Goal: Task Accomplishment & Management: Use online tool/utility

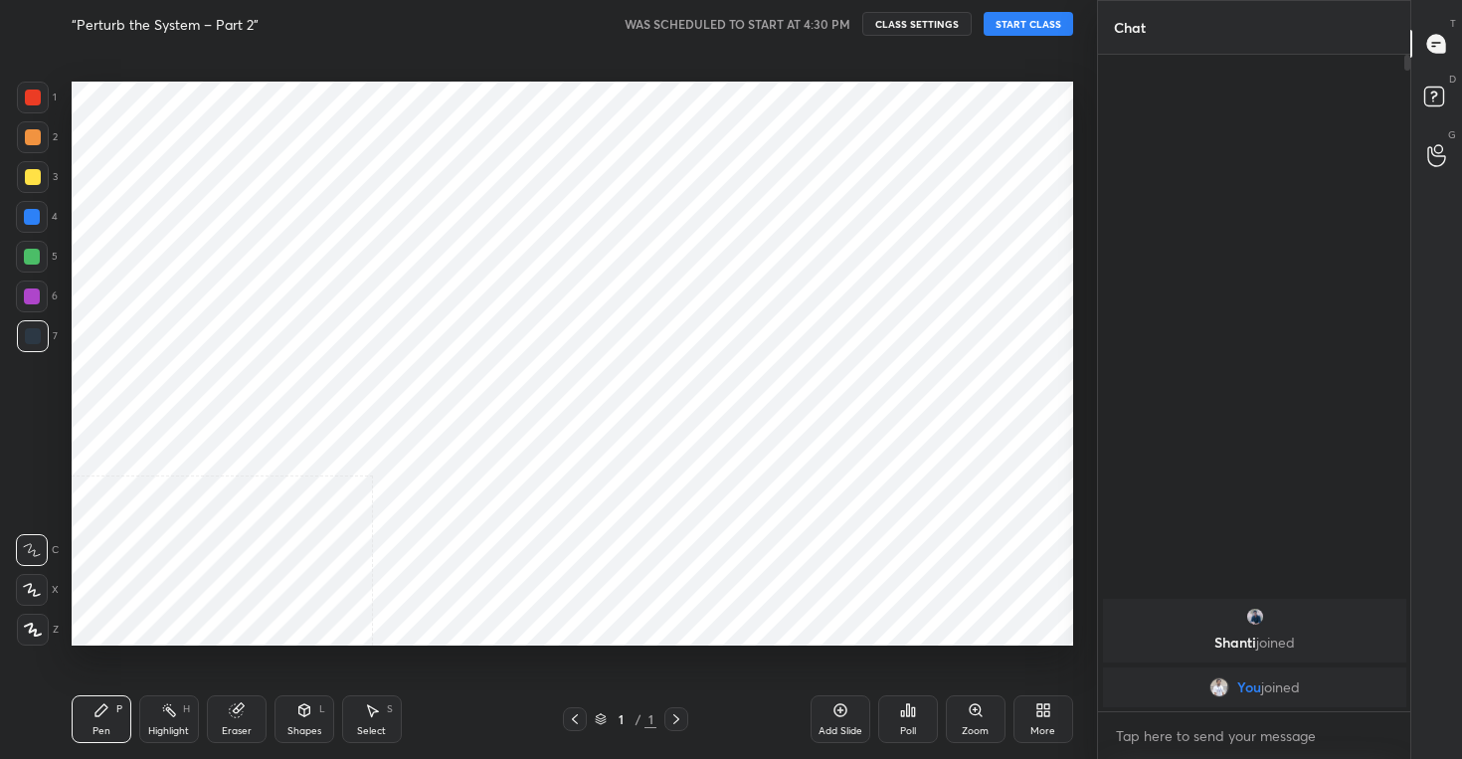
scroll to position [631, 1016]
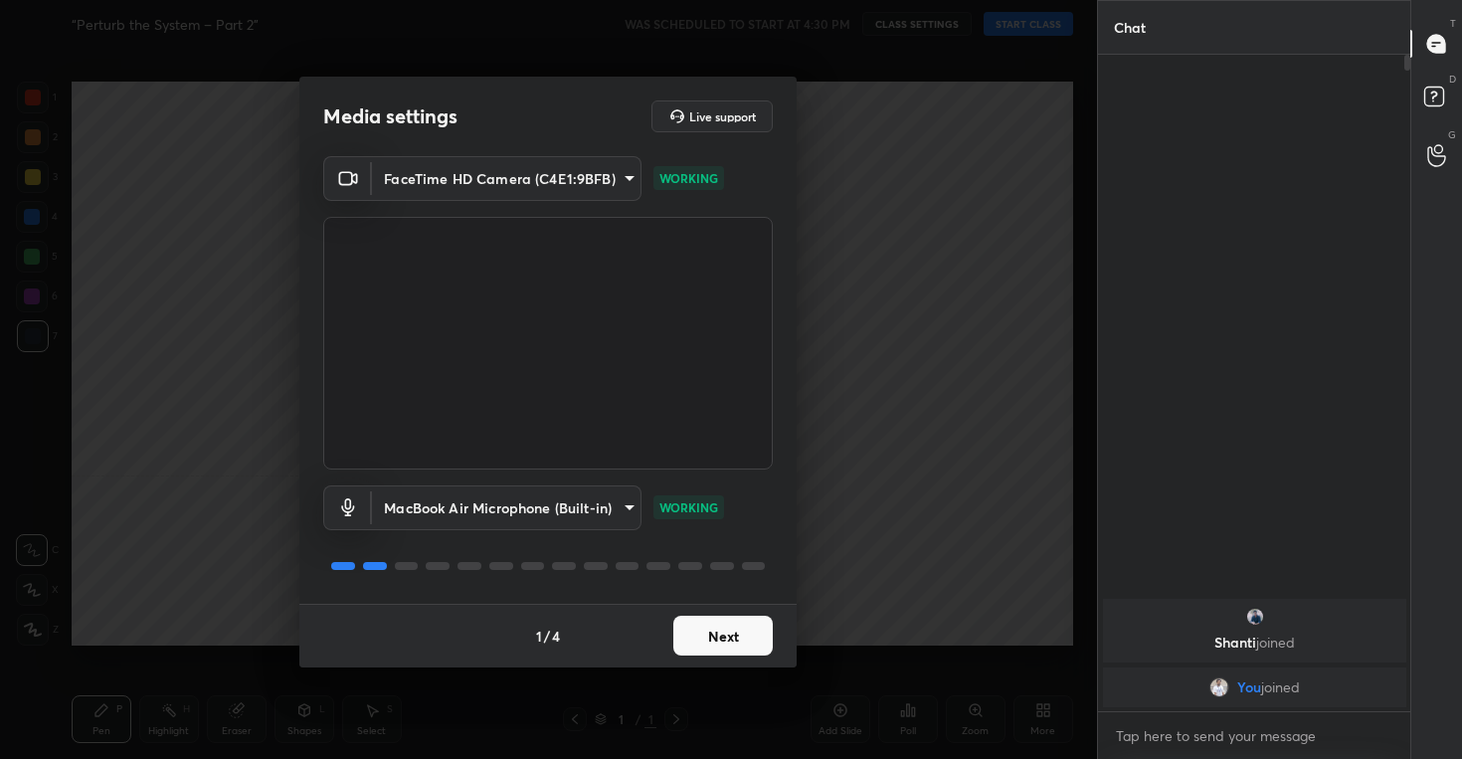
click at [731, 635] on button "Next" at bounding box center [722, 635] width 99 height 40
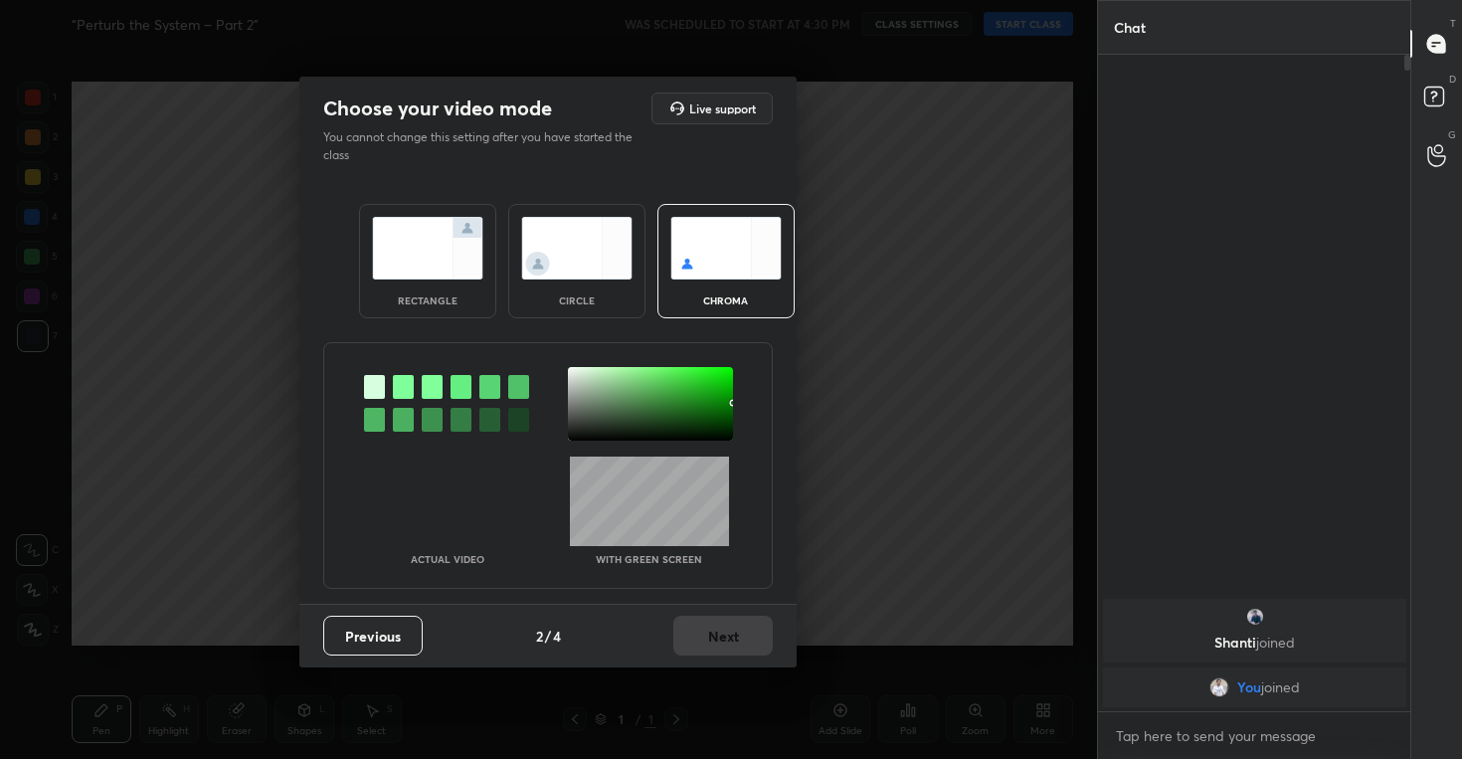
click at [573, 260] on img at bounding box center [576, 248] width 111 height 63
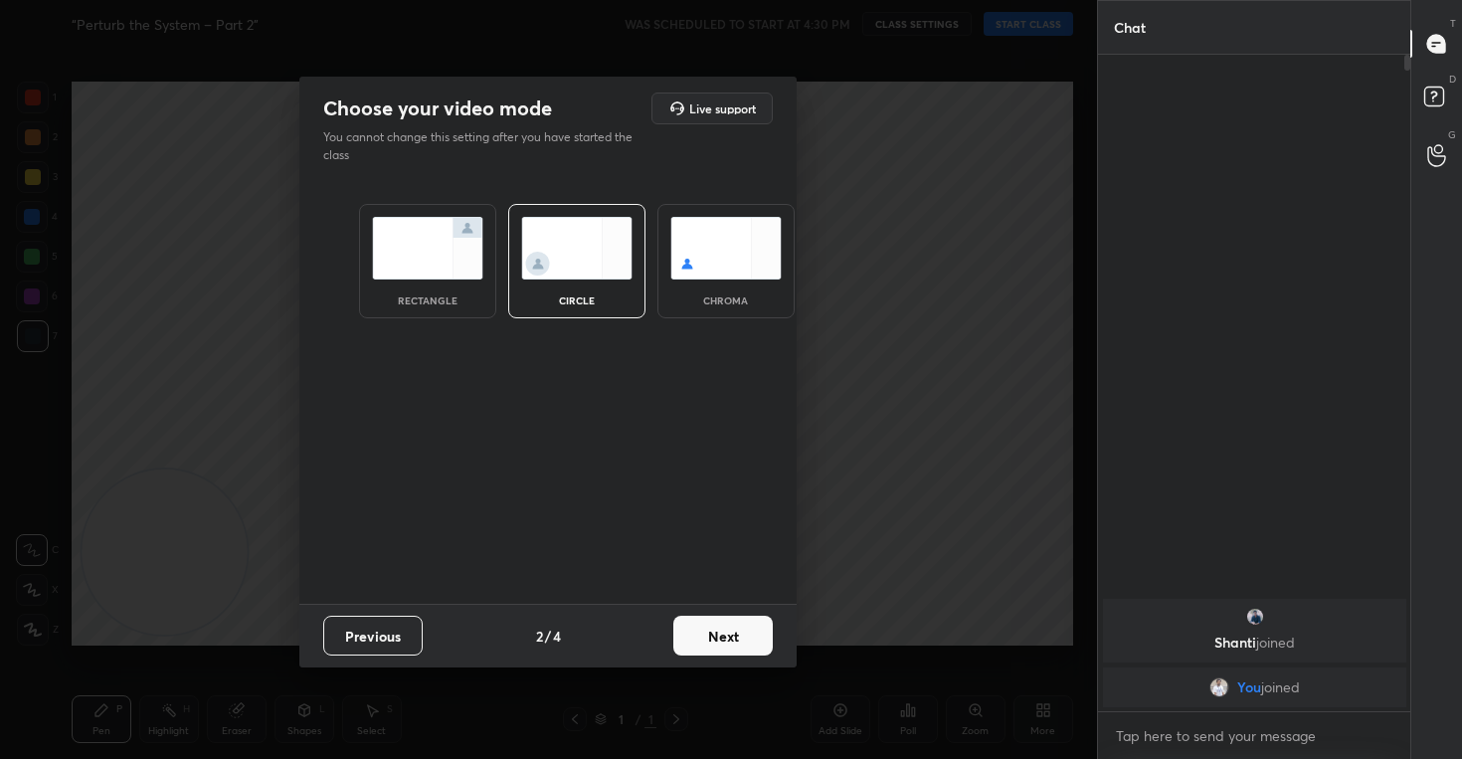
click at [701, 642] on button "Next" at bounding box center [722, 635] width 99 height 40
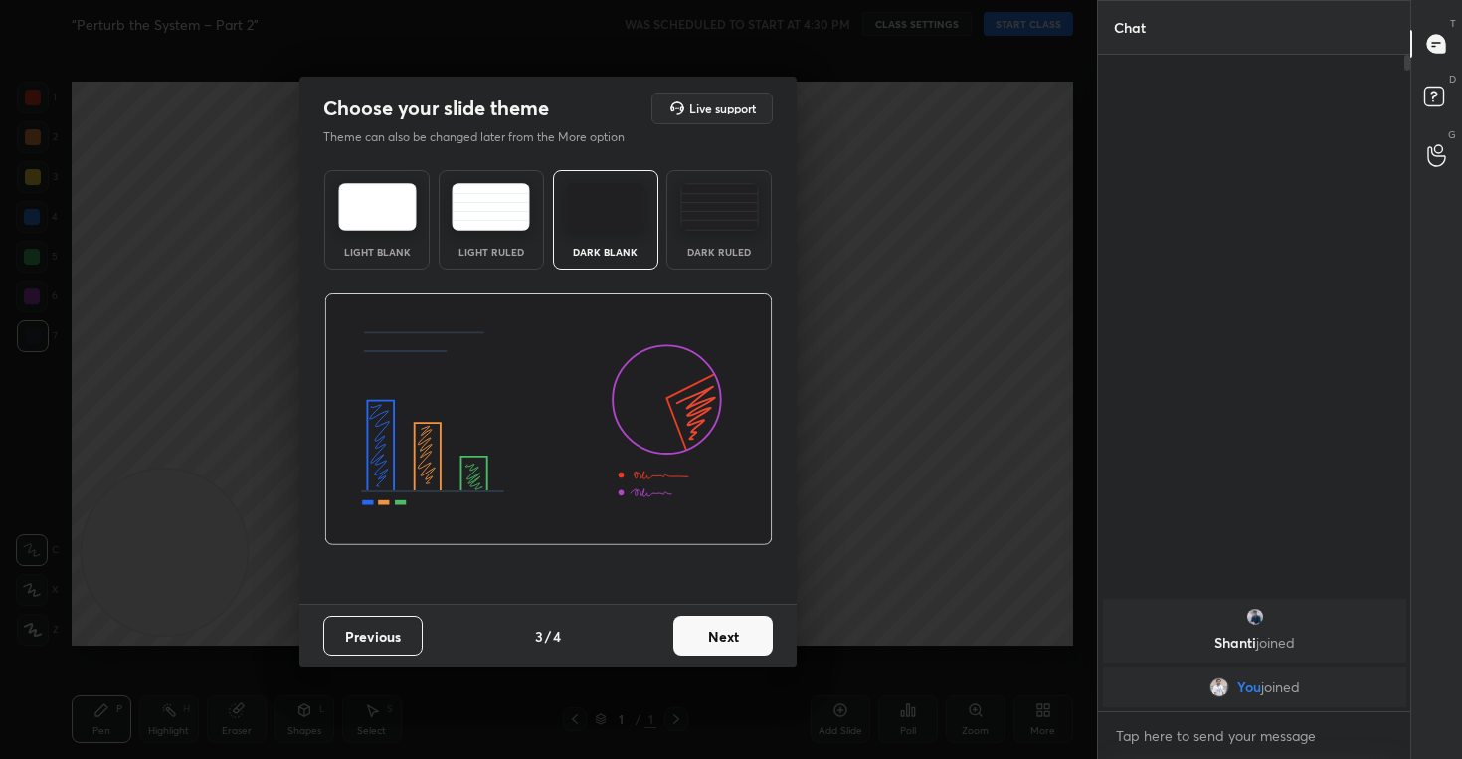
click at [744, 638] on button "Next" at bounding box center [722, 635] width 99 height 40
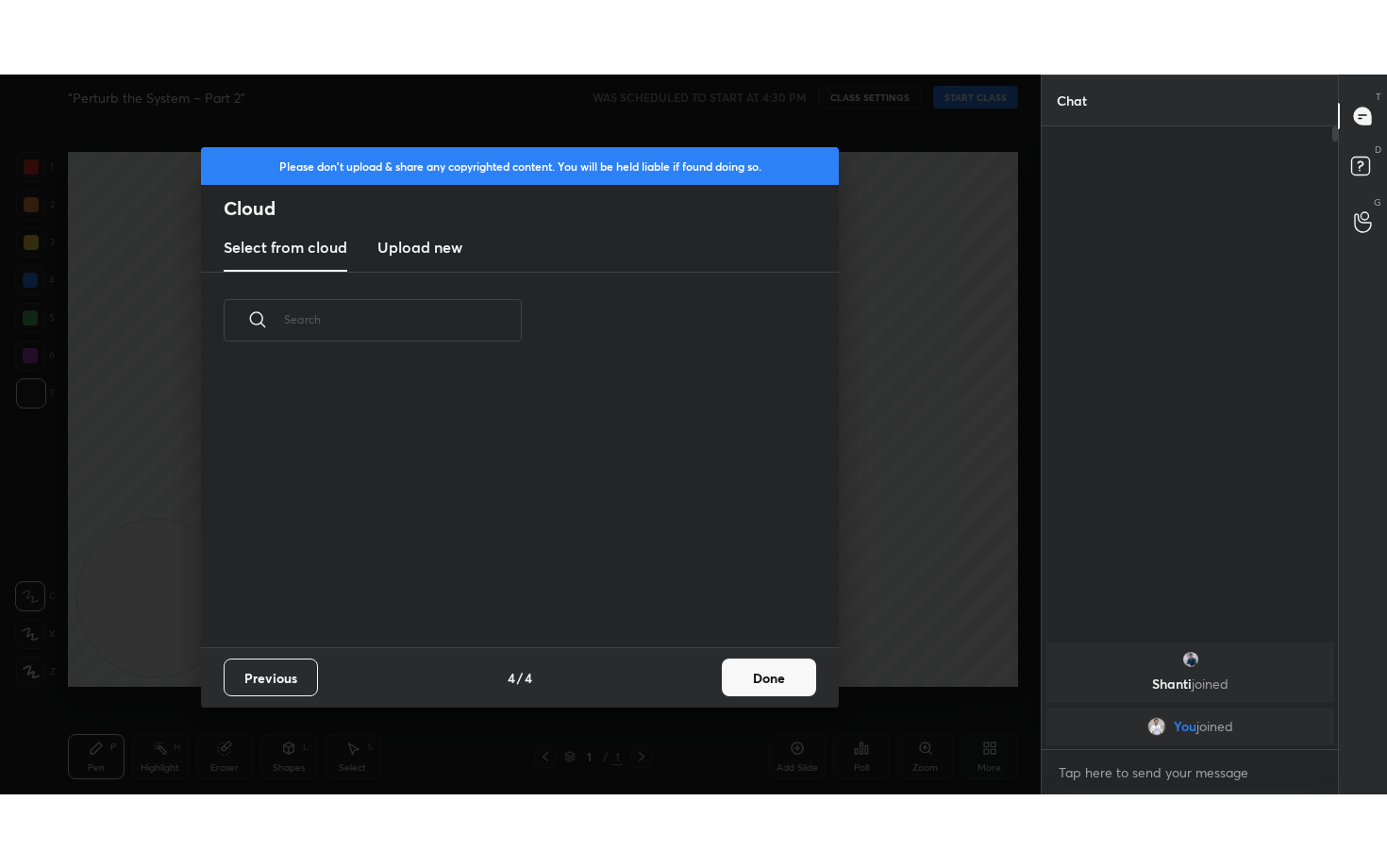
scroll to position [278, 605]
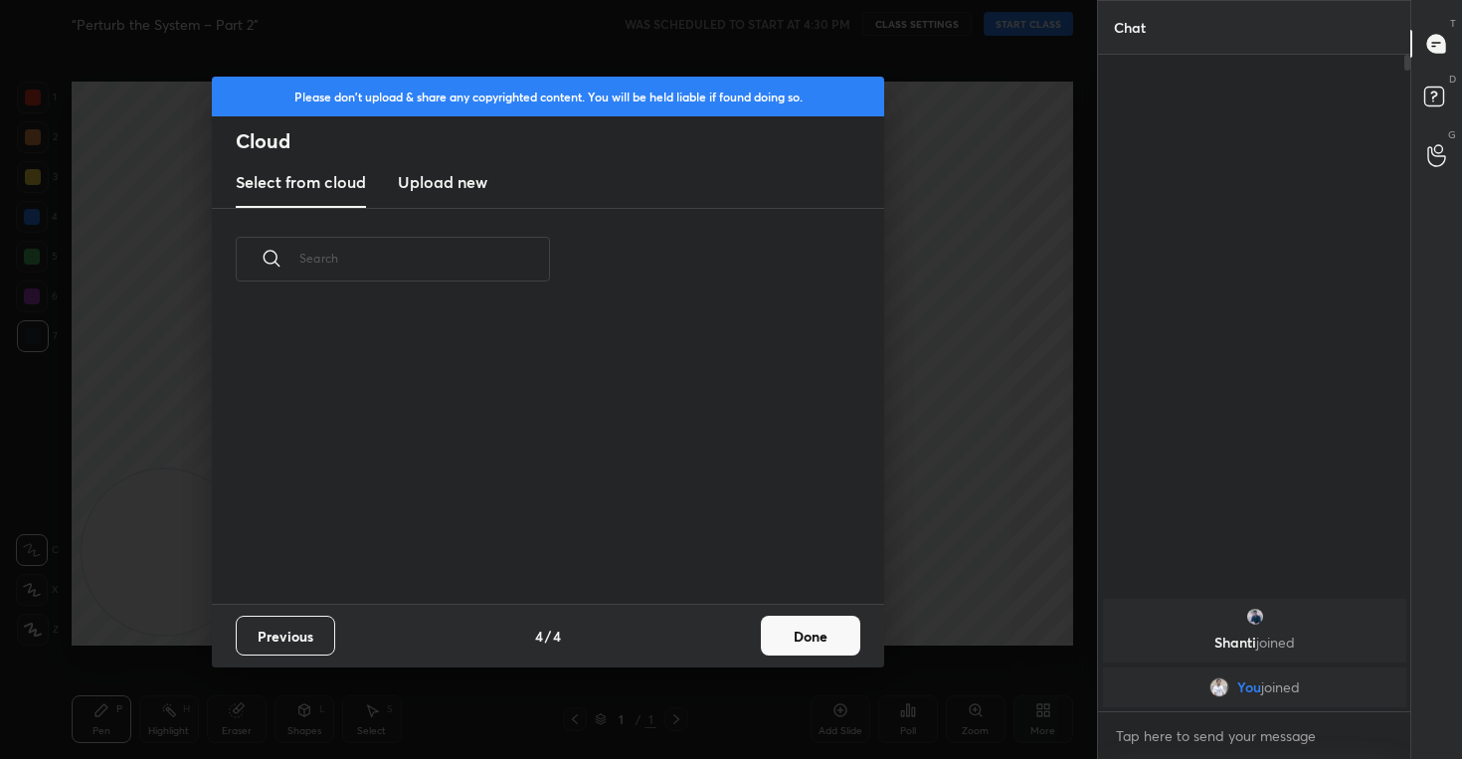
click at [444, 189] on h3 "Upload new" at bounding box center [442, 182] width 89 height 24
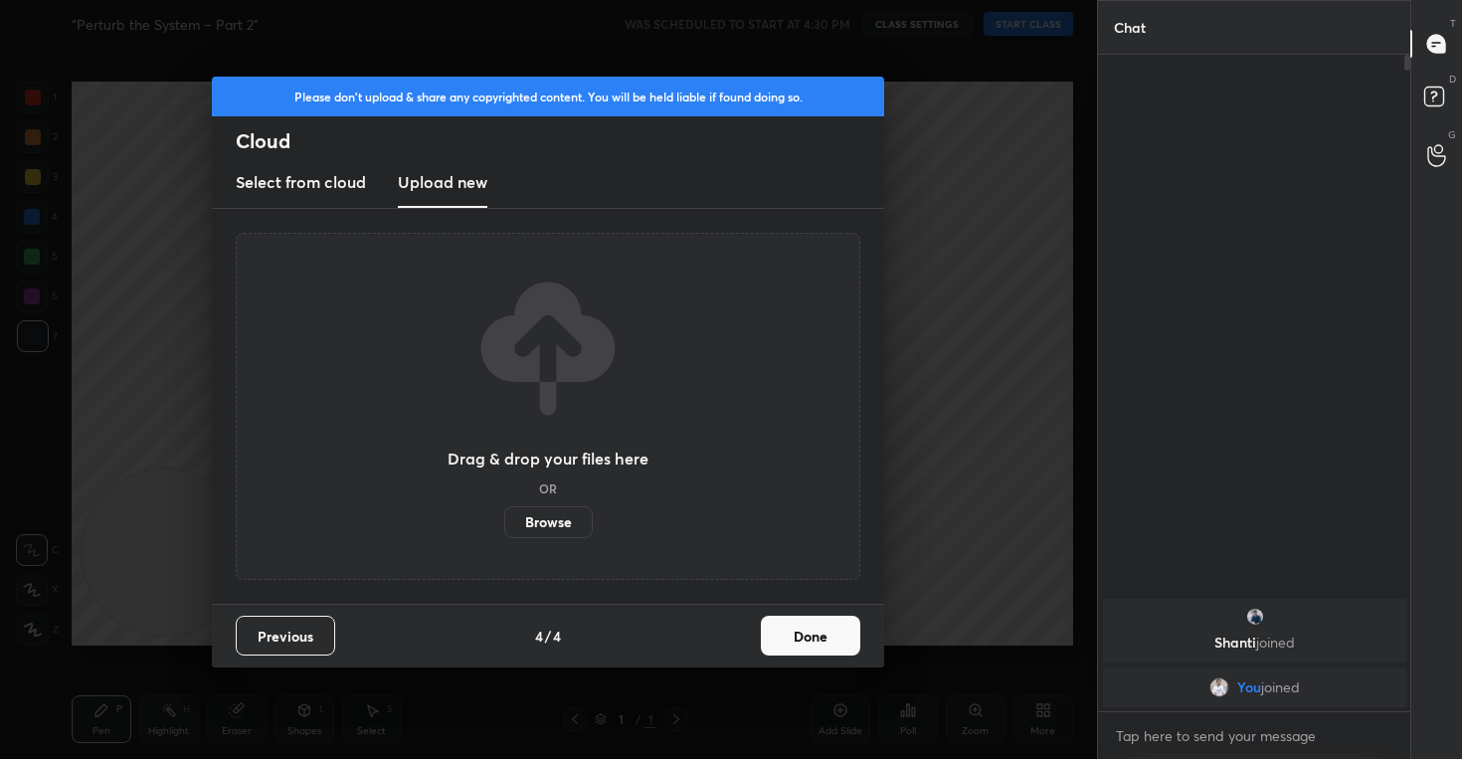
click at [543, 518] on label "Browse" at bounding box center [548, 522] width 88 height 32
click at [504, 518] on input "Browse" at bounding box center [504, 522] width 0 height 32
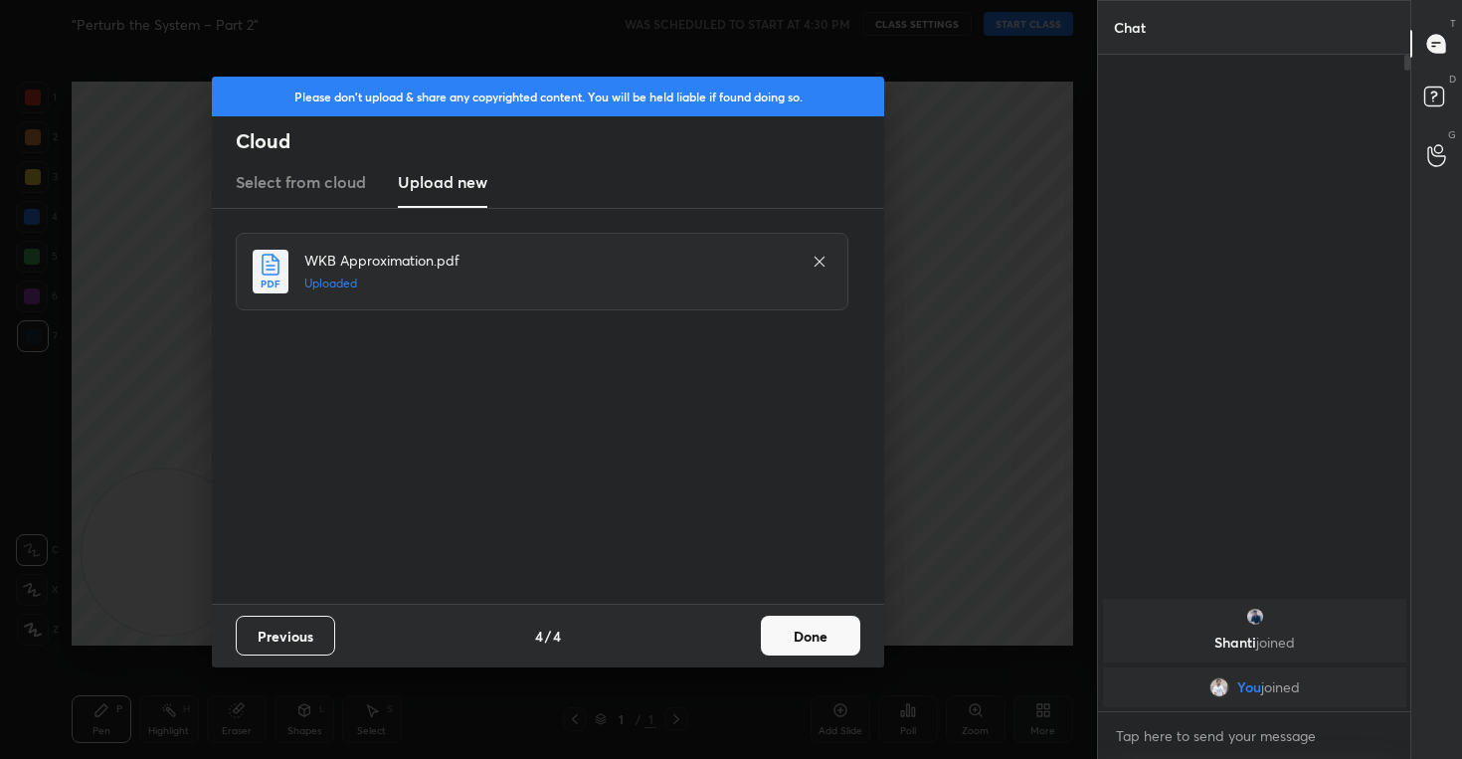
click at [812, 623] on button "Done" at bounding box center [810, 635] width 99 height 40
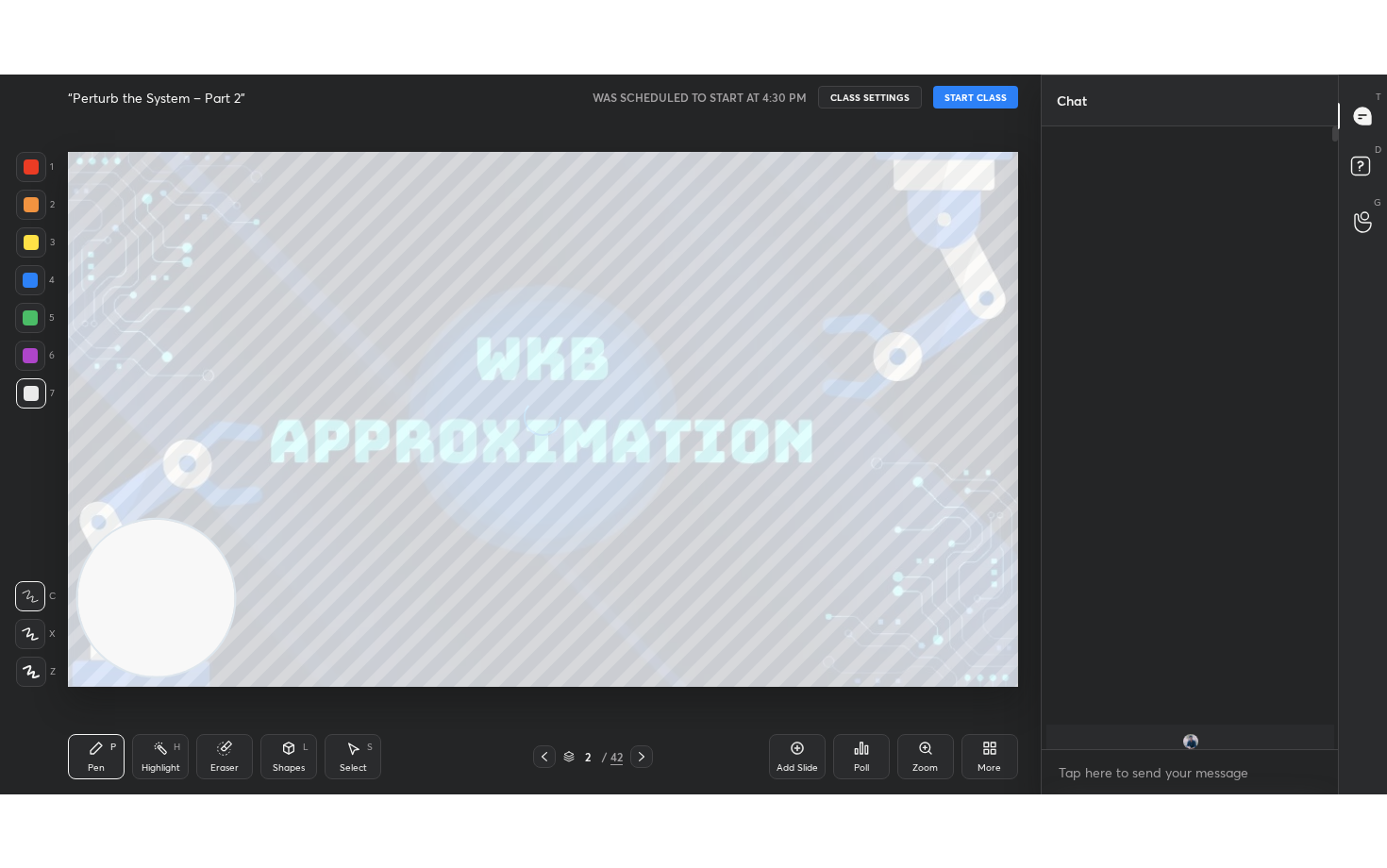
scroll to position [607, 290]
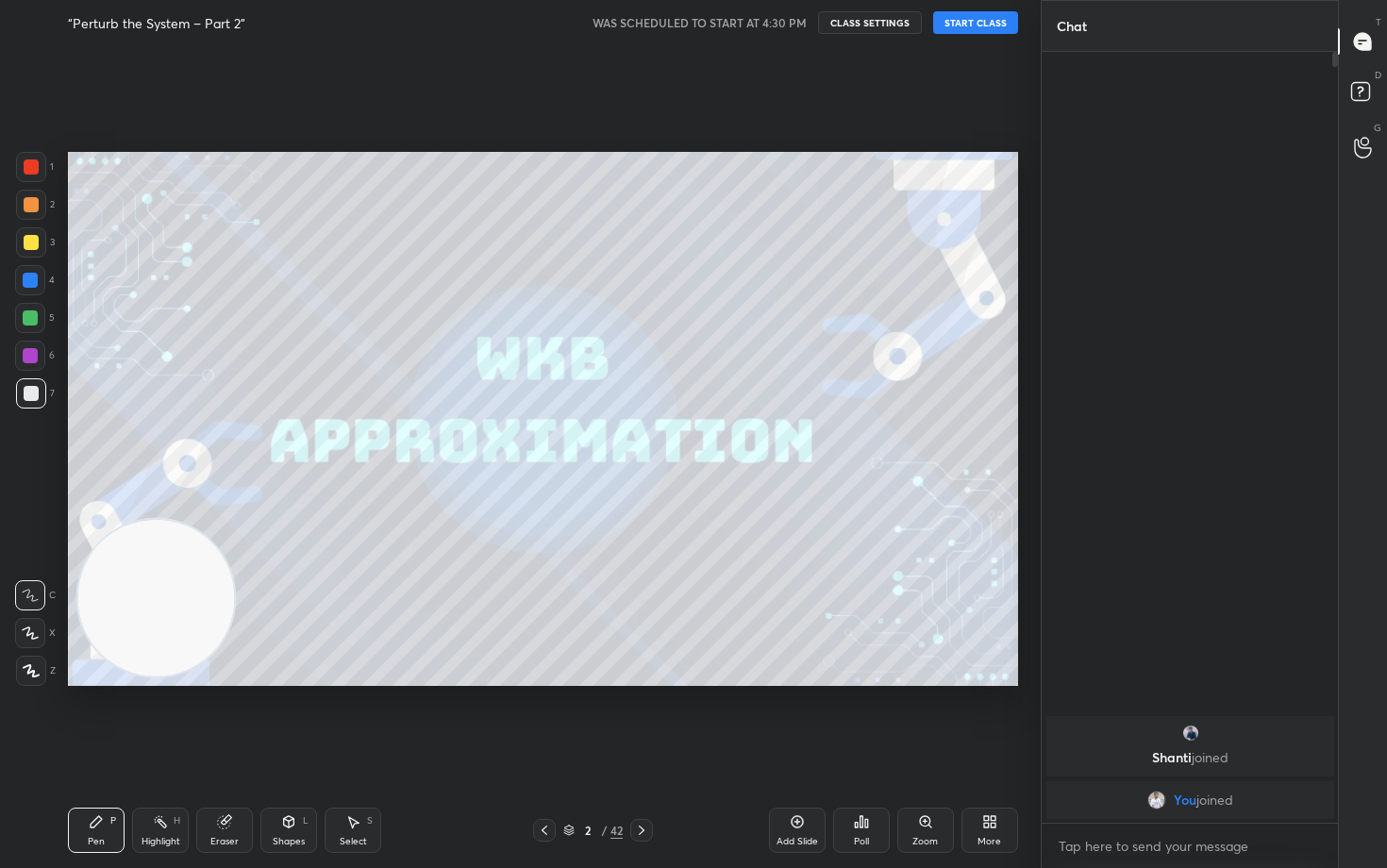
click at [963, 26] on button "START CLASS" at bounding box center [974, 23] width 84 height 23
click at [33, 628] on icon at bounding box center [30, 633] width 17 height 13
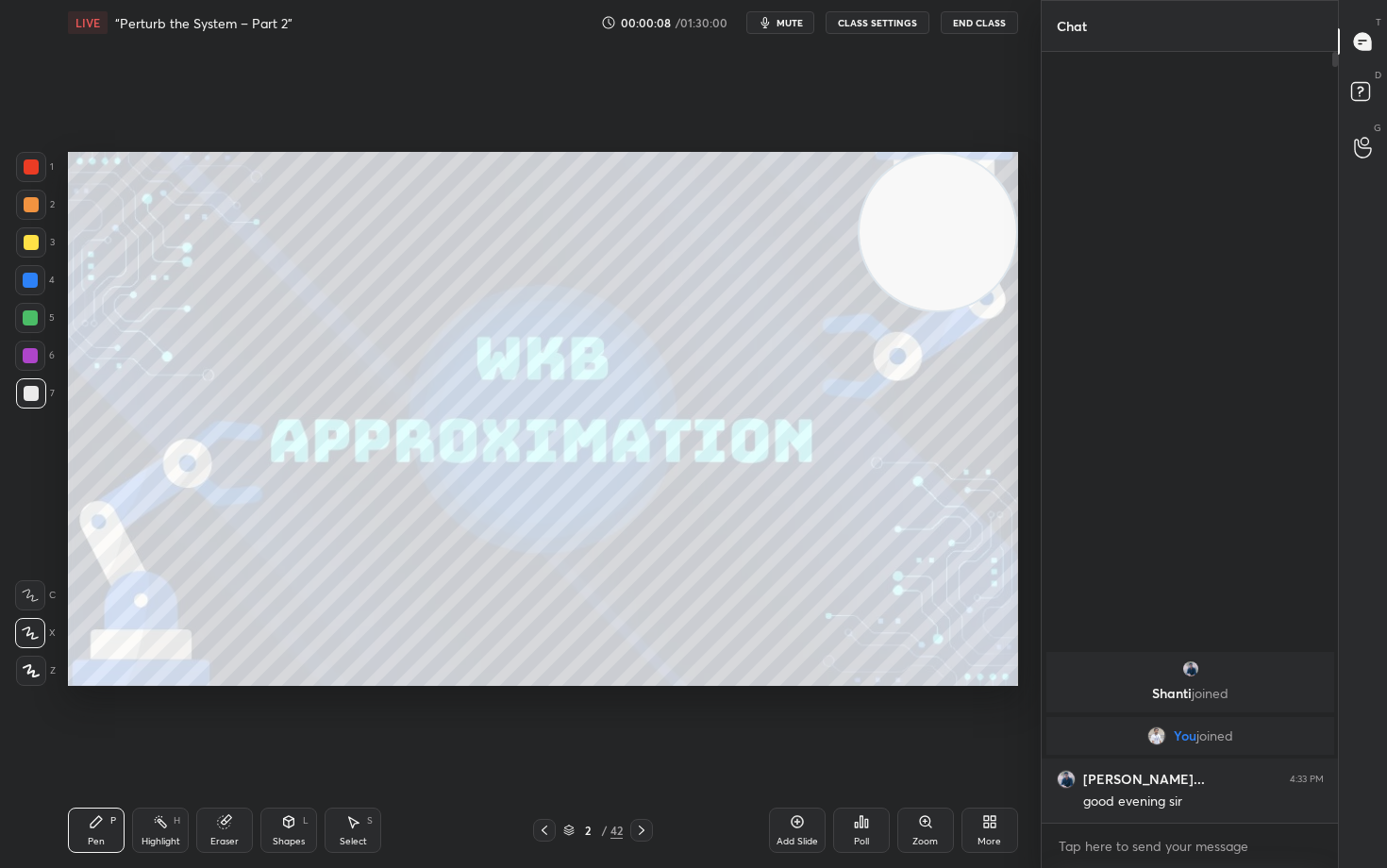
drag, startPoint x: 151, startPoint y: 631, endPoint x: 1027, endPoint y: 140, distance: 1004.2
click at [1027, 140] on div "1 2 3 4 5 6 7 C X Z C X Z E E Erase all H H LIVE “Perturb the System – Part 2” …" at bounding box center [520, 434] width 1041 height 868
click at [798, 719] on icon at bounding box center [797, 822] width 15 height 15
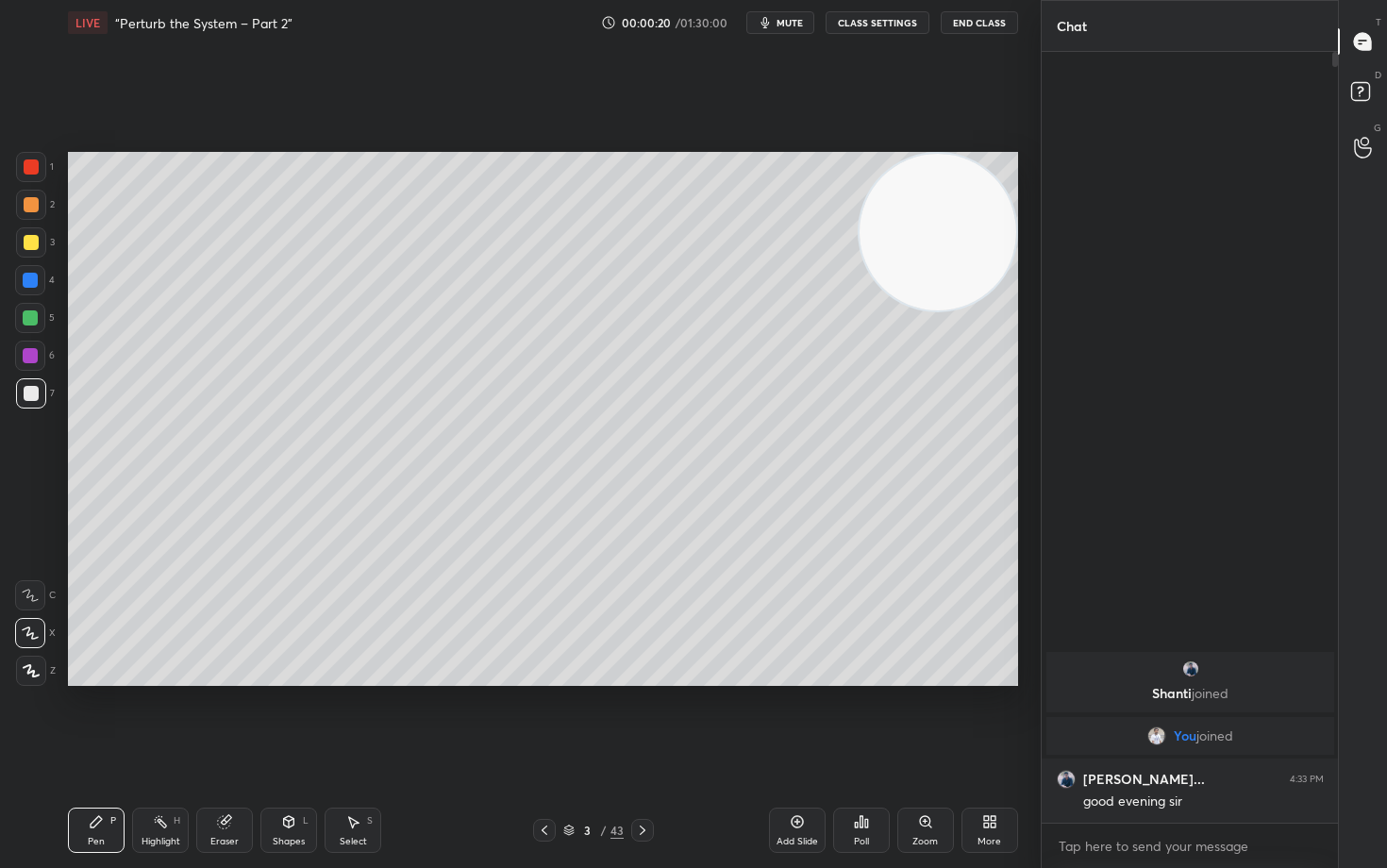
click at [24, 247] on div at bounding box center [31, 243] width 15 height 15
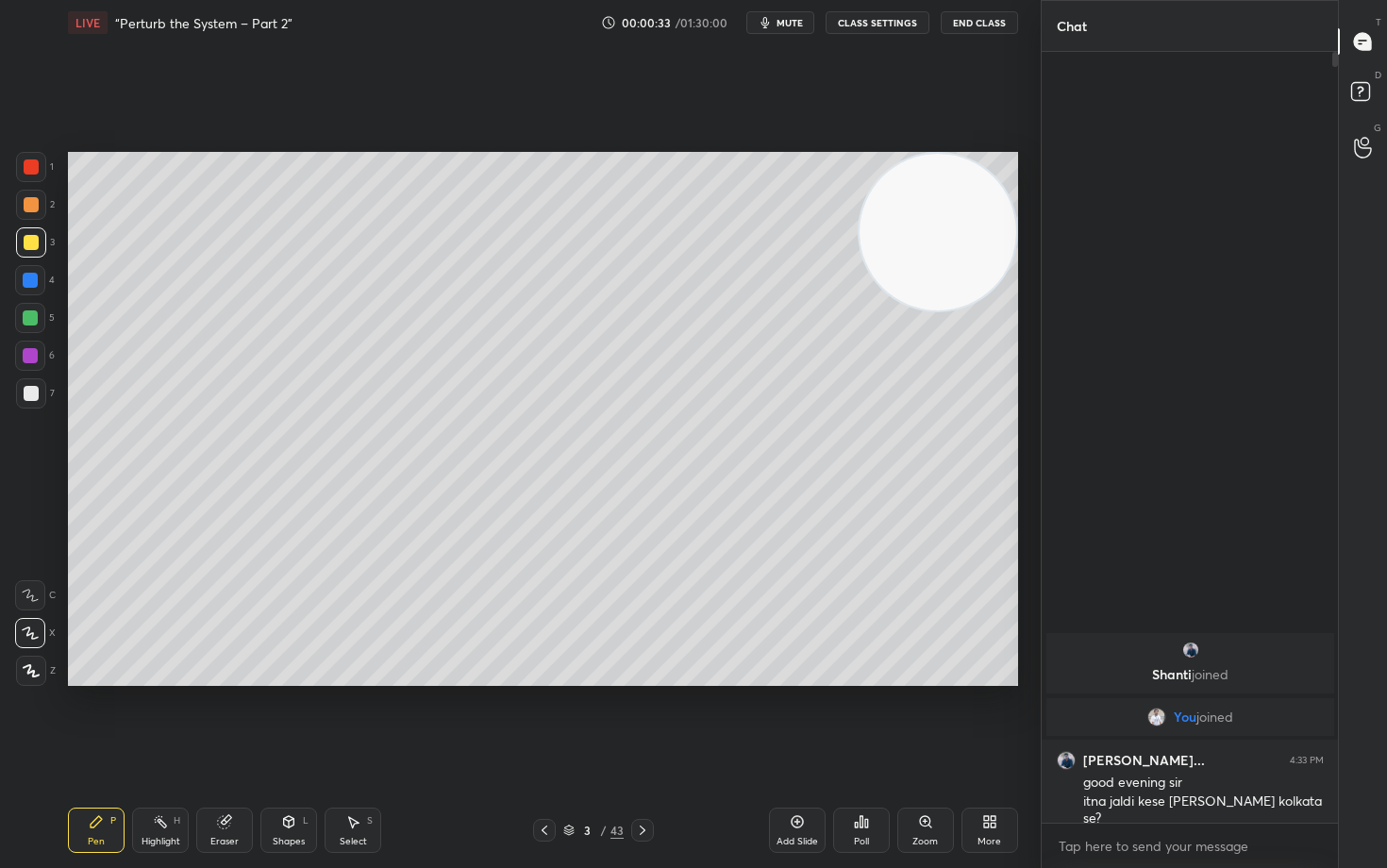
click at [29, 395] on div at bounding box center [31, 394] width 15 height 15
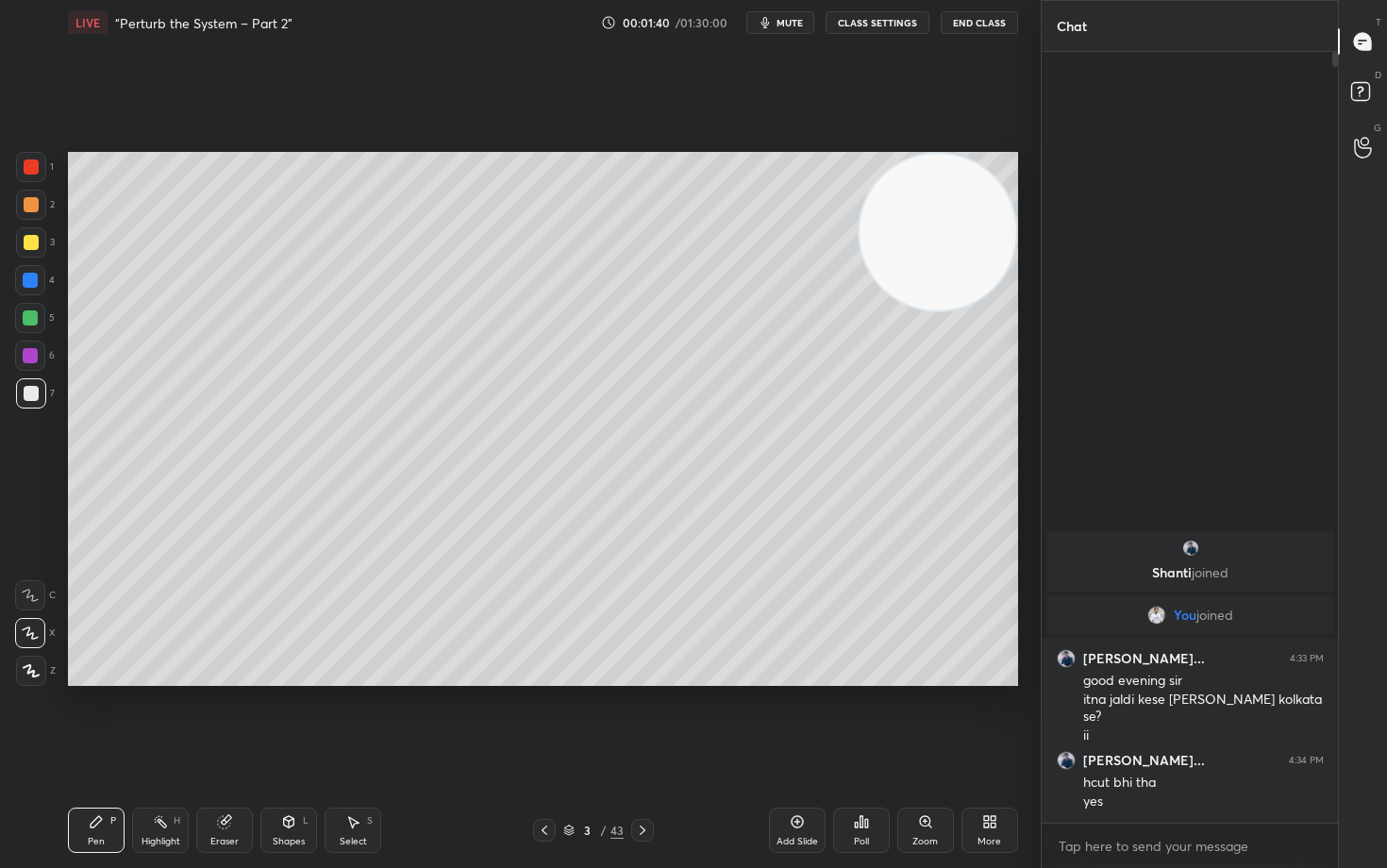
click at [227, 719] on icon at bounding box center [225, 822] width 15 height 15
click at [97, 719] on icon at bounding box center [96, 822] width 15 height 15
drag, startPoint x: 221, startPoint y: 837, endPoint x: 221, endPoint y: 708, distance: 129.0
click at [220, 719] on div "Eraser" at bounding box center [225, 830] width 57 height 46
drag, startPoint x: 102, startPoint y: 832, endPoint x: 120, endPoint y: 782, distance: 53.1
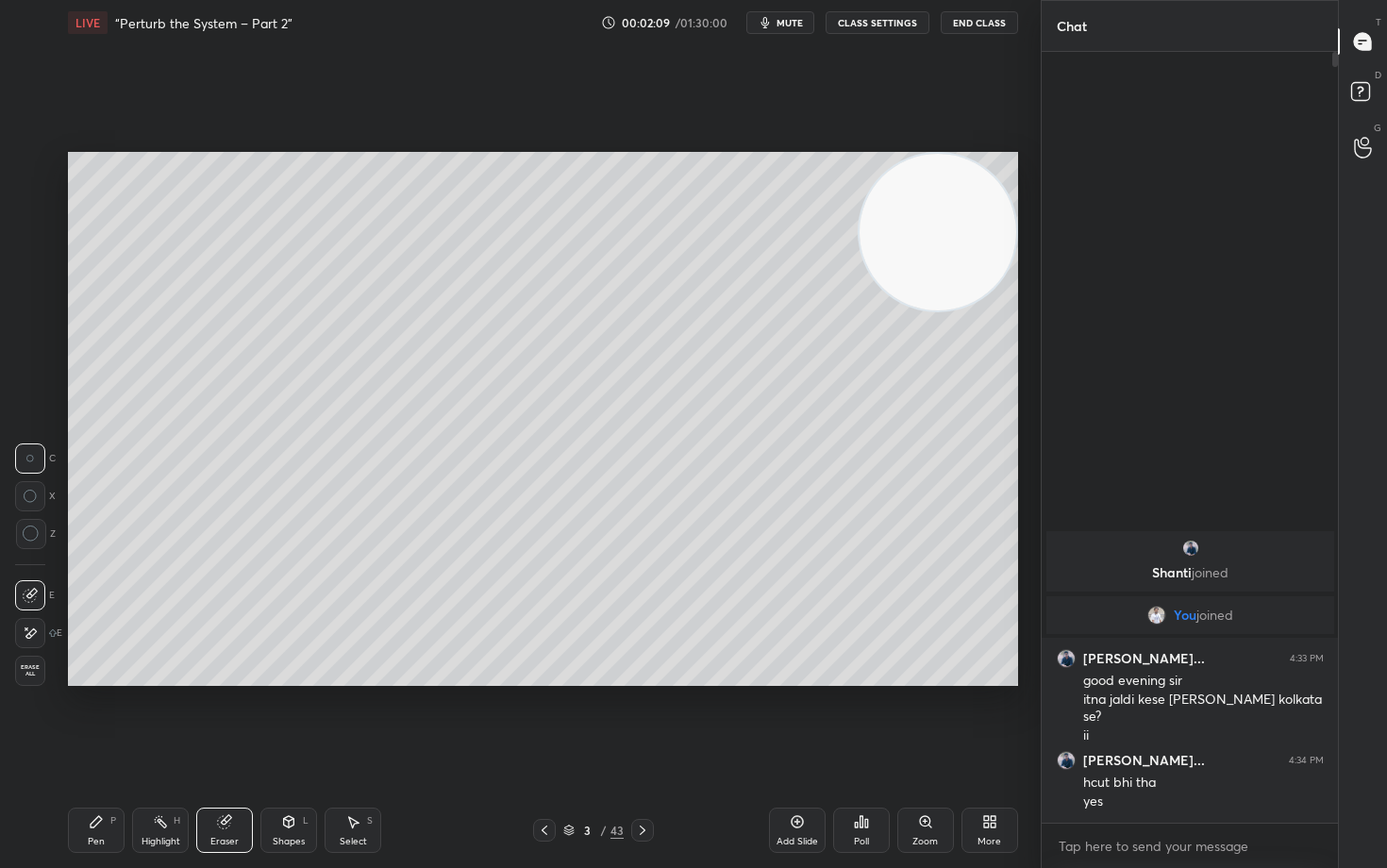
click at [100, 719] on div "Pen P" at bounding box center [97, 830] width 57 height 46
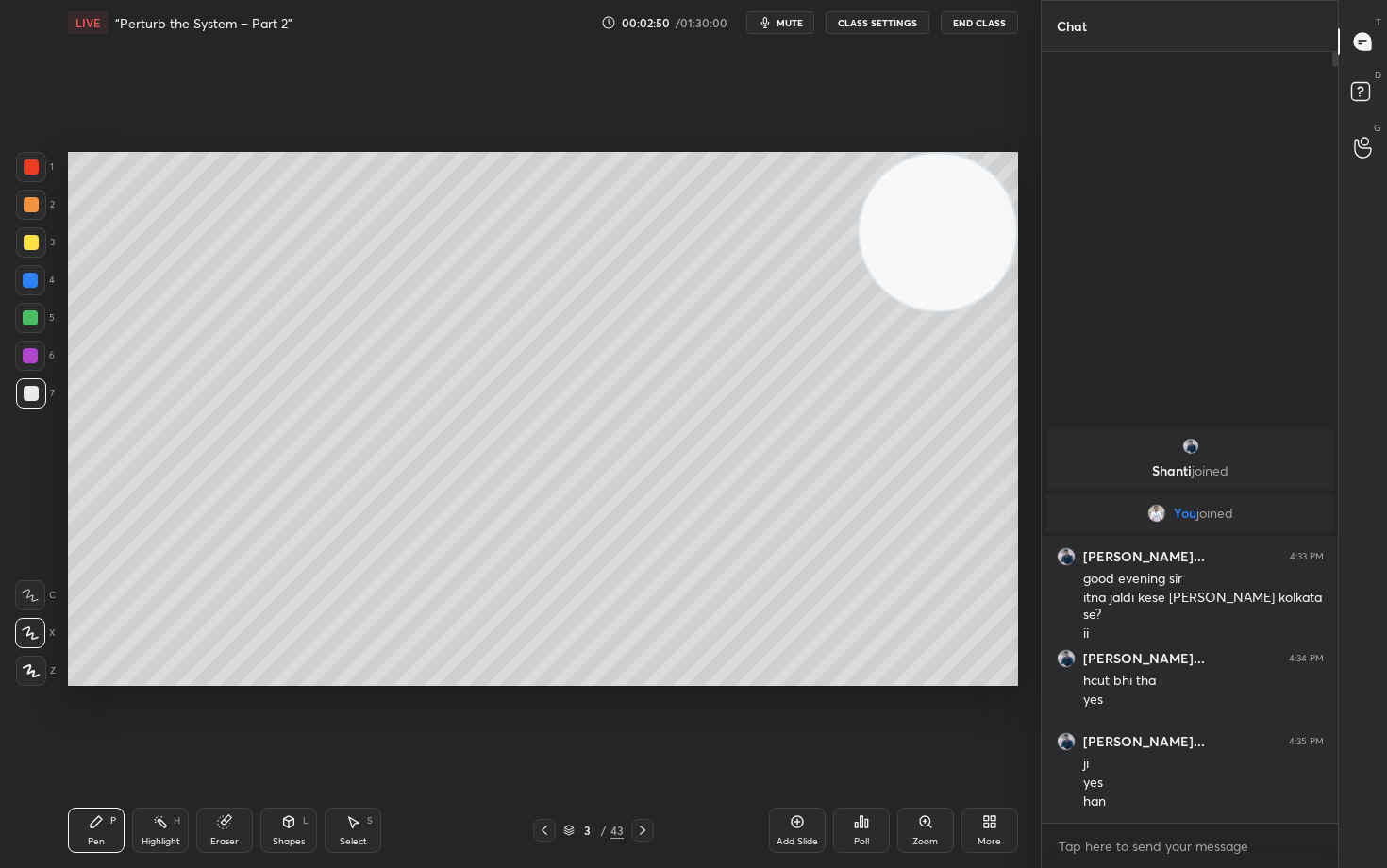
click at [791, 719] on icon at bounding box center [796, 822] width 12 height 12
drag, startPoint x: 28, startPoint y: 243, endPoint x: 54, endPoint y: 240, distance: 26.2
click at [28, 243] on div at bounding box center [31, 243] width 15 height 15
click at [33, 209] on div at bounding box center [31, 205] width 15 height 15
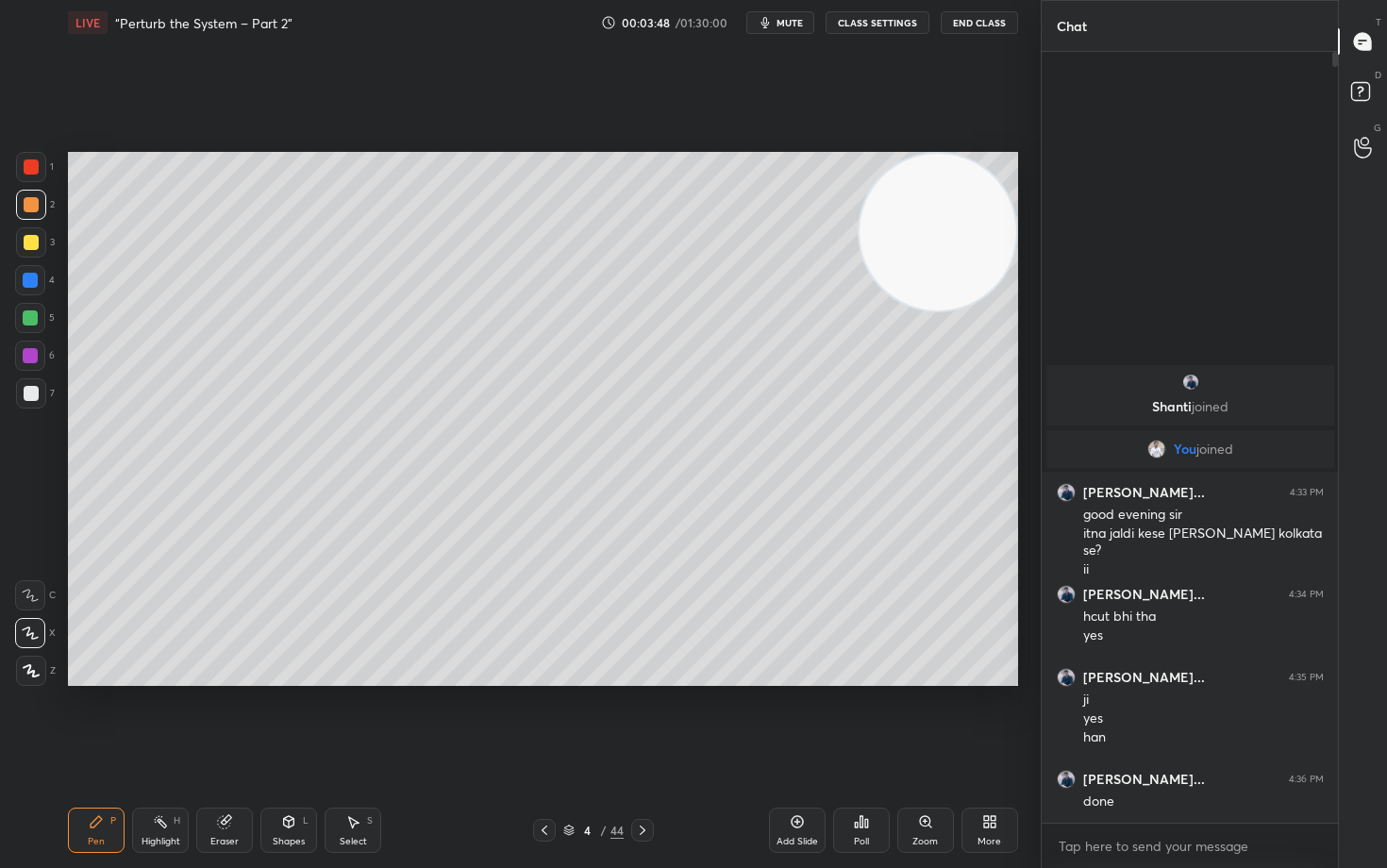
drag, startPoint x: 794, startPoint y: 822, endPoint x: 784, endPoint y: 813, distance: 13.5
click at [792, 719] on icon at bounding box center [797, 822] width 15 height 15
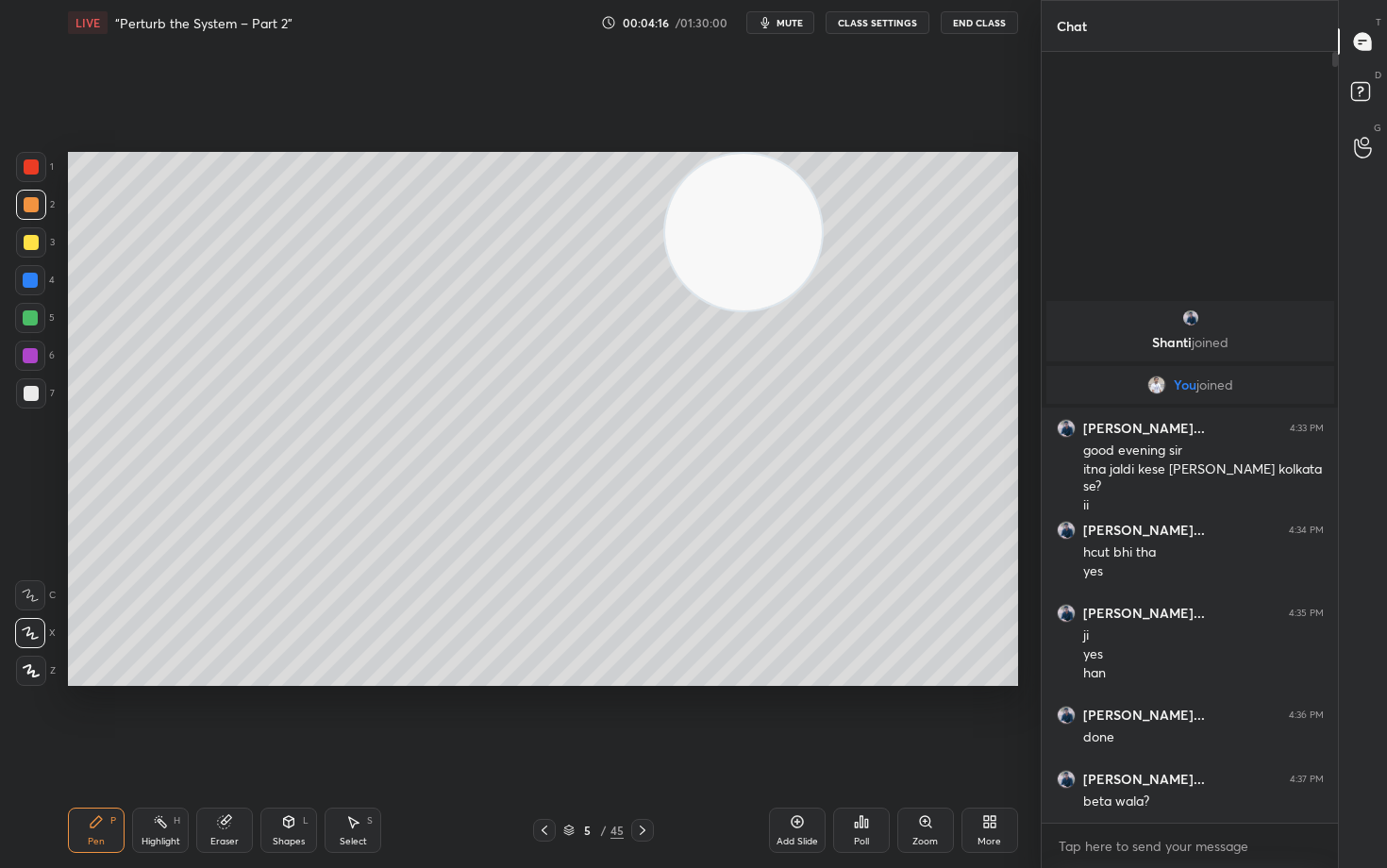
drag, startPoint x: 791, startPoint y: 214, endPoint x: 703, endPoint y: 212, distance: 88.0
click at [698, 208] on video at bounding box center [743, 231] width 157 height 157
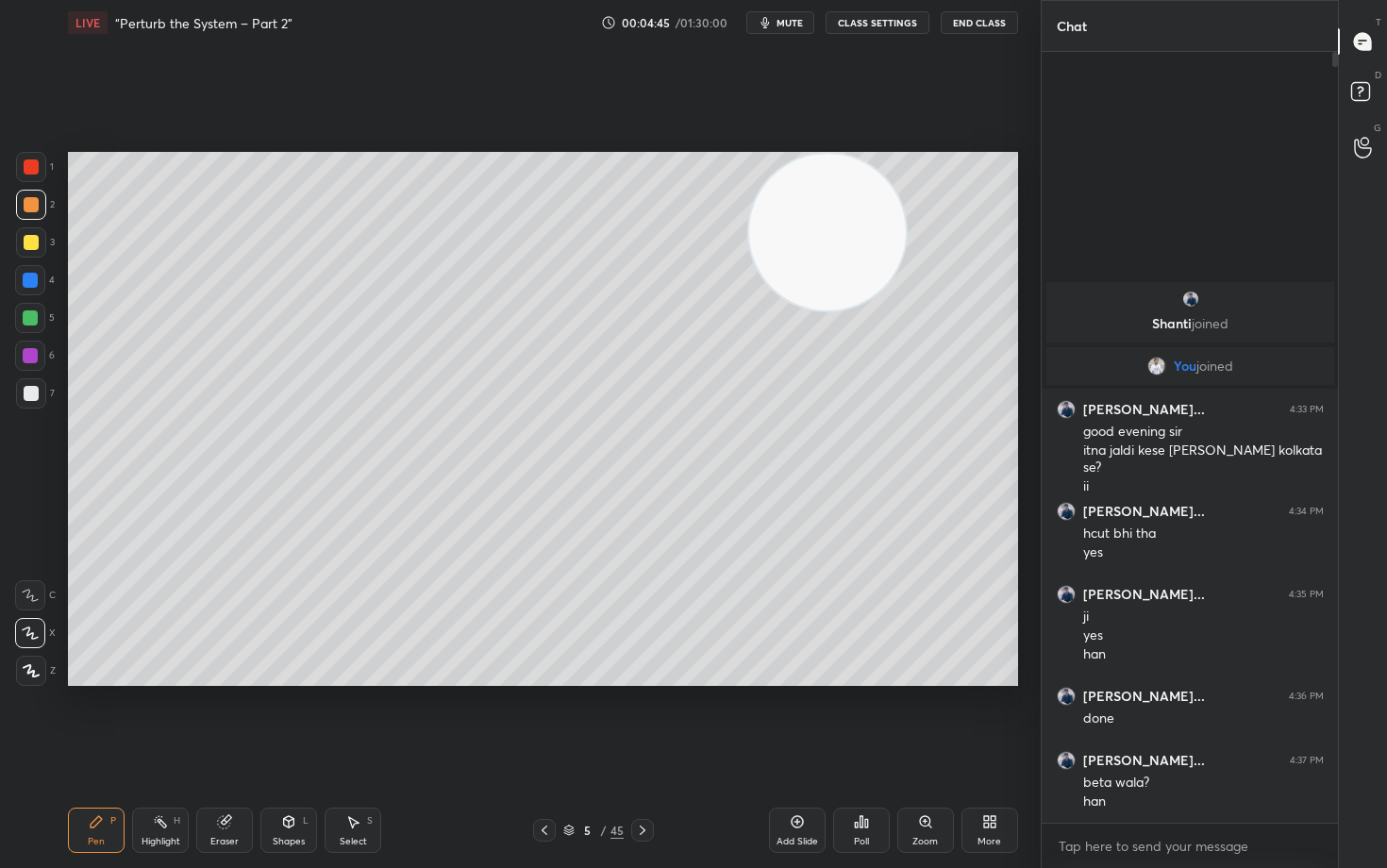
drag, startPoint x: 824, startPoint y: 211, endPoint x: 975, endPoint y: 156, distance: 160.7
click at [906, 160] on video at bounding box center [826, 231] width 157 height 157
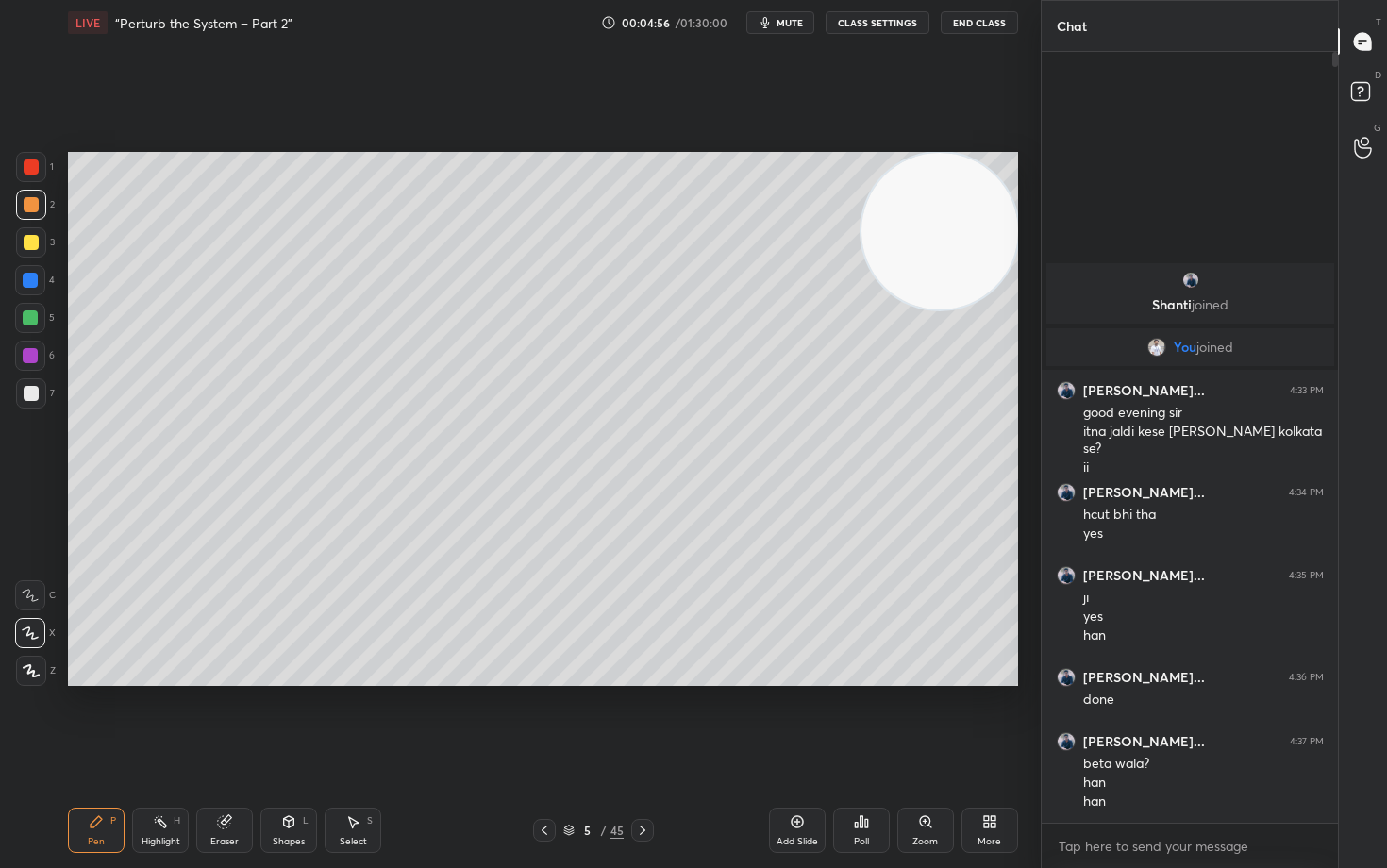
click at [787, 719] on div "Add Slide" at bounding box center [797, 830] width 57 height 46
drag, startPoint x: 30, startPoint y: 389, endPoint x: 50, endPoint y: 379, distance: 22.4
click at [29, 388] on div at bounding box center [31, 394] width 15 height 15
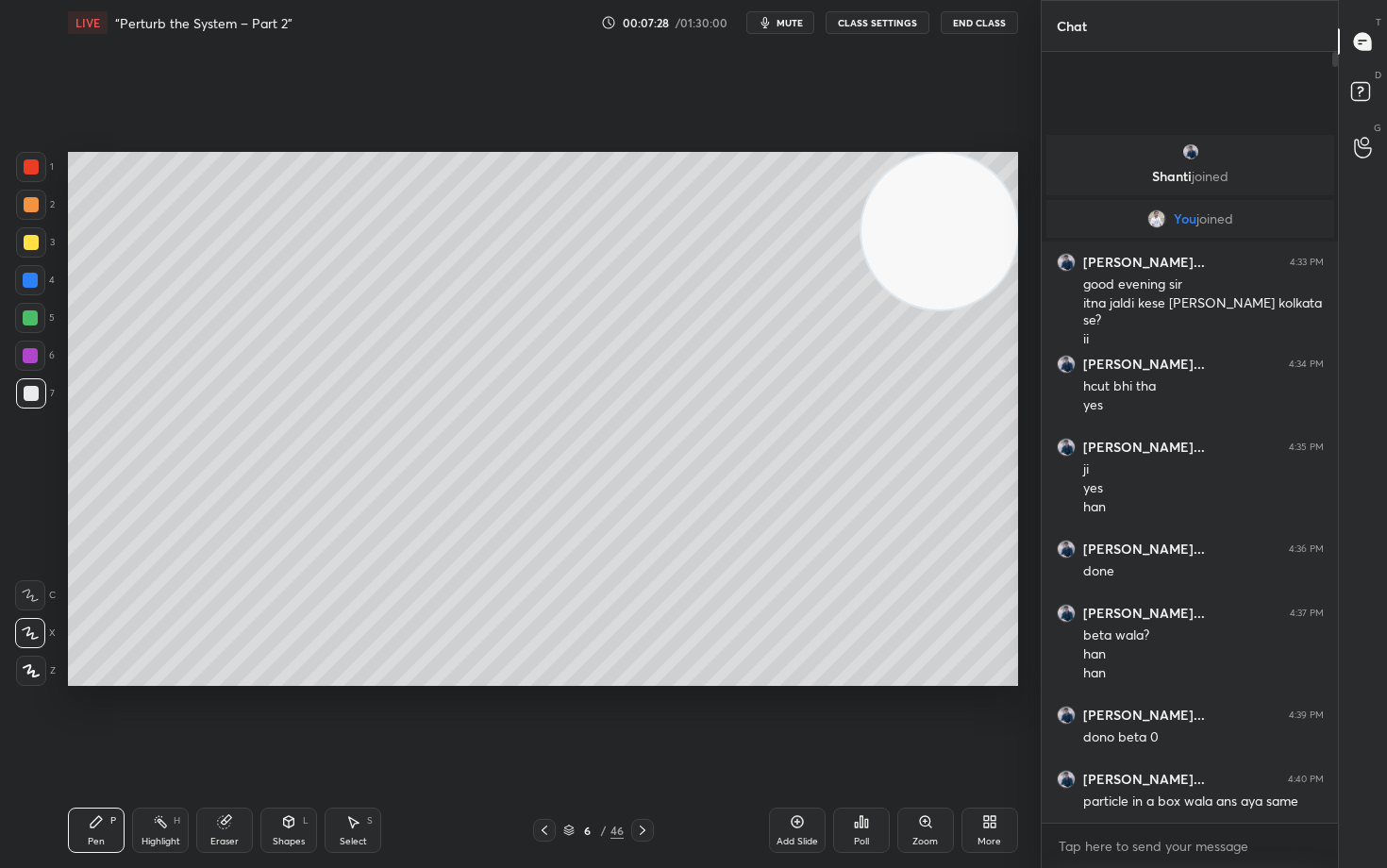
click at [788, 719] on div "Add Slide" at bounding box center [797, 830] width 57 height 46
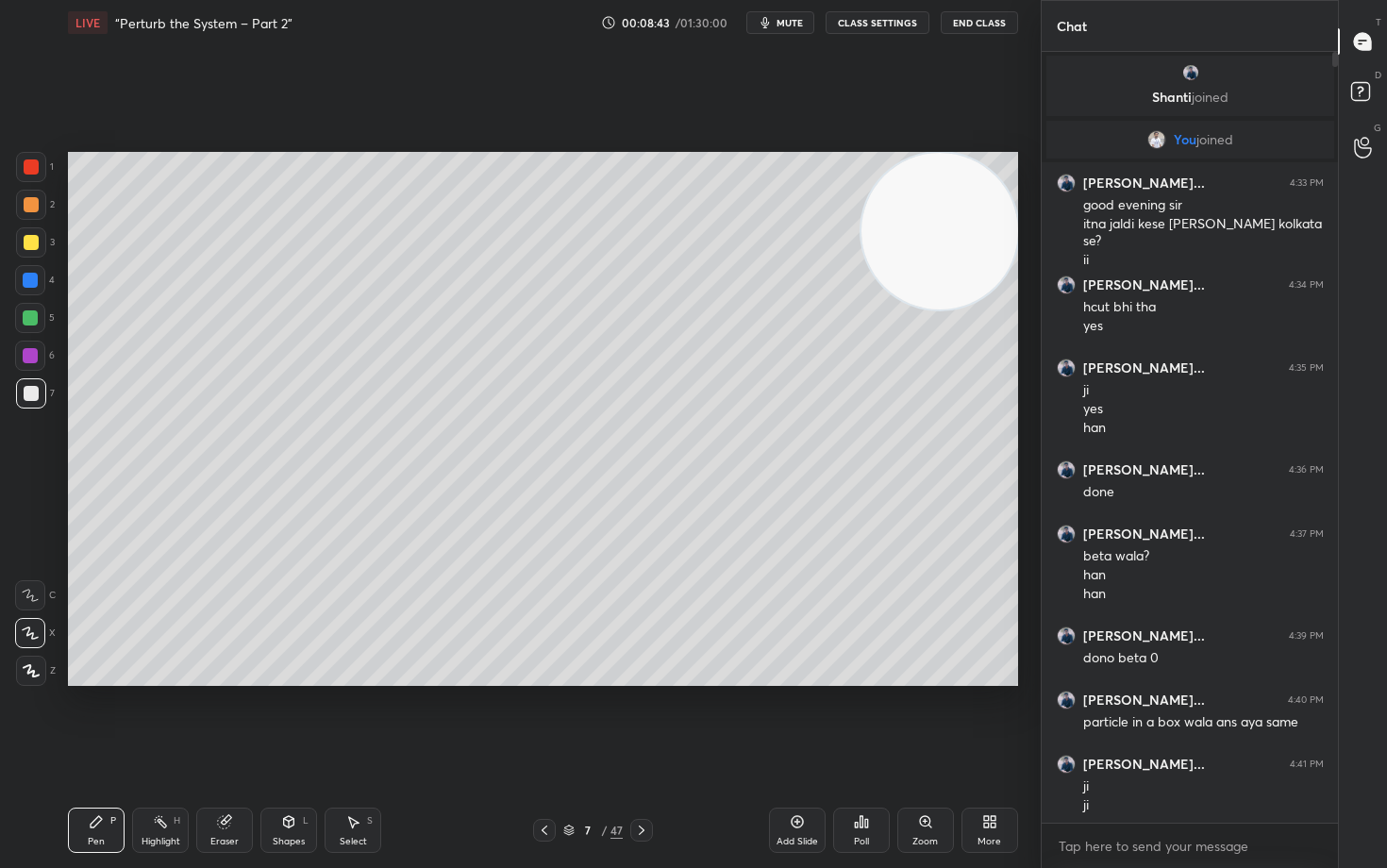
click at [29, 242] on div at bounding box center [31, 243] width 15 height 15
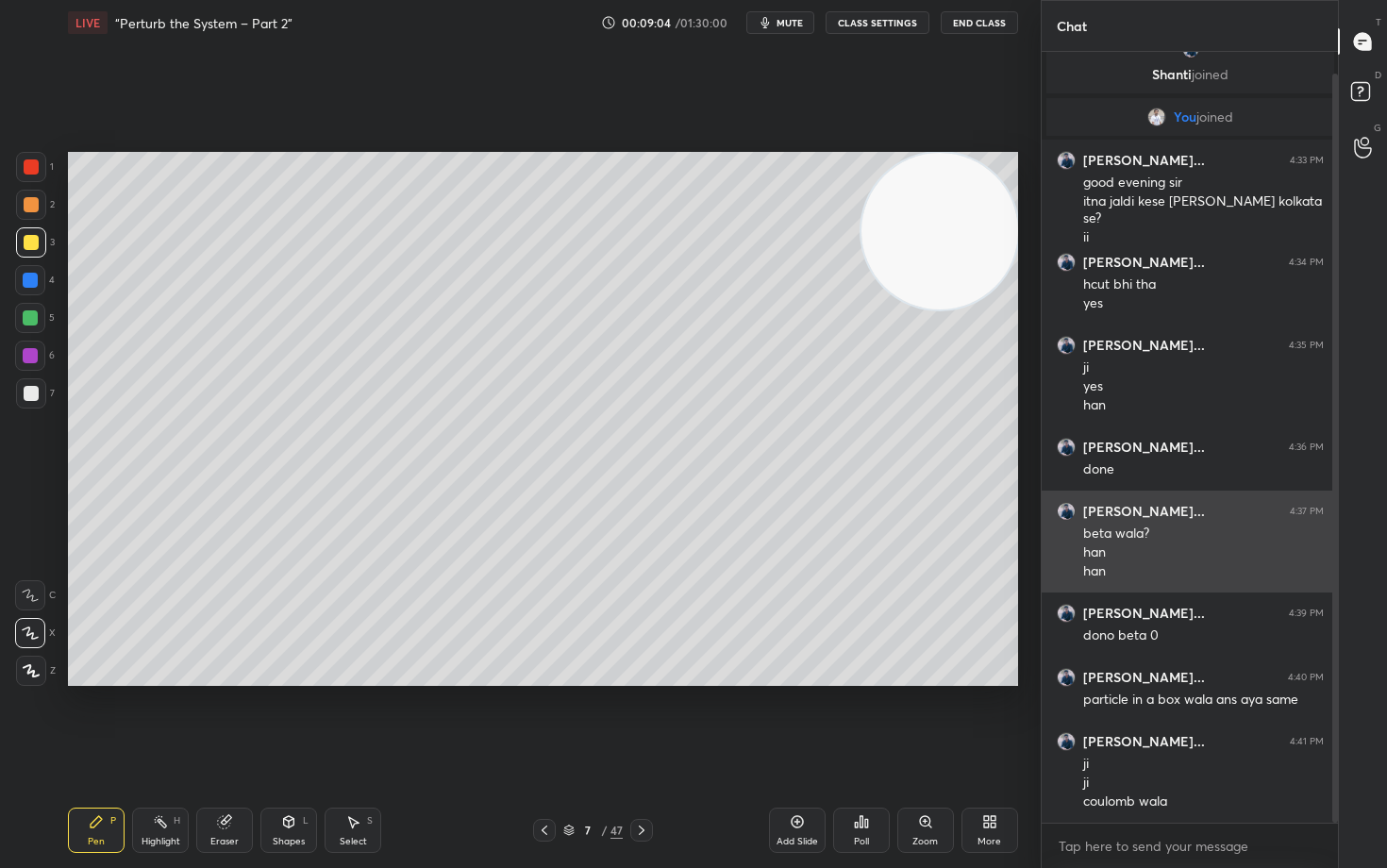
drag, startPoint x: 1333, startPoint y: 519, endPoint x: 1312, endPoint y: 582, distance: 66.4
click at [1322, 585] on div "[PERSON_NAME] joined You joined [PERSON_NAME]... 4:33 PM good evening sir itna …" at bounding box center [1190, 437] width 297 height 770
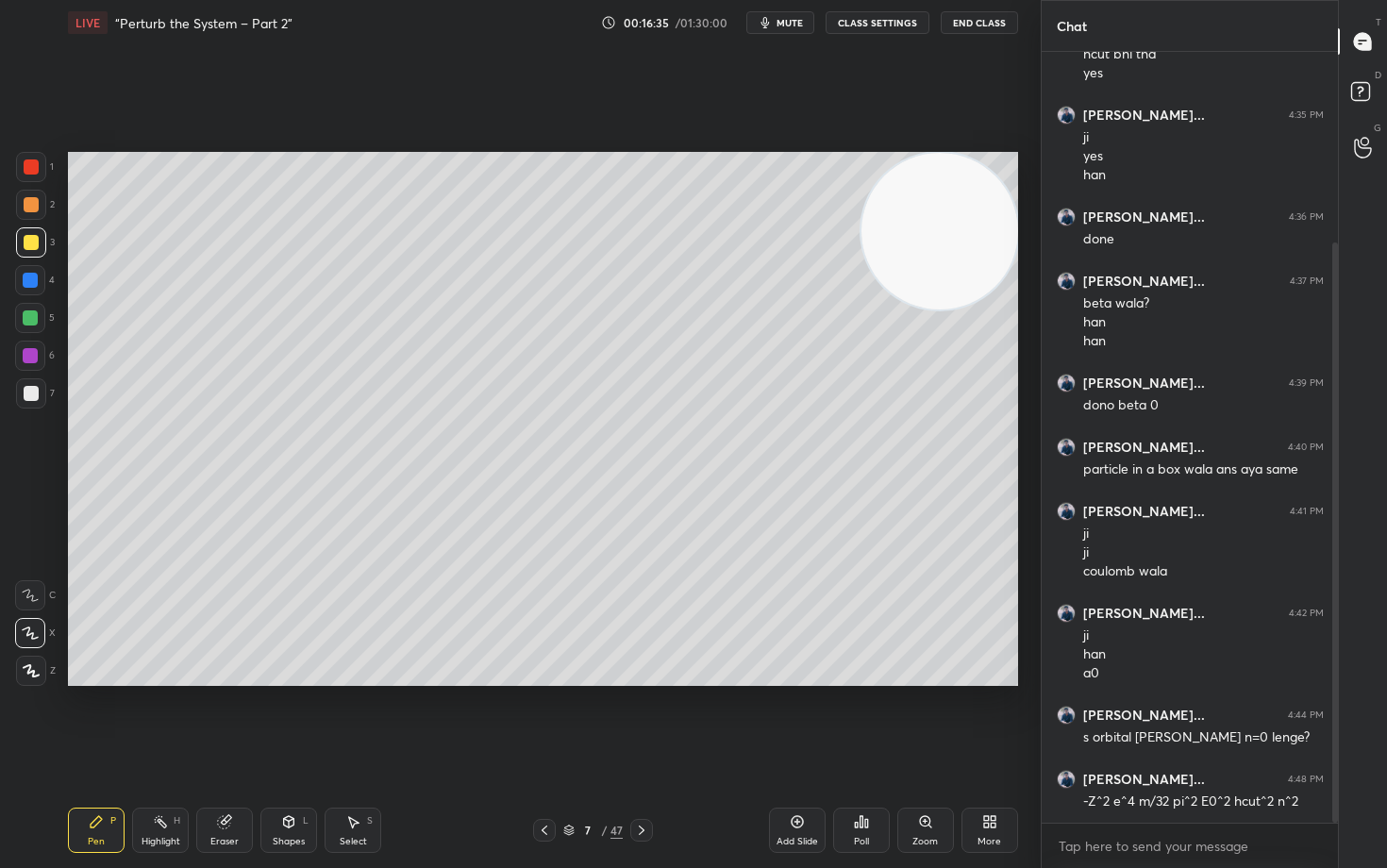
scroll to position [317, 0]
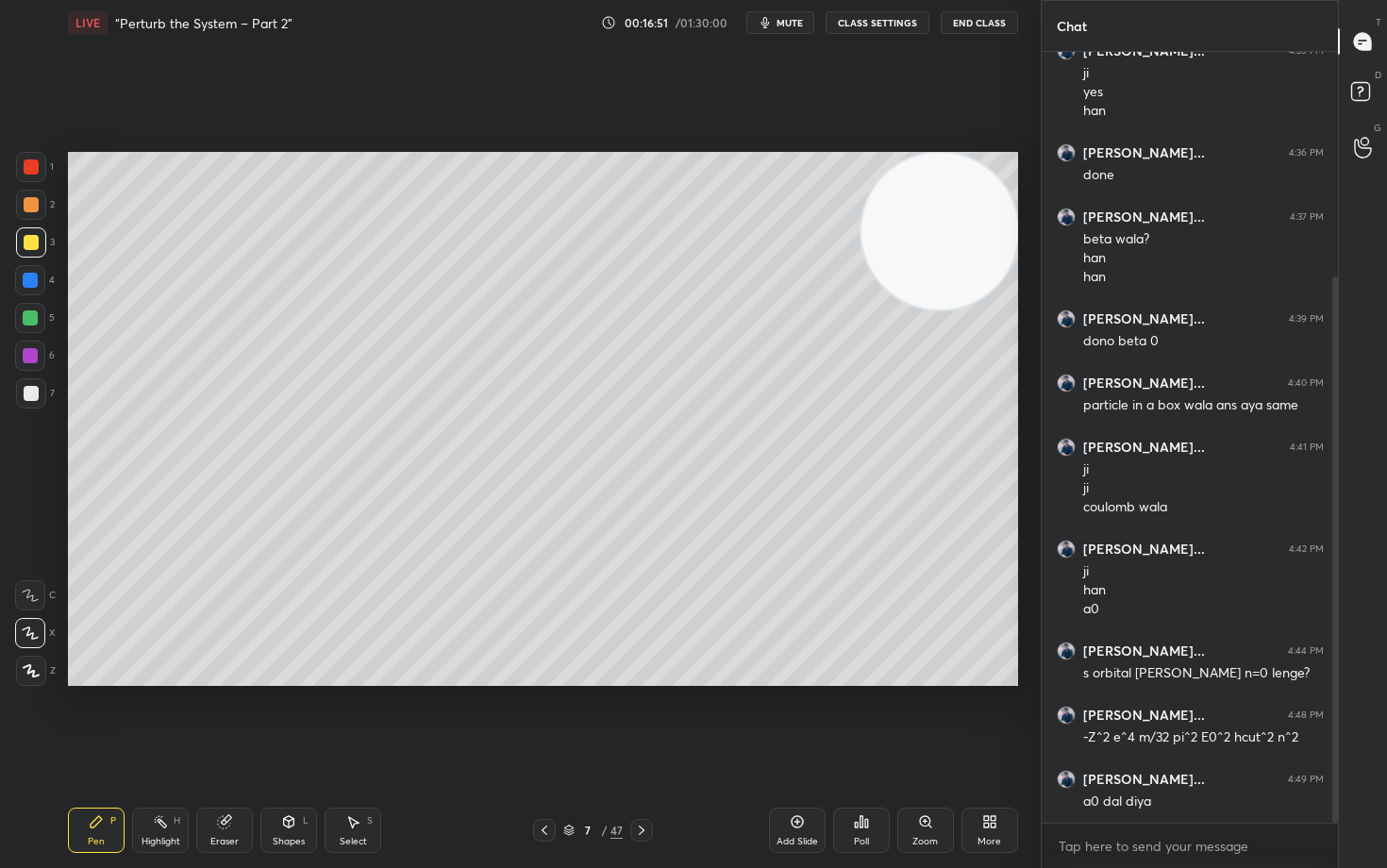
click at [792, 719] on icon at bounding box center [797, 822] width 15 height 15
click at [35, 391] on div at bounding box center [31, 394] width 15 height 15
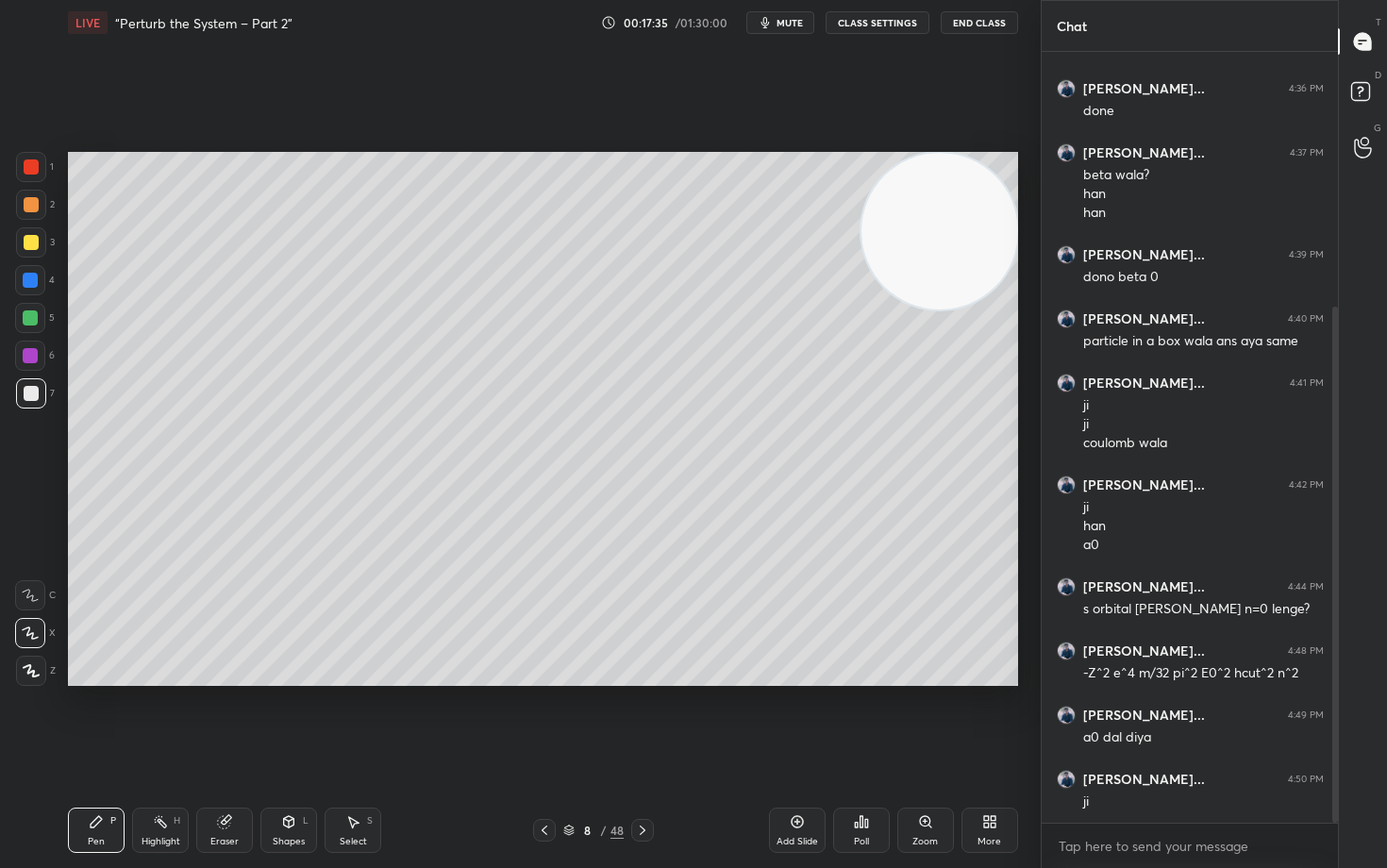
click at [28, 243] on div at bounding box center [31, 243] width 15 height 15
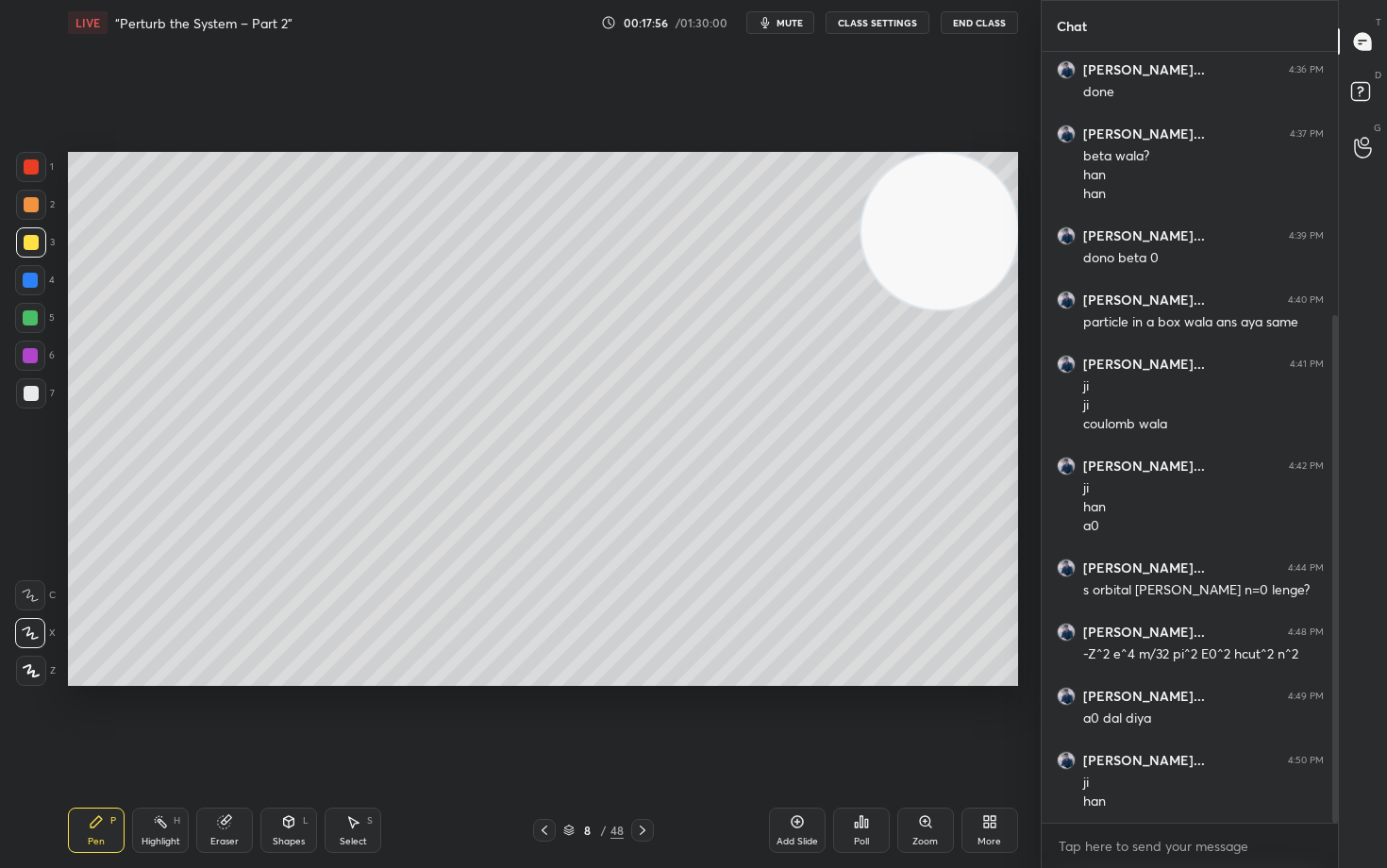
click at [231, 719] on icon at bounding box center [225, 822] width 15 height 15
click at [94, 719] on icon at bounding box center [96, 822] width 11 height 11
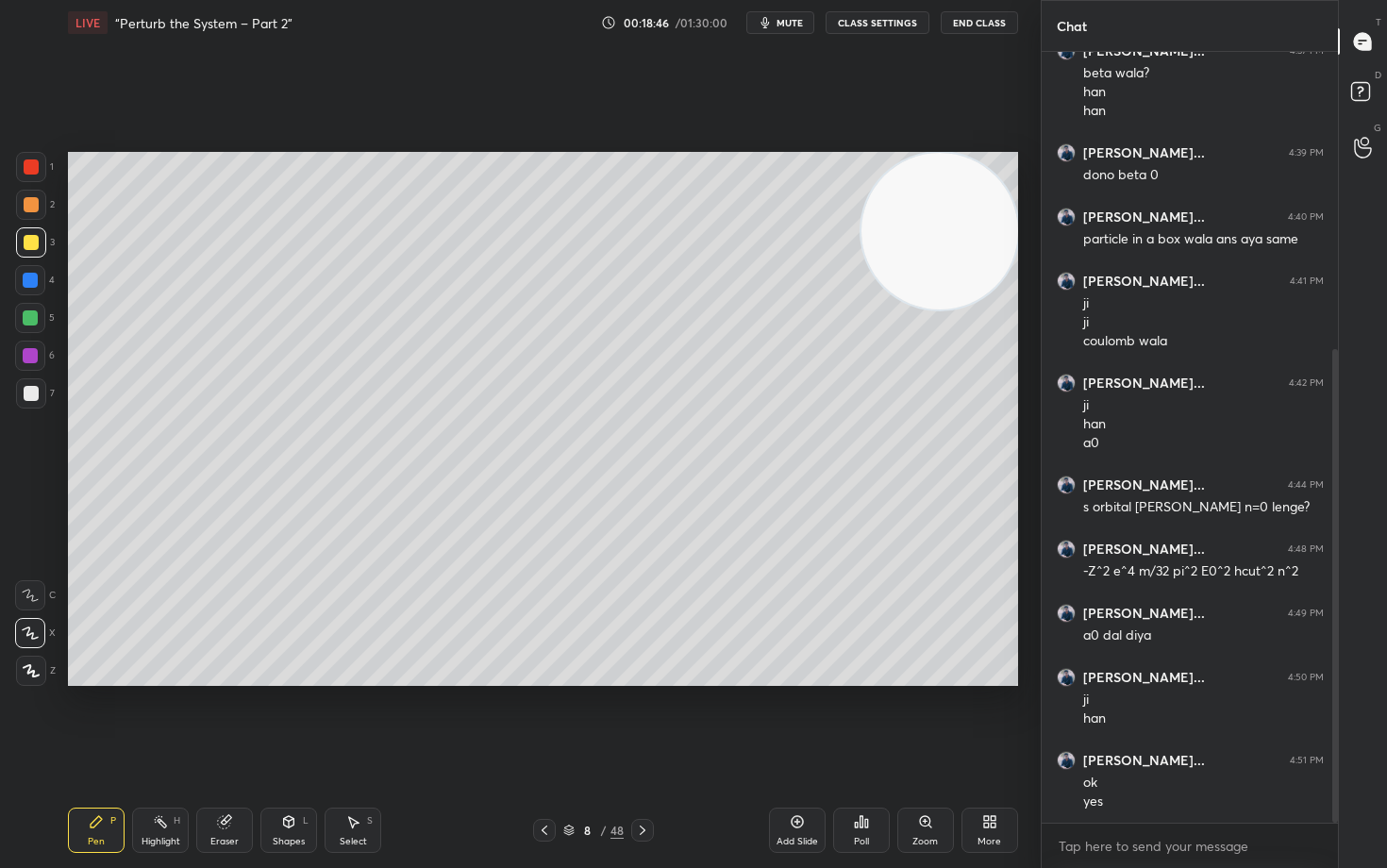
scroll to position [502, 0]
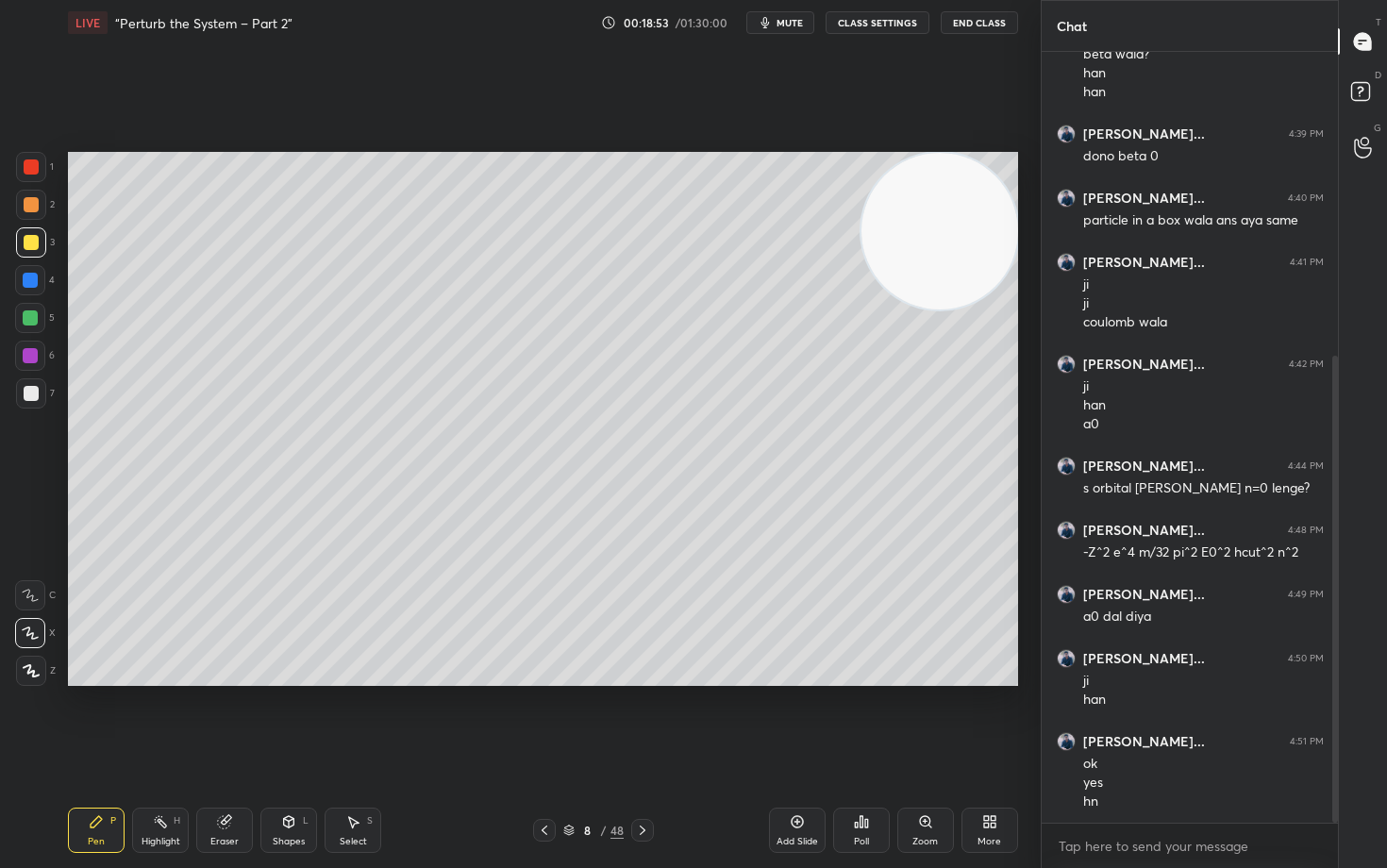
click at [791, 719] on icon at bounding box center [797, 822] width 15 height 15
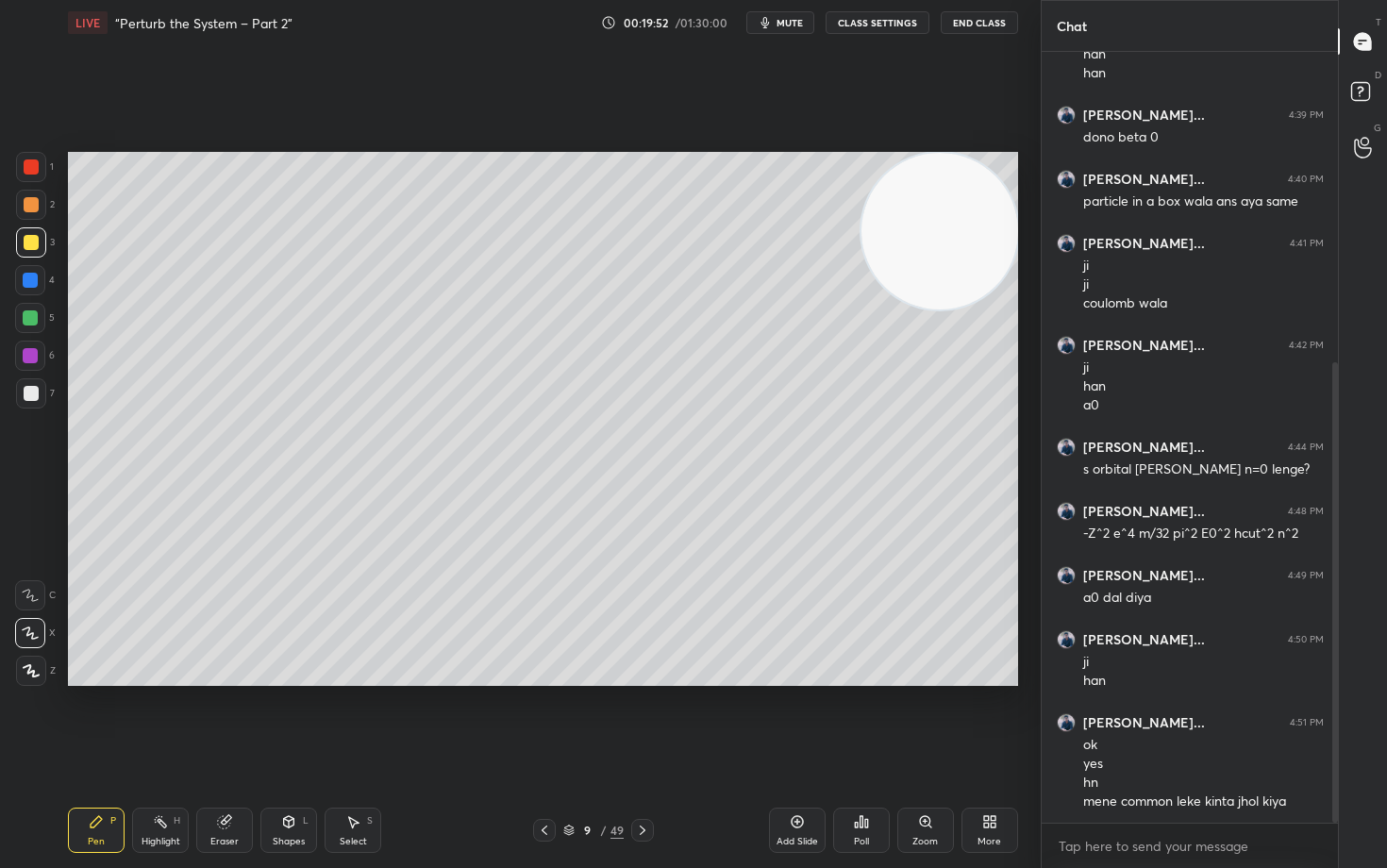
click at [34, 394] on div at bounding box center [31, 394] width 15 height 15
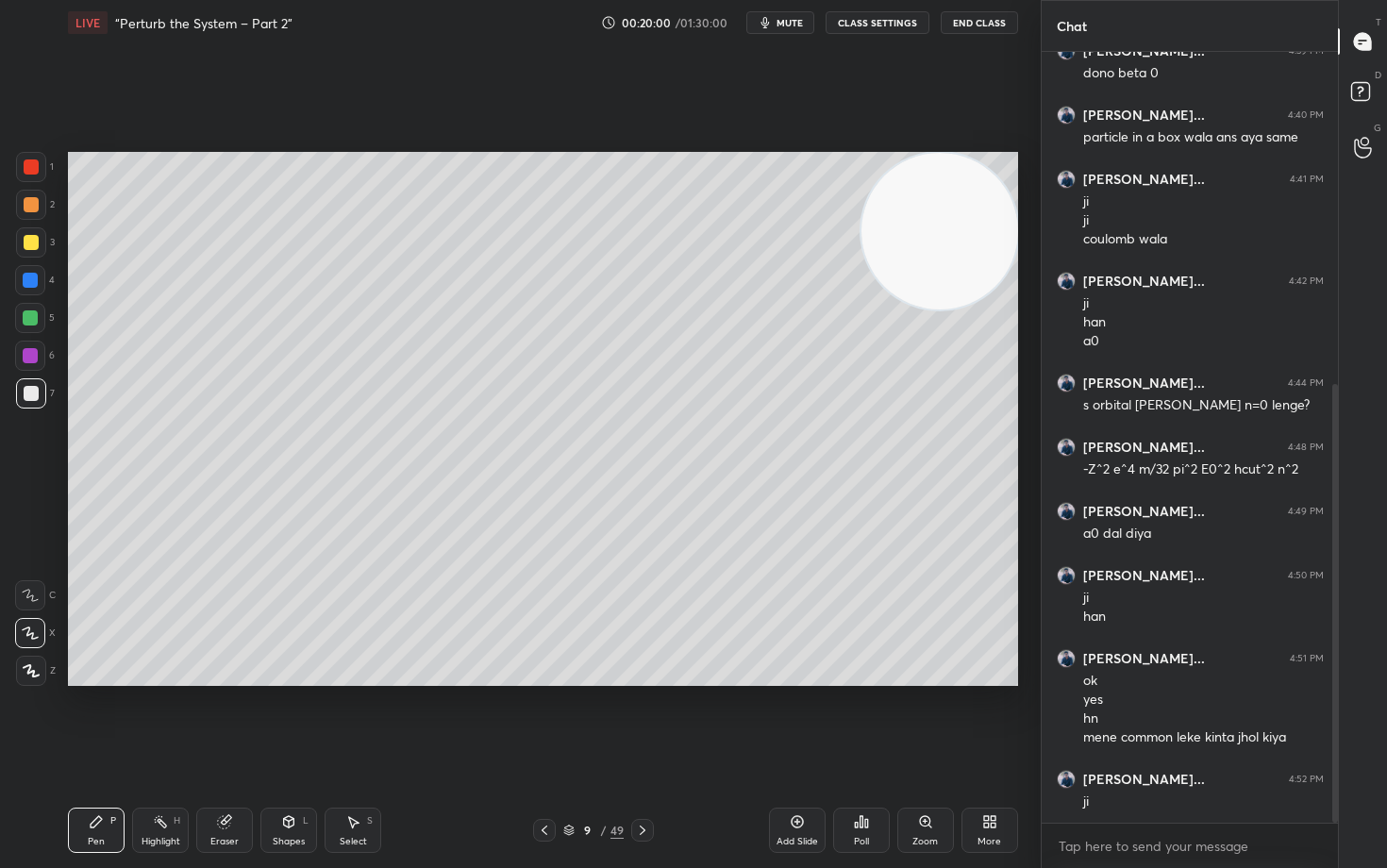
click at [792, 719] on icon at bounding box center [797, 822] width 15 height 15
click at [31, 249] on div at bounding box center [31, 243] width 15 height 15
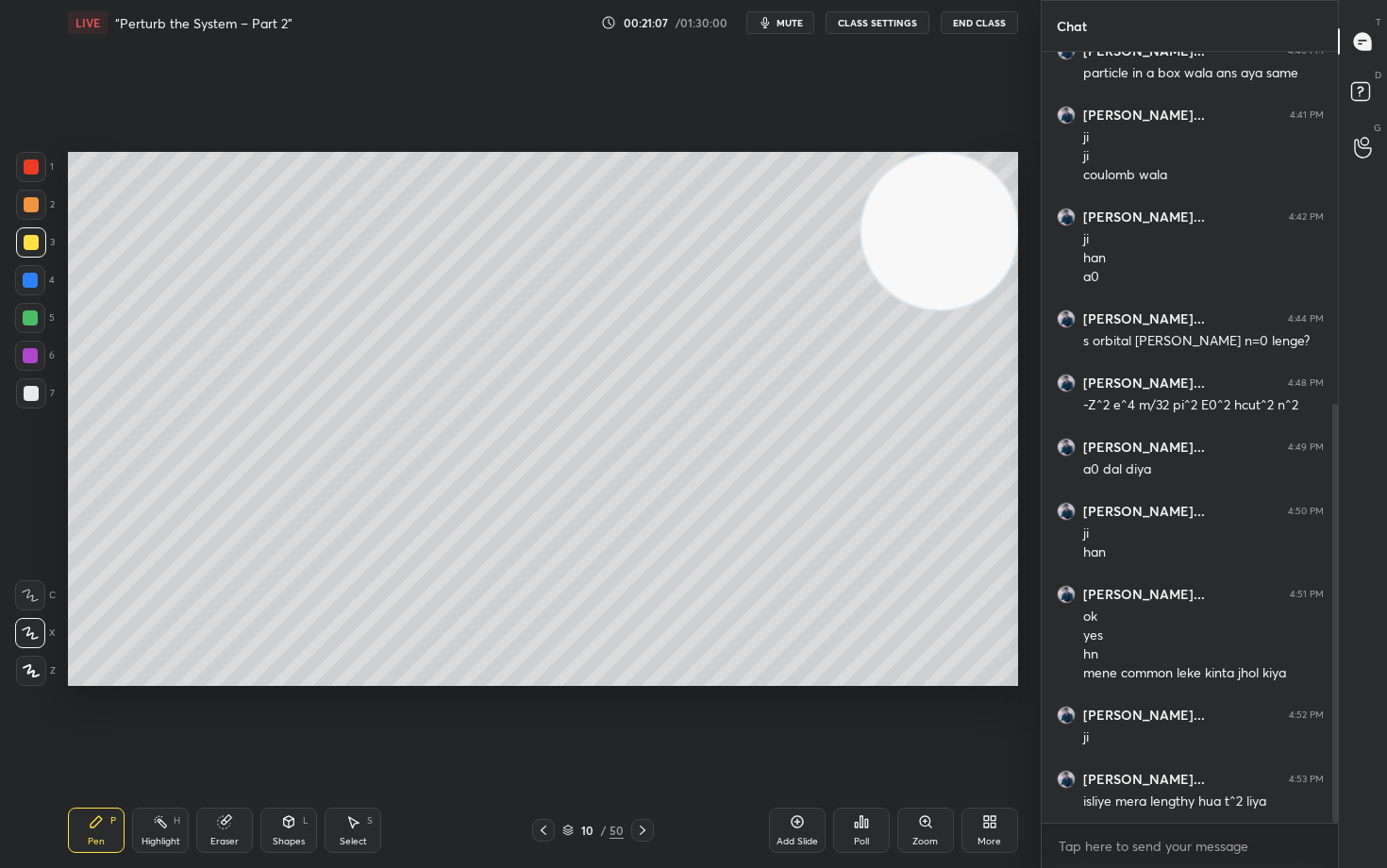
scroll to position [713, 0]
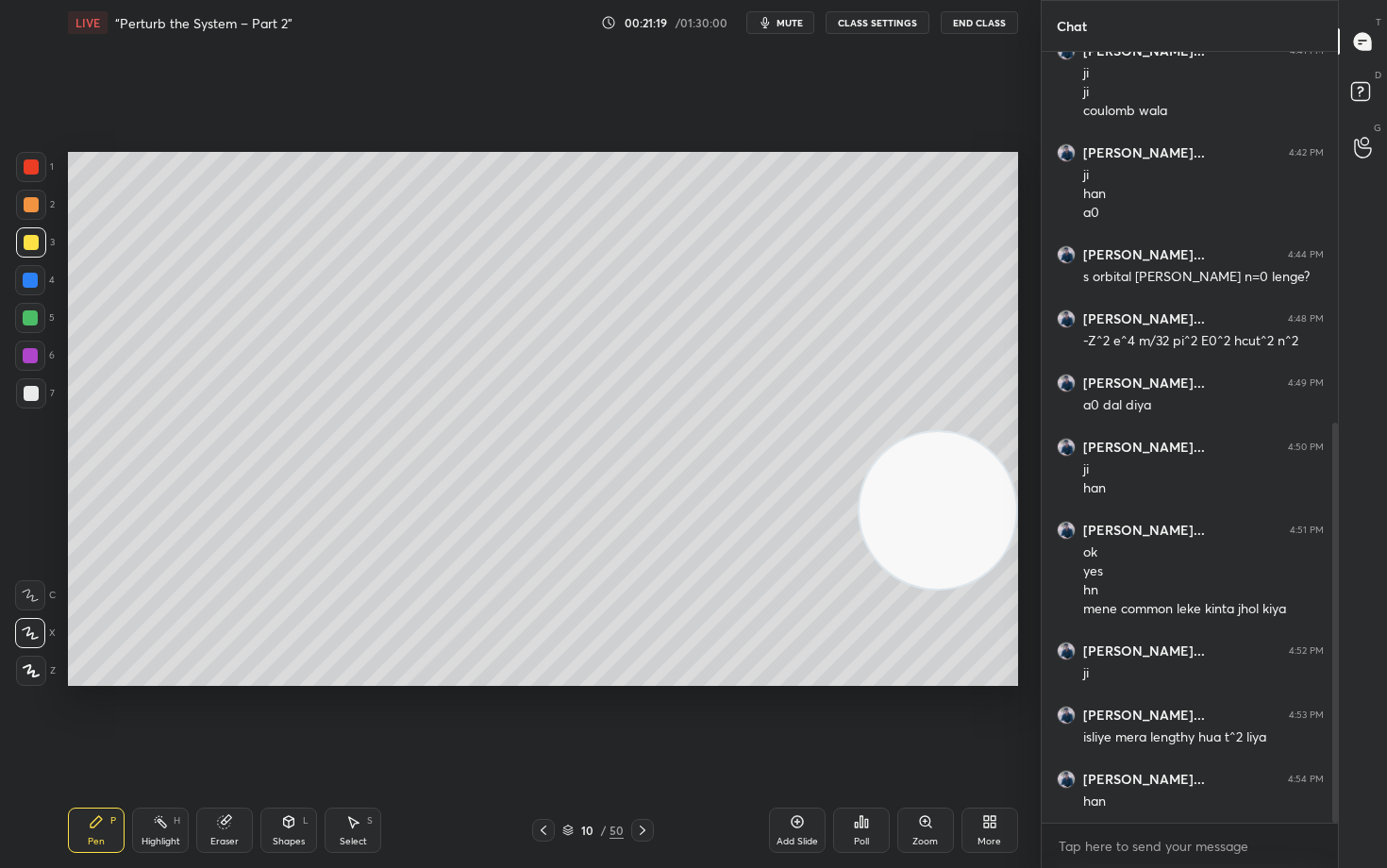
drag, startPoint x: 951, startPoint y: 276, endPoint x: 959, endPoint y: 524, distance: 248.1
click at [959, 524] on video at bounding box center [937, 509] width 157 height 157
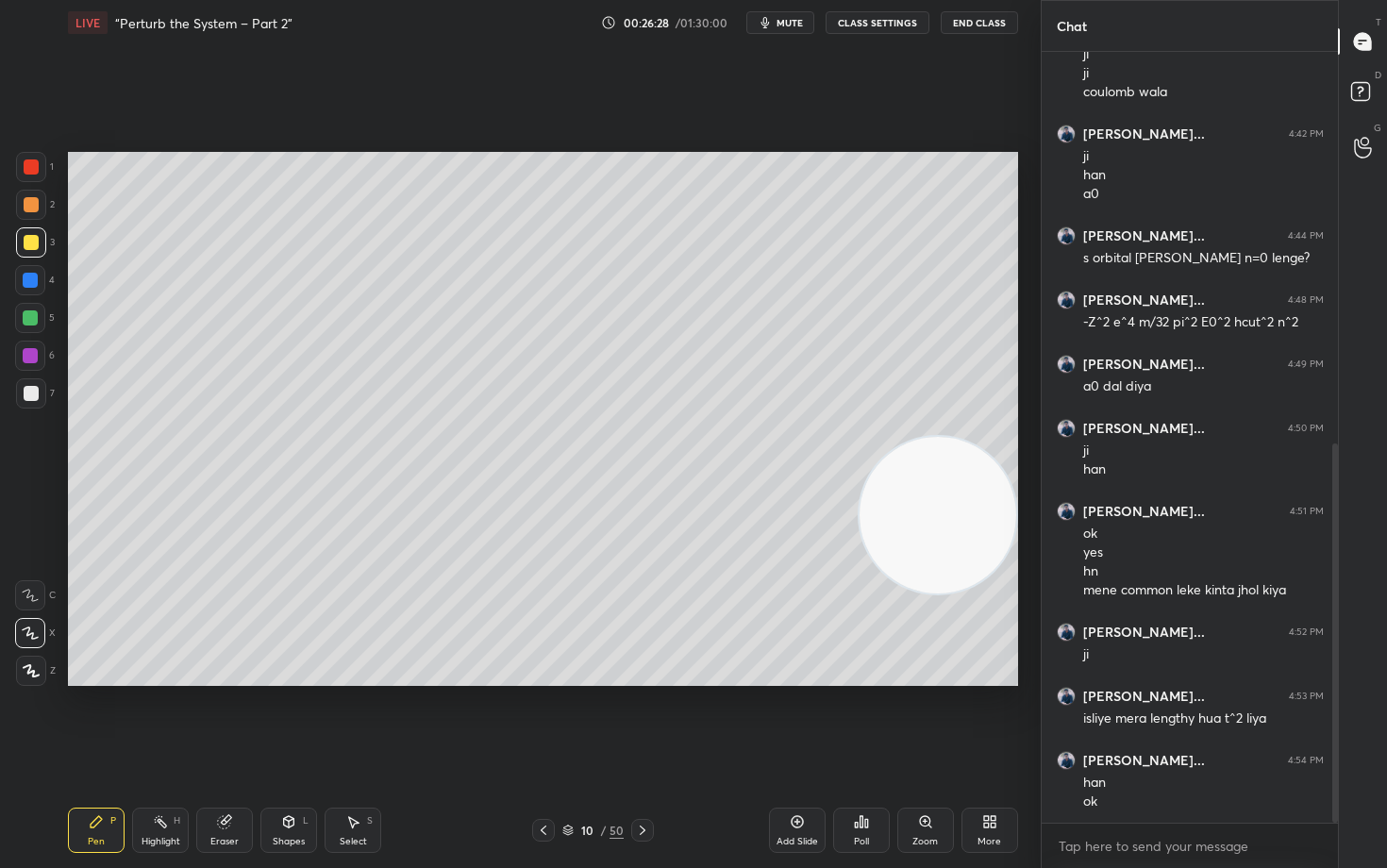
scroll to position [796, 0]
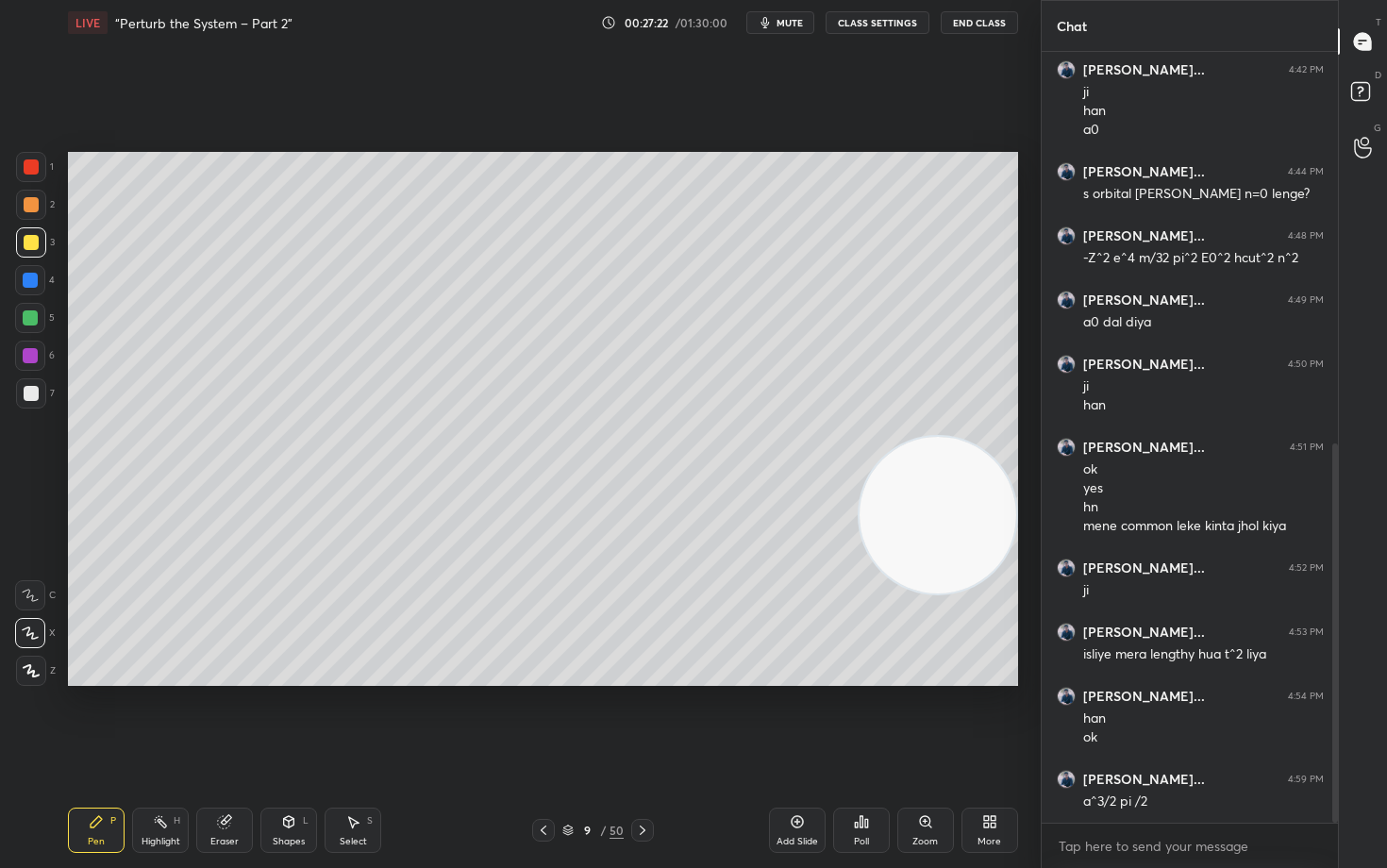
click at [31, 388] on div at bounding box center [31, 394] width 15 height 15
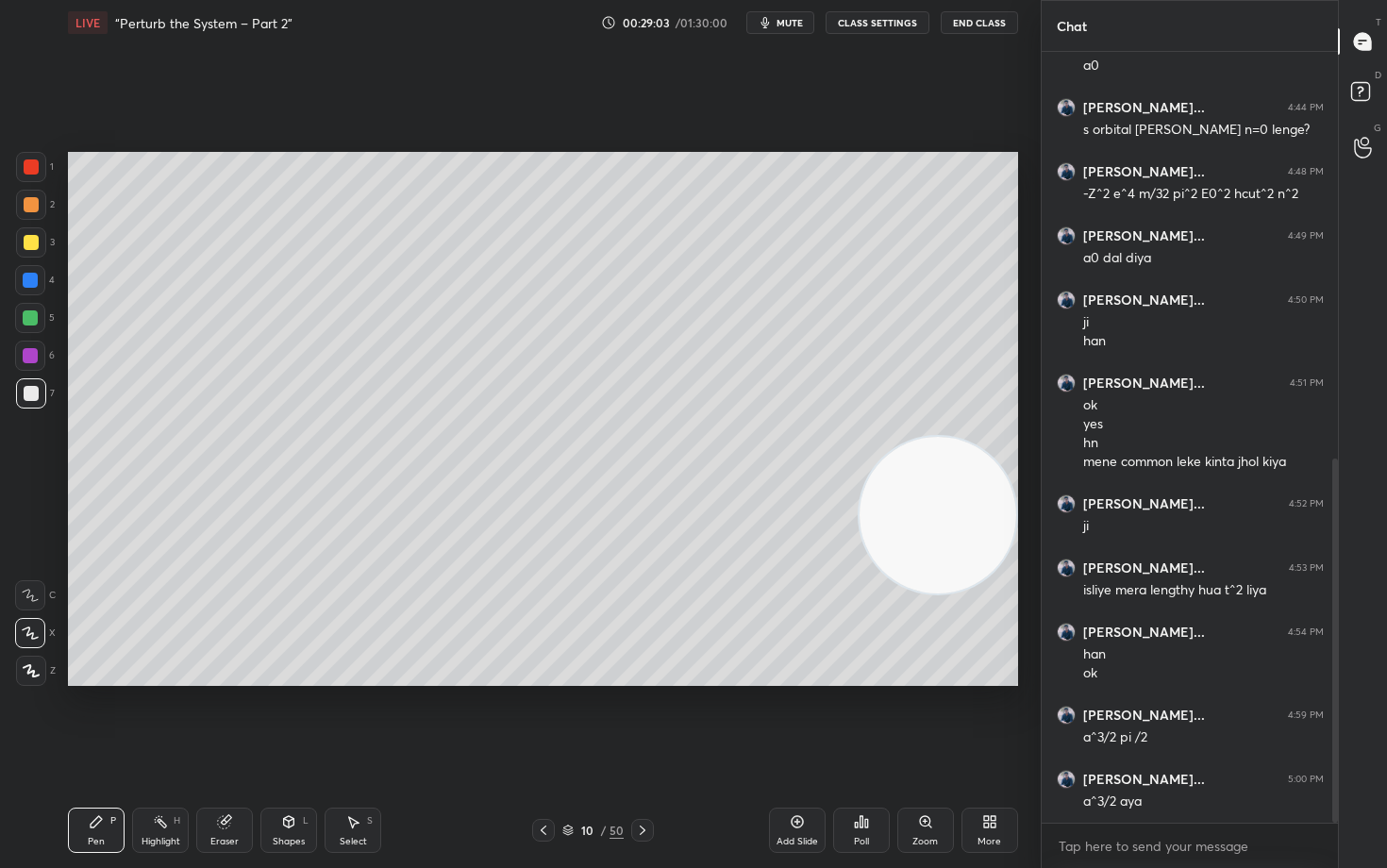
scroll to position [924, 0]
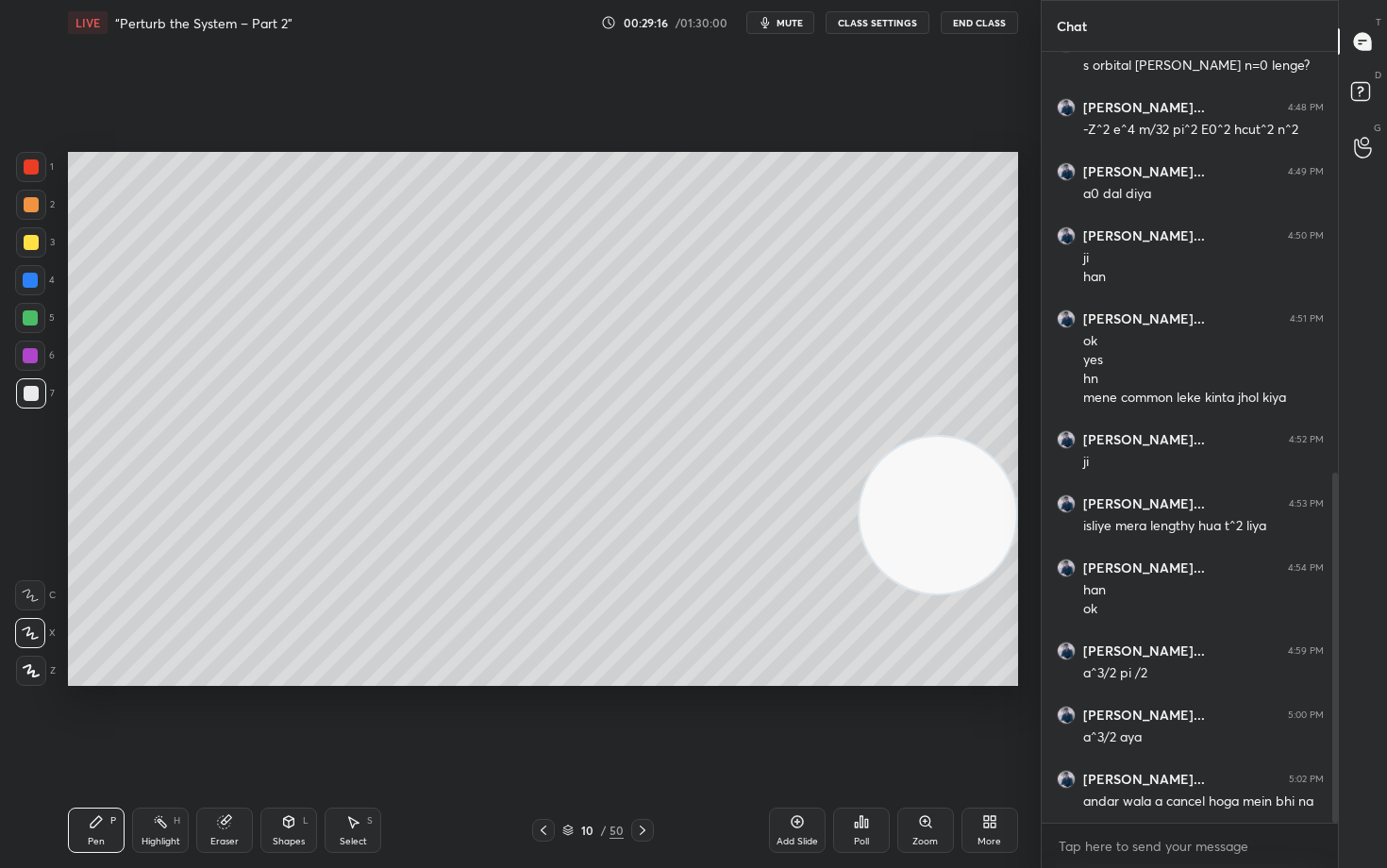
drag, startPoint x: 800, startPoint y: 832, endPoint x: 733, endPoint y: 753, distance: 103.6
click at [797, 719] on div "Add Slide" at bounding box center [797, 830] width 57 height 46
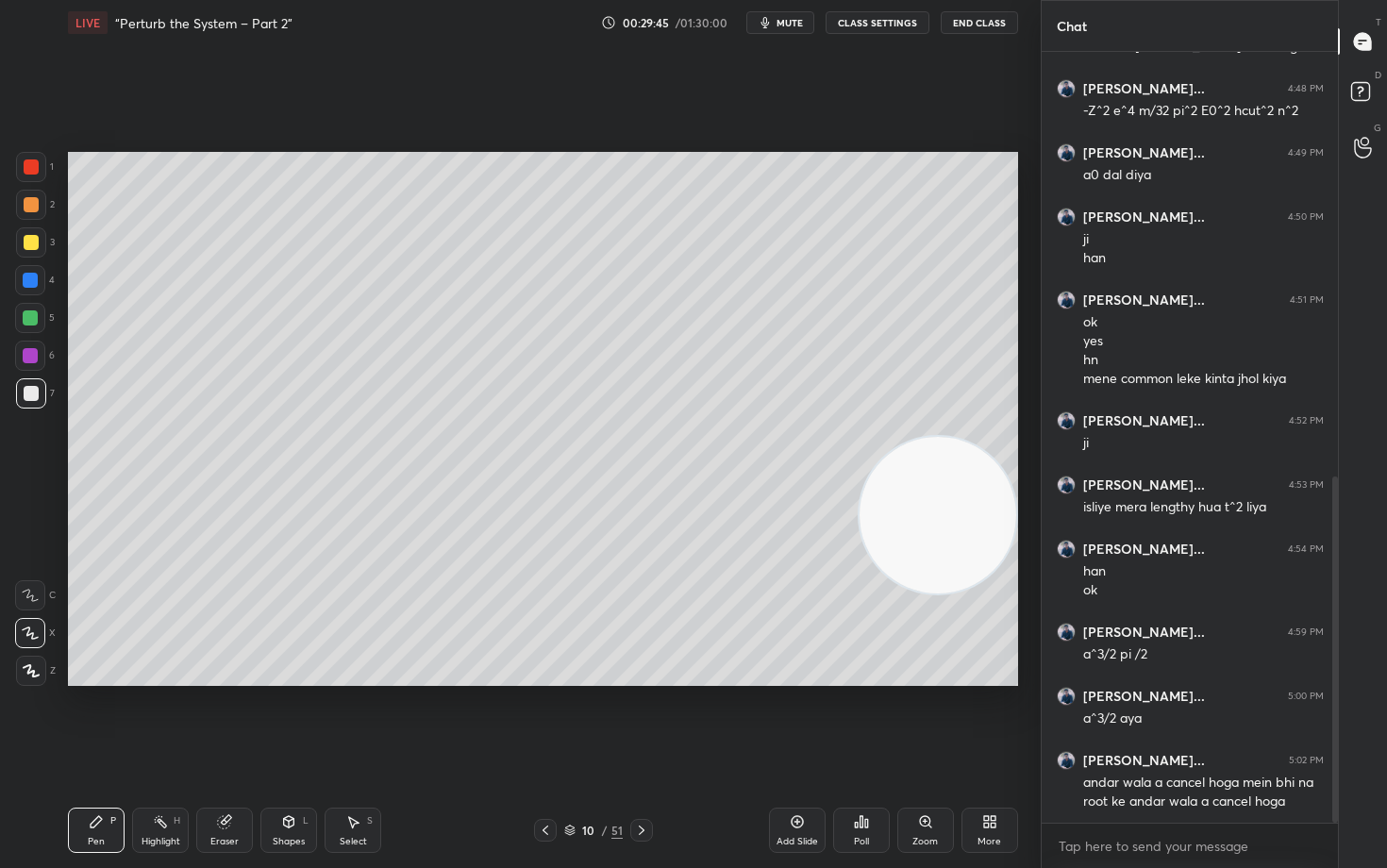
scroll to position [962, 0]
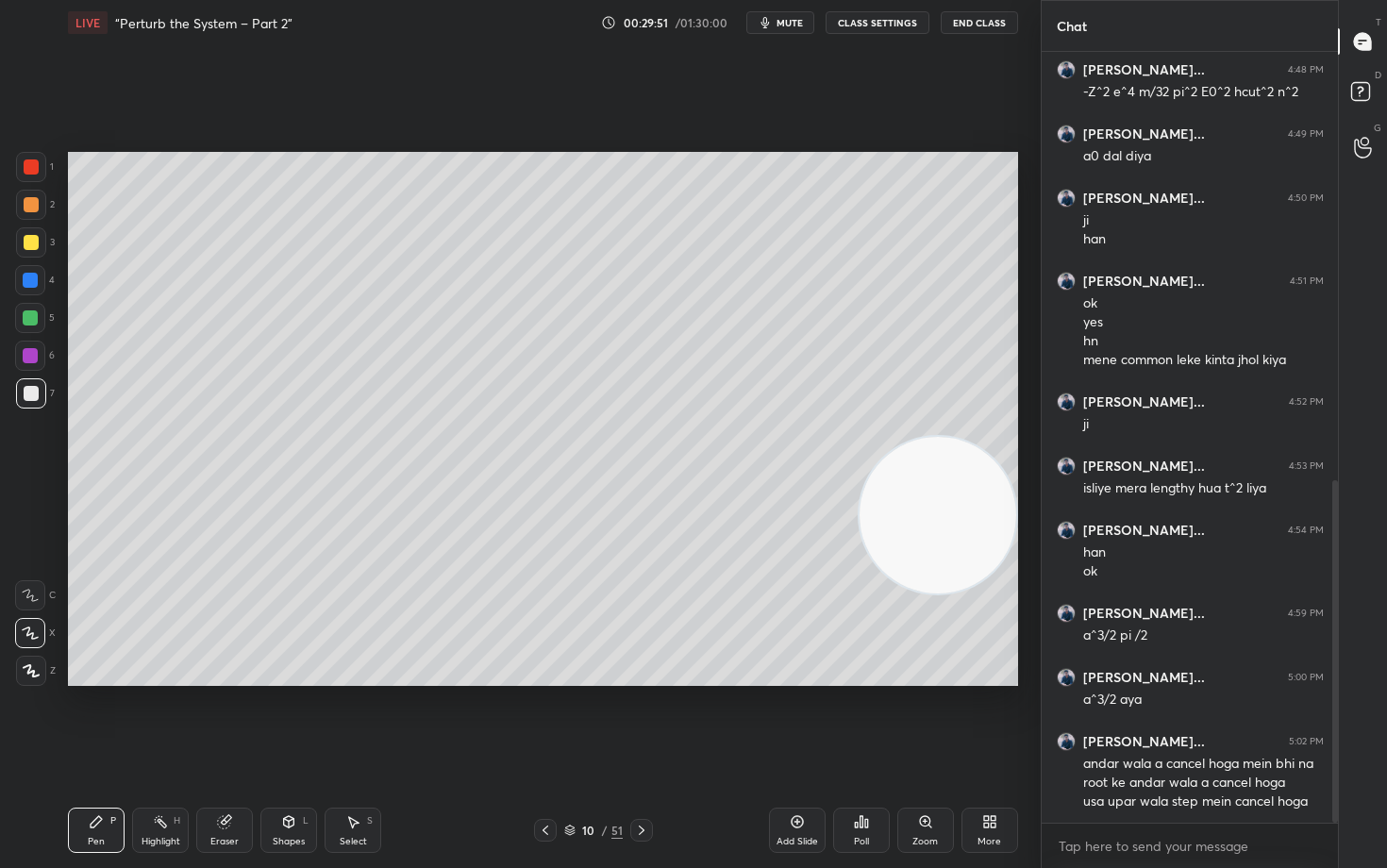
click at [212, 719] on div "Eraser" at bounding box center [225, 830] width 57 height 46
drag, startPoint x: 92, startPoint y: 828, endPoint x: 89, endPoint y: 803, distance: 25.2
click at [89, 719] on icon at bounding box center [96, 822] width 15 height 15
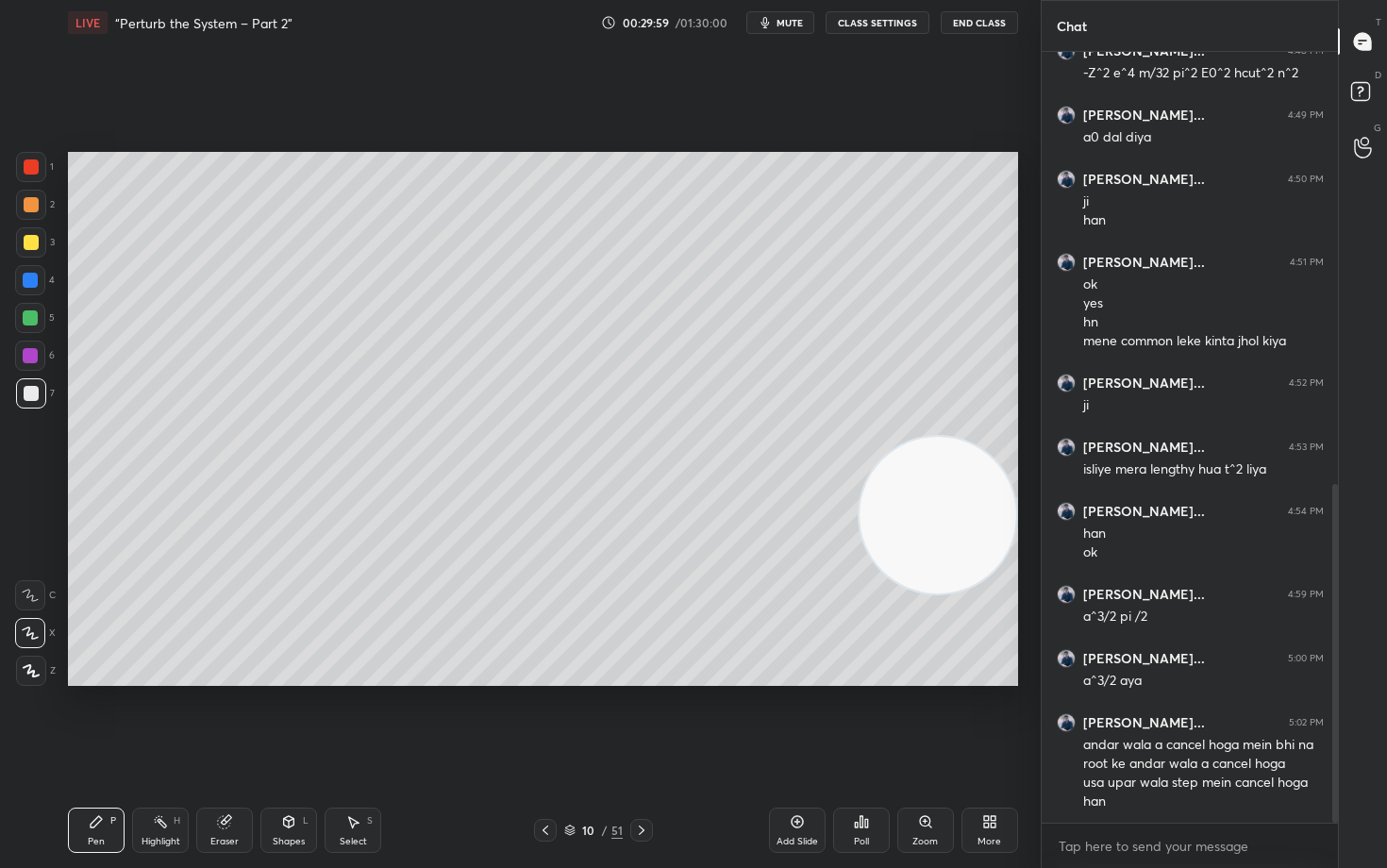
drag, startPoint x: 235, startPoint y: 836, endPoint x: 252, endPoint y: 804, distance: 36.2
click at [235, 719] on div "Eraser" at bounding box center [225, 841] width 28 height 9
click at [90, 719] on icon at bounding box center [96, 822] width 11 height 11
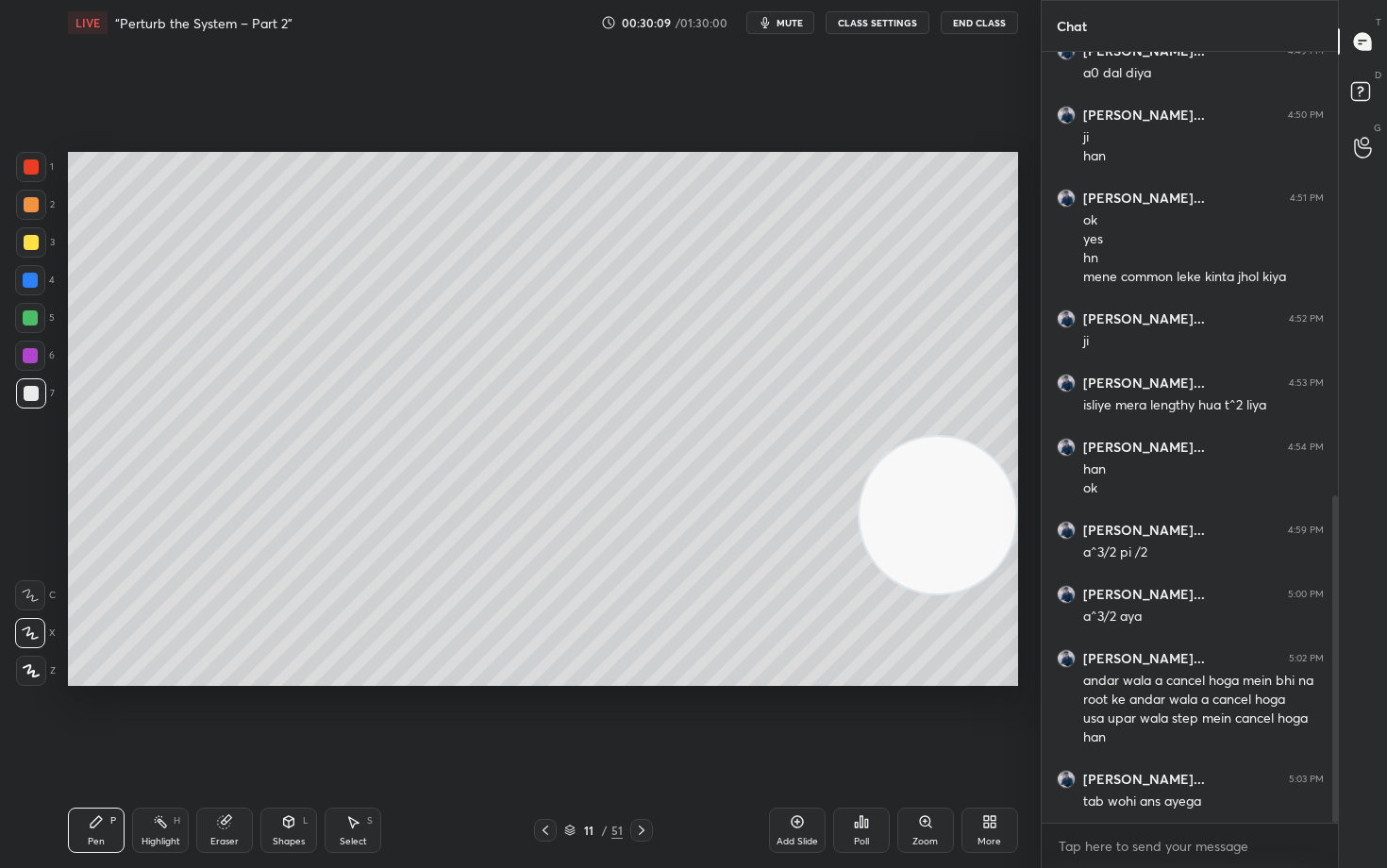
click at [227, 719] on icon at bounding box center [225, 822] width 15 height 15
drag, startPoint x: 91, startPoint y: 826, endPoint x: 84, endPoint y: 800, distance: 26.9
click at [91, 719] on icon at bounding box center [96, 822] width 11 height 11
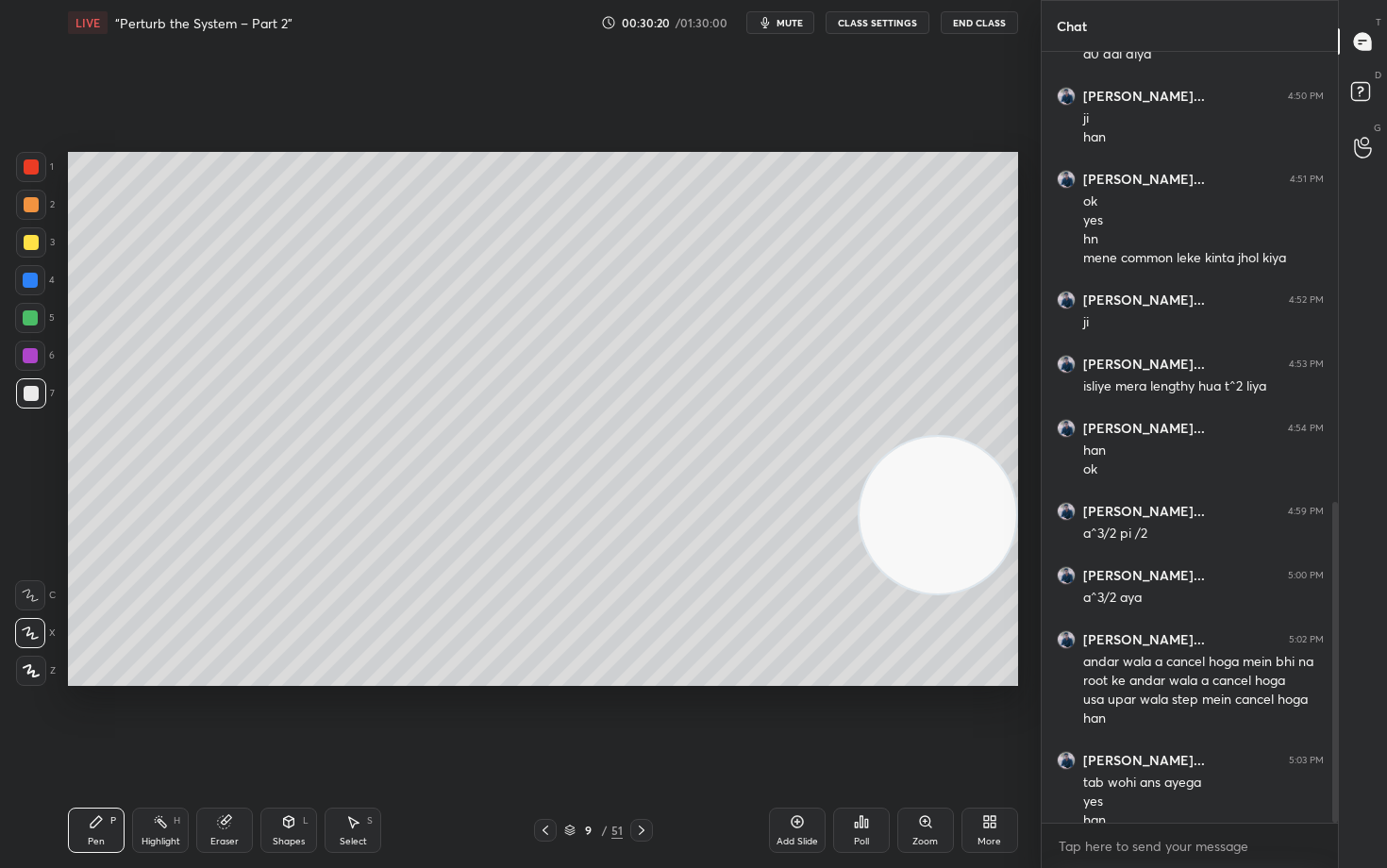
scroll to position [1082, 0]
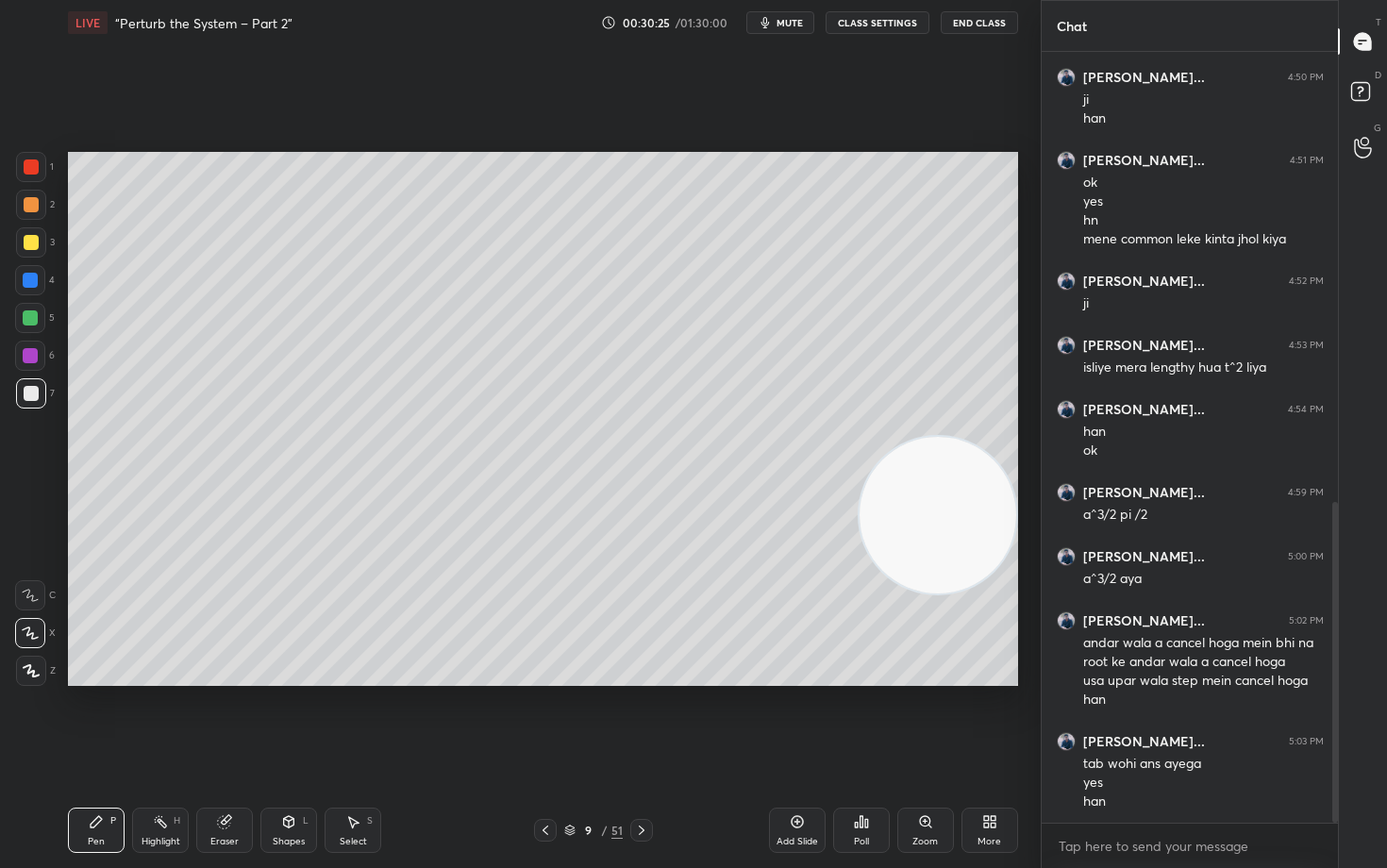
drag, startPoint x: 951, startPoint y: 425, endPoint x: 965, endPoint y: 307, distance: 118.8
click at [967, 436] on video at bounding box center [937, 514] width 157 height 157
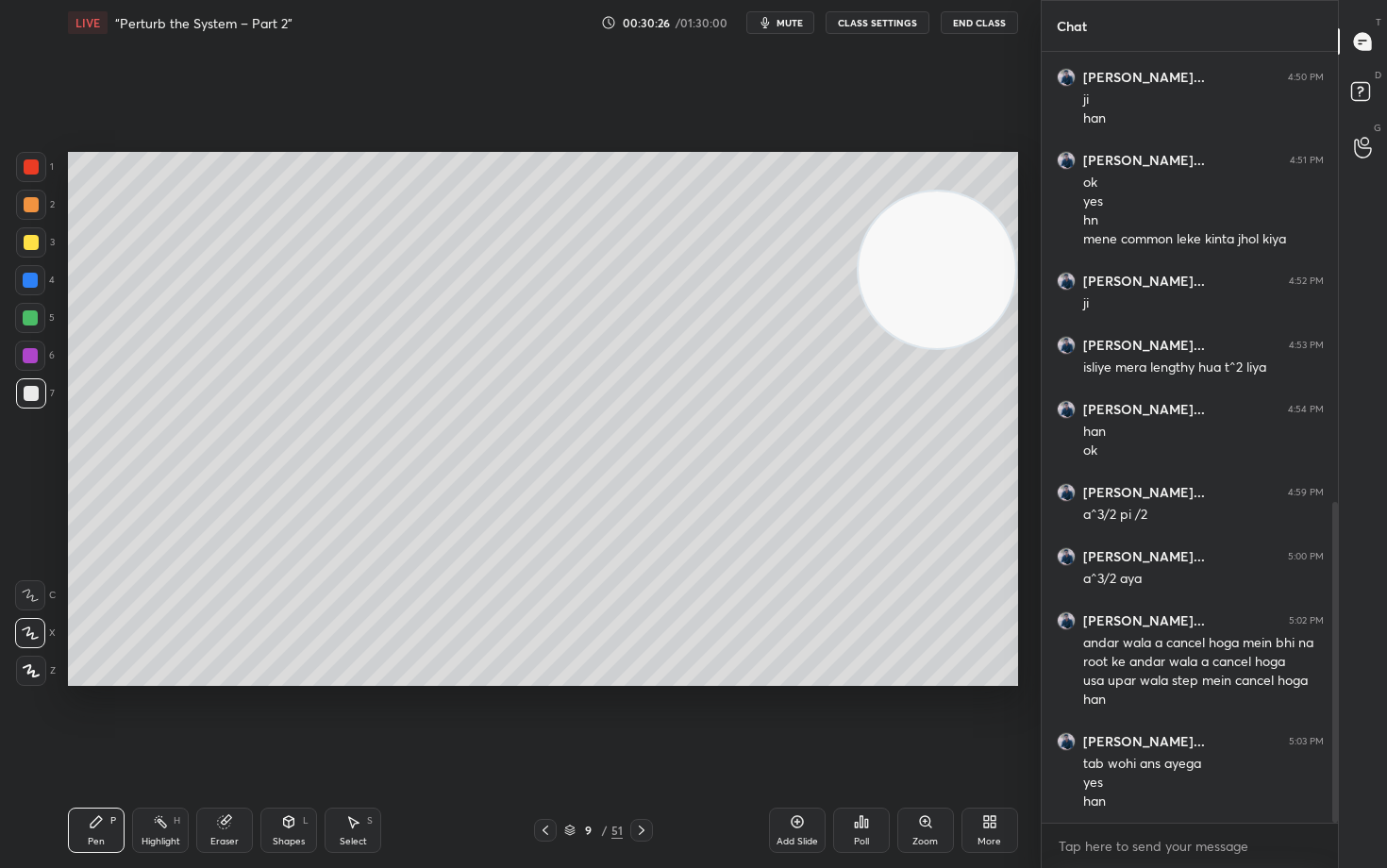
click at [801, 719] on icon at bounding box center [796, 822] width 12 height 12
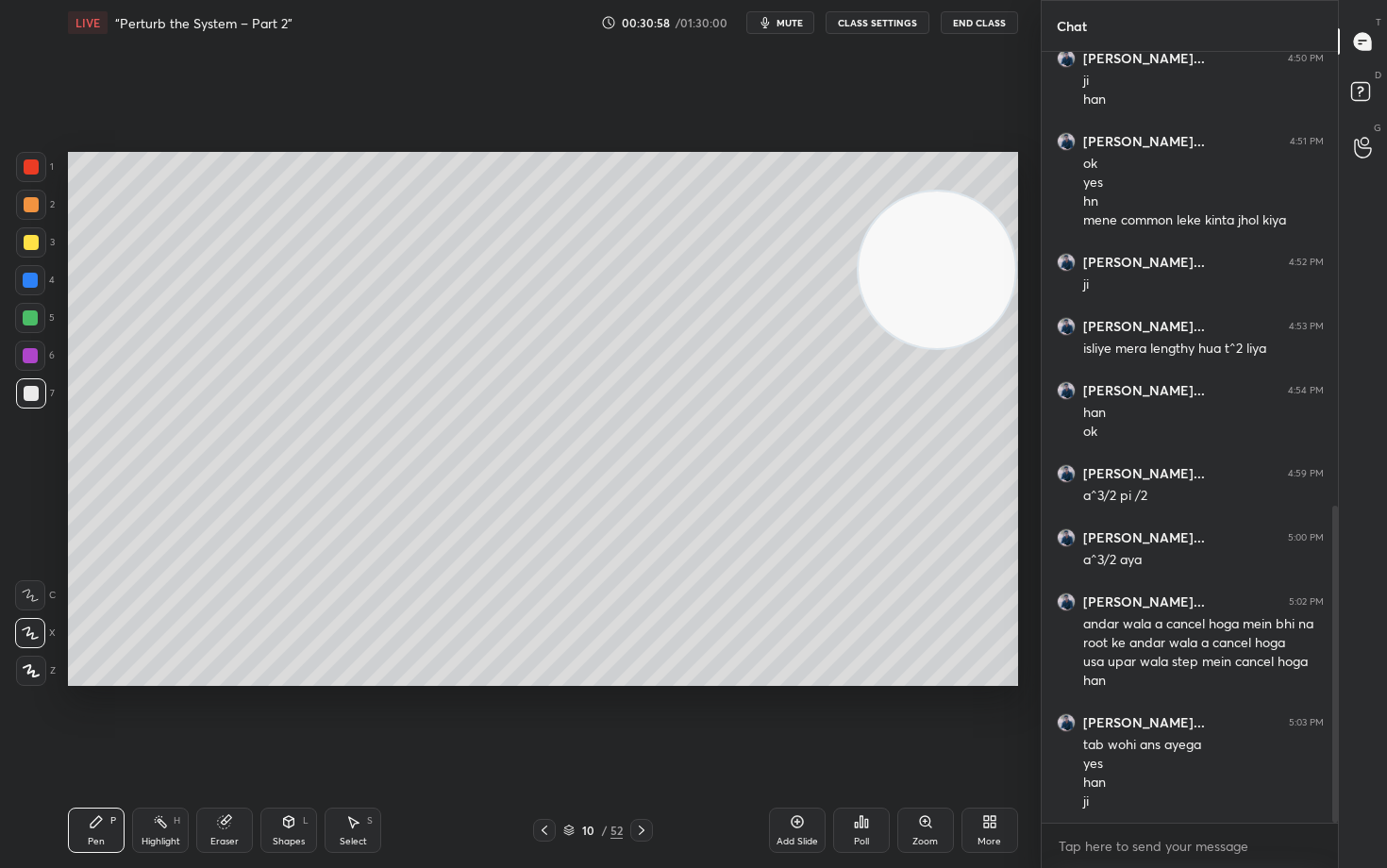
click at [780, 21] on span "mute" at bounding box center [789, 23] width 27 height 13
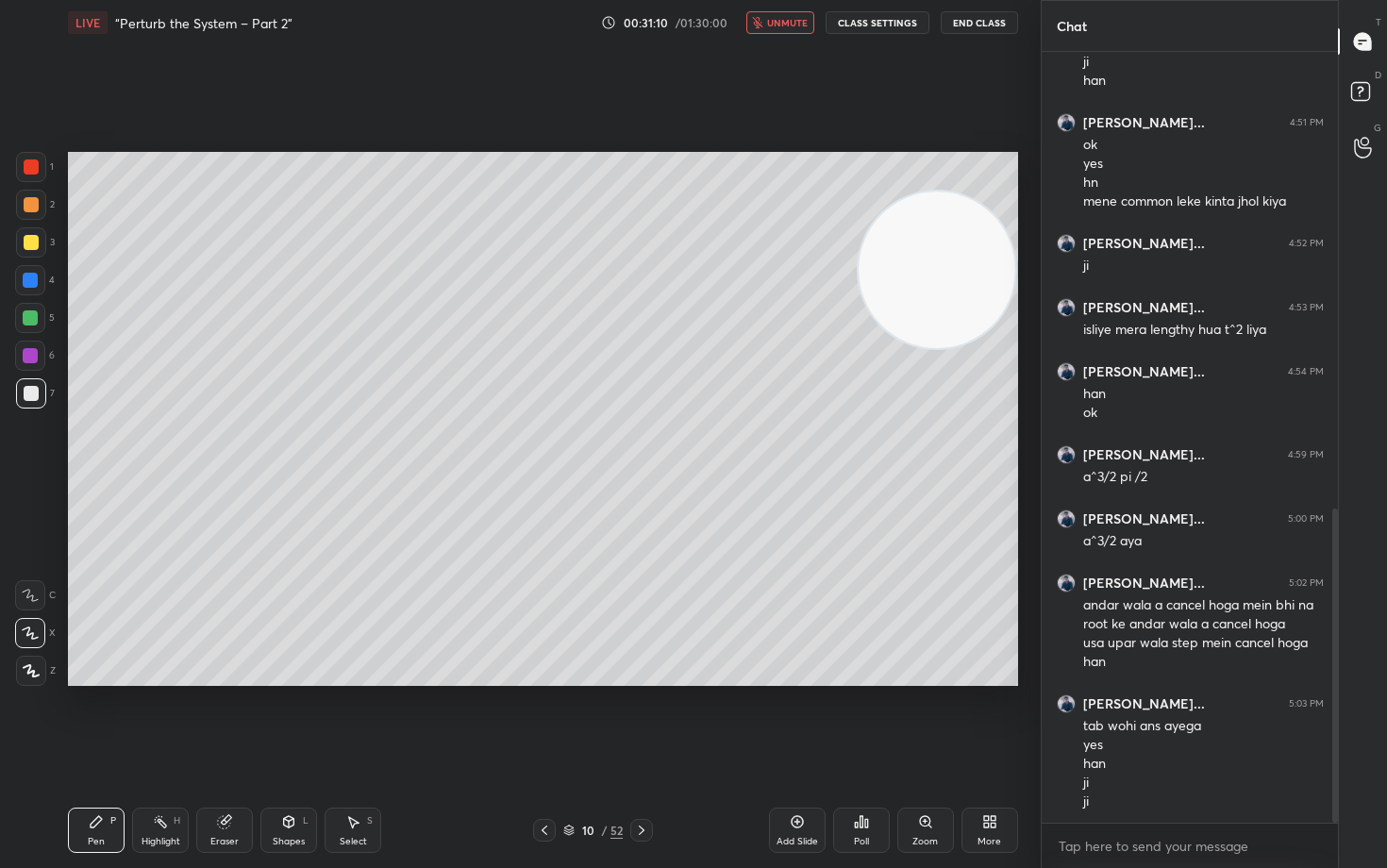
click at [783, 28] on button "unmute" at bounding box center [781, 23] width 68 height 23
click at [31, 239] on div at bounding box center [31, 243] width 15 height 15
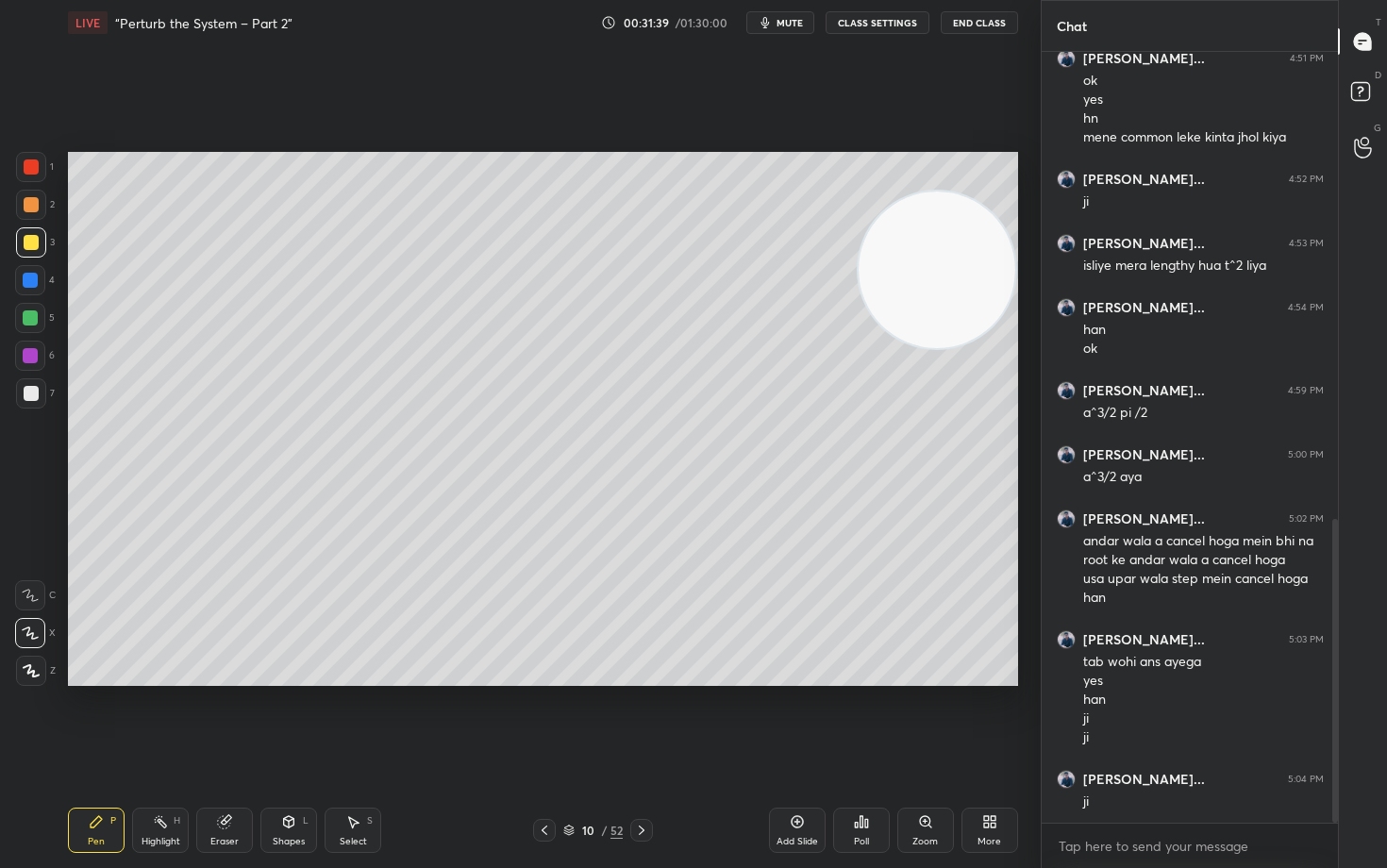
click at [32, 397] on div at bounding box center [31, 394] width 15 height 15
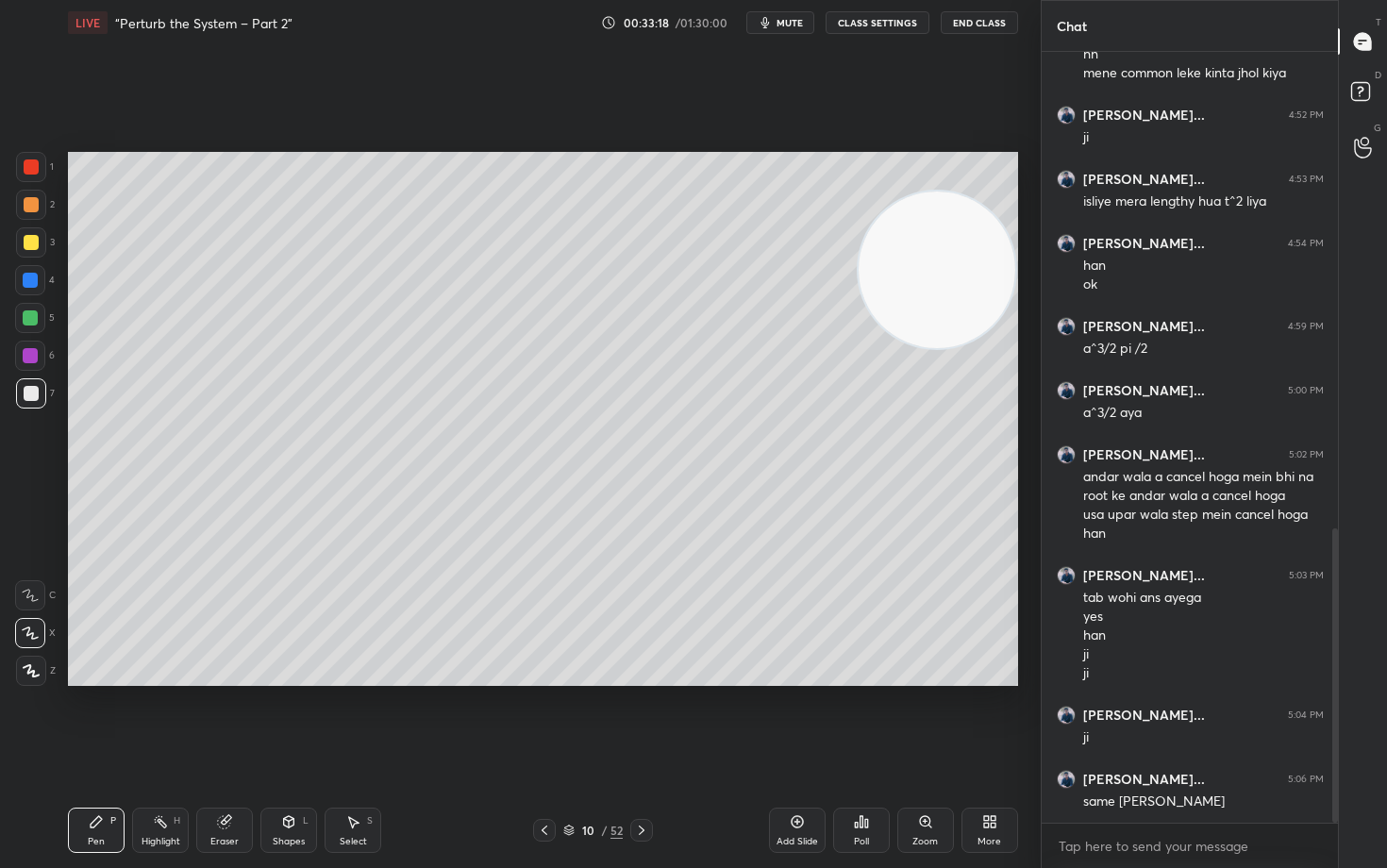
scroll to position [1267, 0]
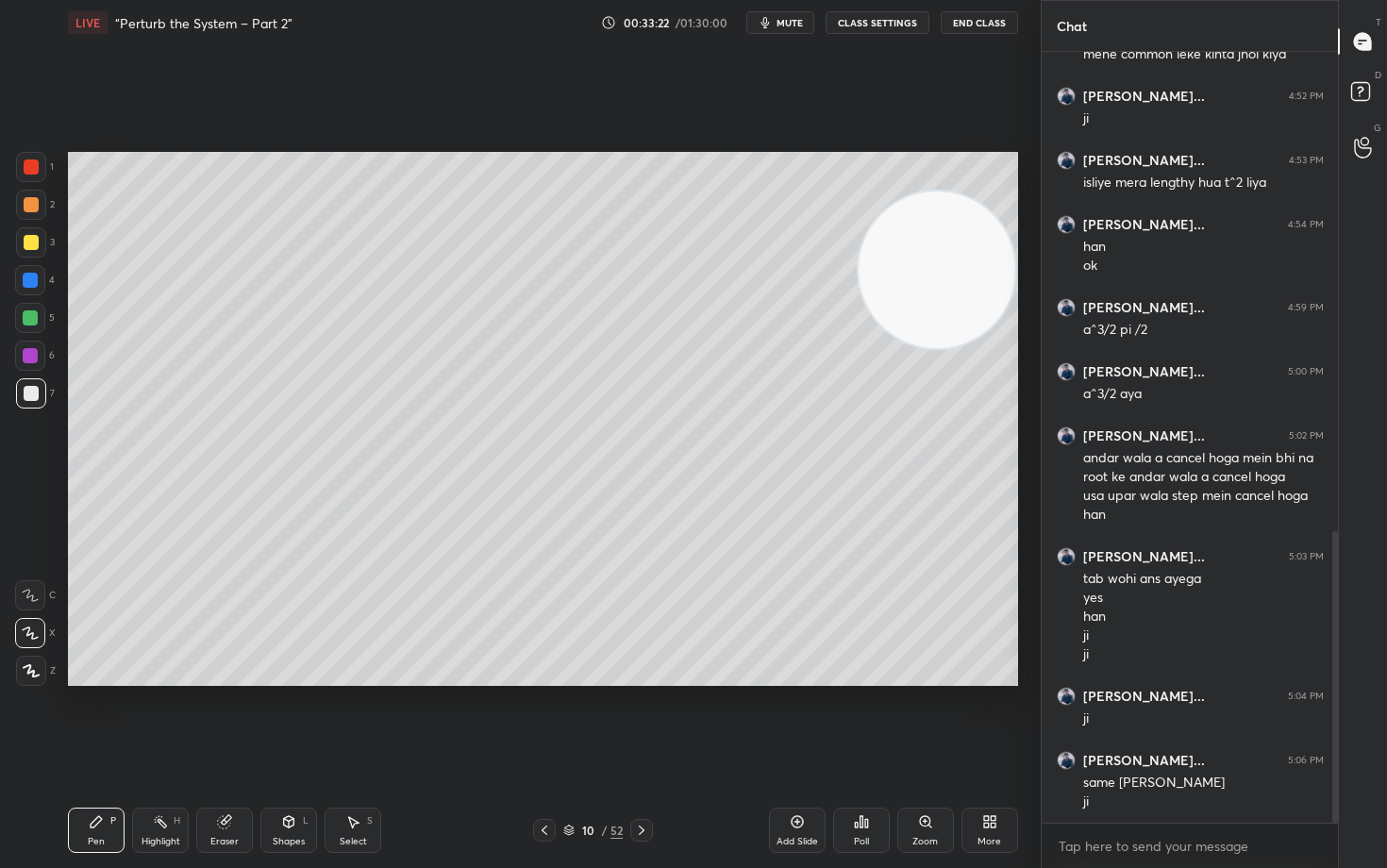
drag, startPoint x: 799, startPoint y: 824, endPoint x: 802, endPoint y: 815, distance: 9.5
click at [799, 719] on icon at bounding box center [797, 822] width 15 height 15
click at [28, 201] on div at bounding box center [31, 205] width 15 height 15
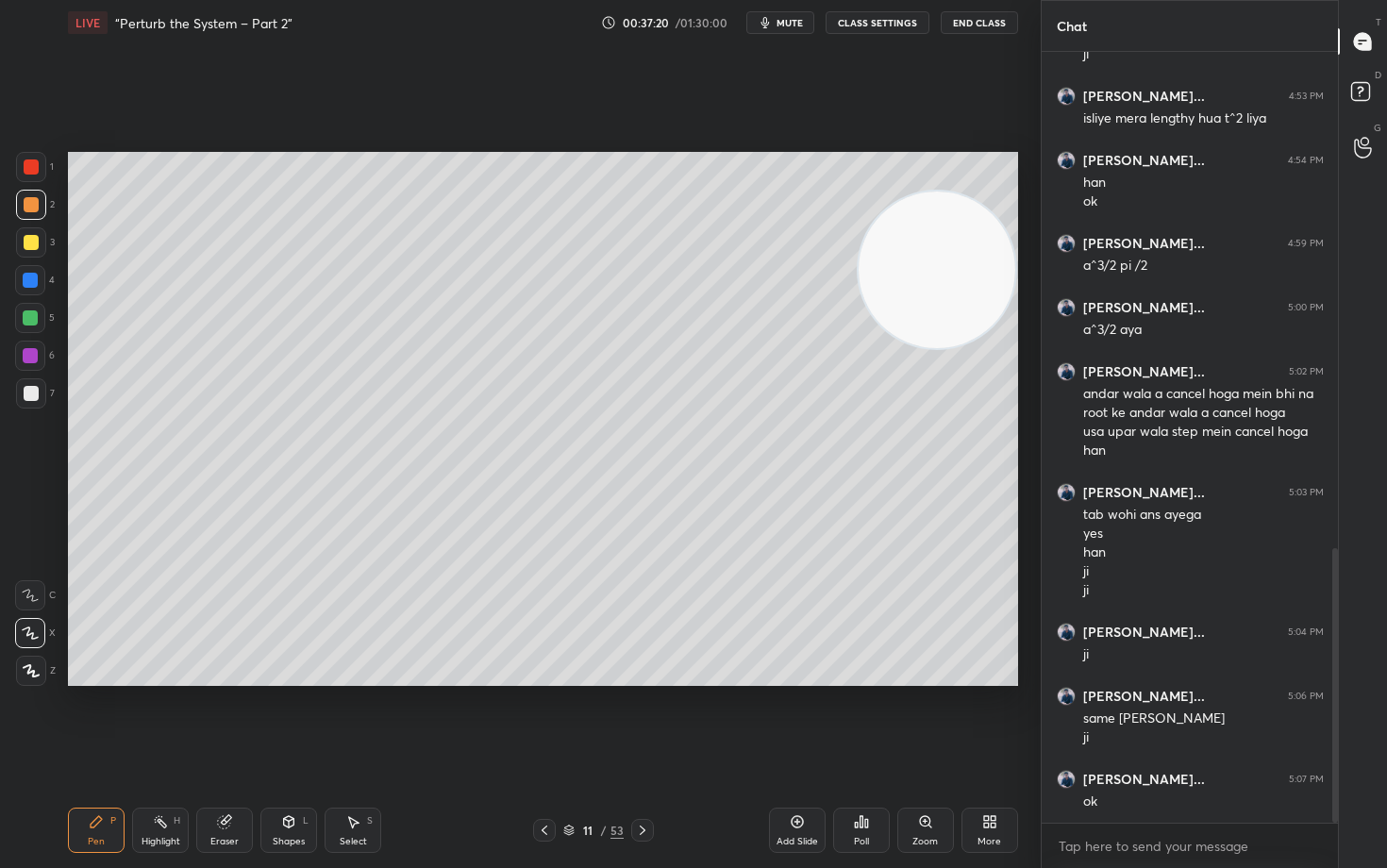
scroll to position [1396, 0]
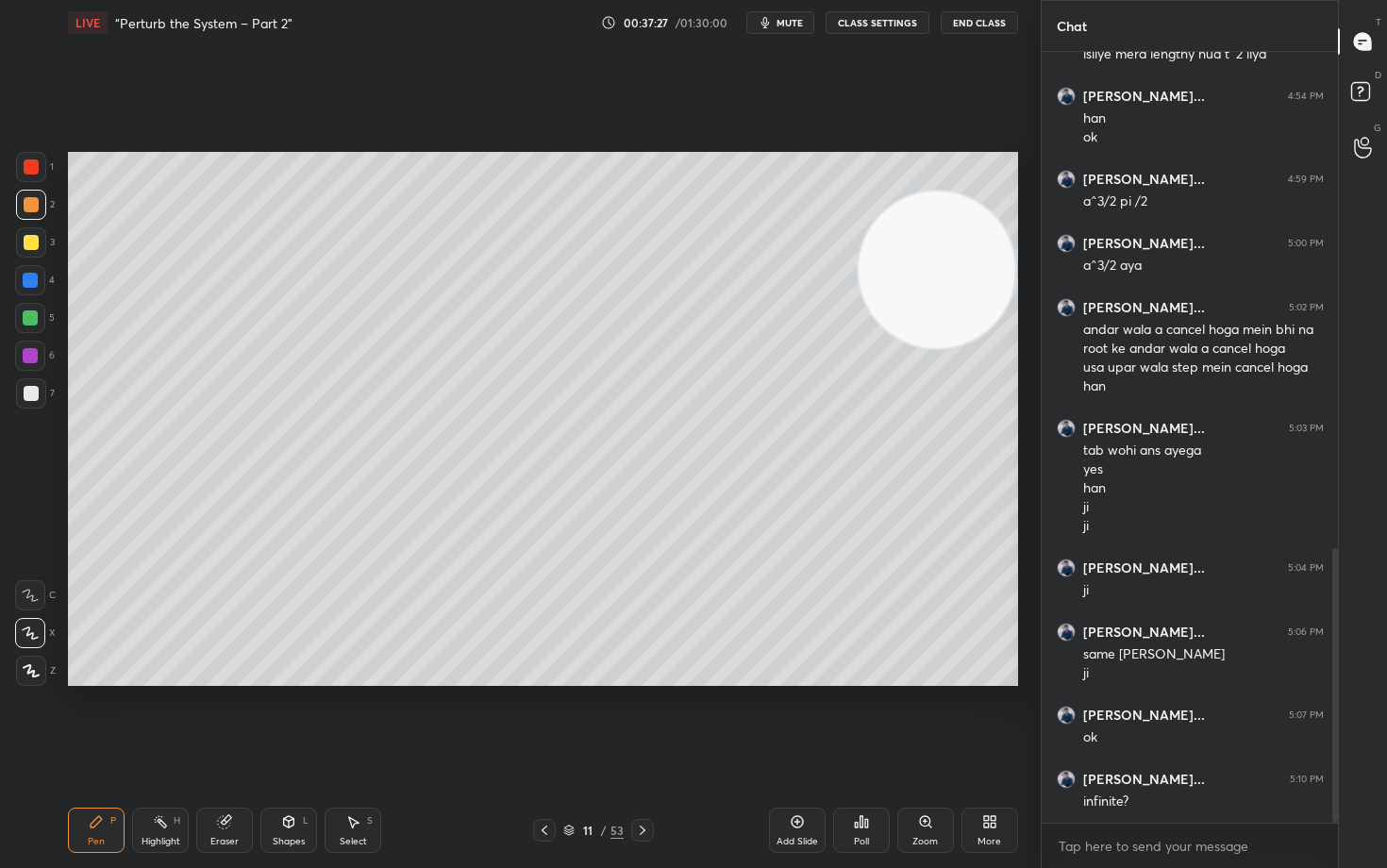
click at [214, 719] on div "Eraser" at bounding box center [225, 830] width 57 height 46
click at [32, 531] on icon at bounding box center [31, 534] width 17 height 17
click at [90, 719] on div "Pen P" at bounding box center [97, 830] width 57 height 46
click at [28, 395] on div at bounding box center [31, 394] width 15 height 15
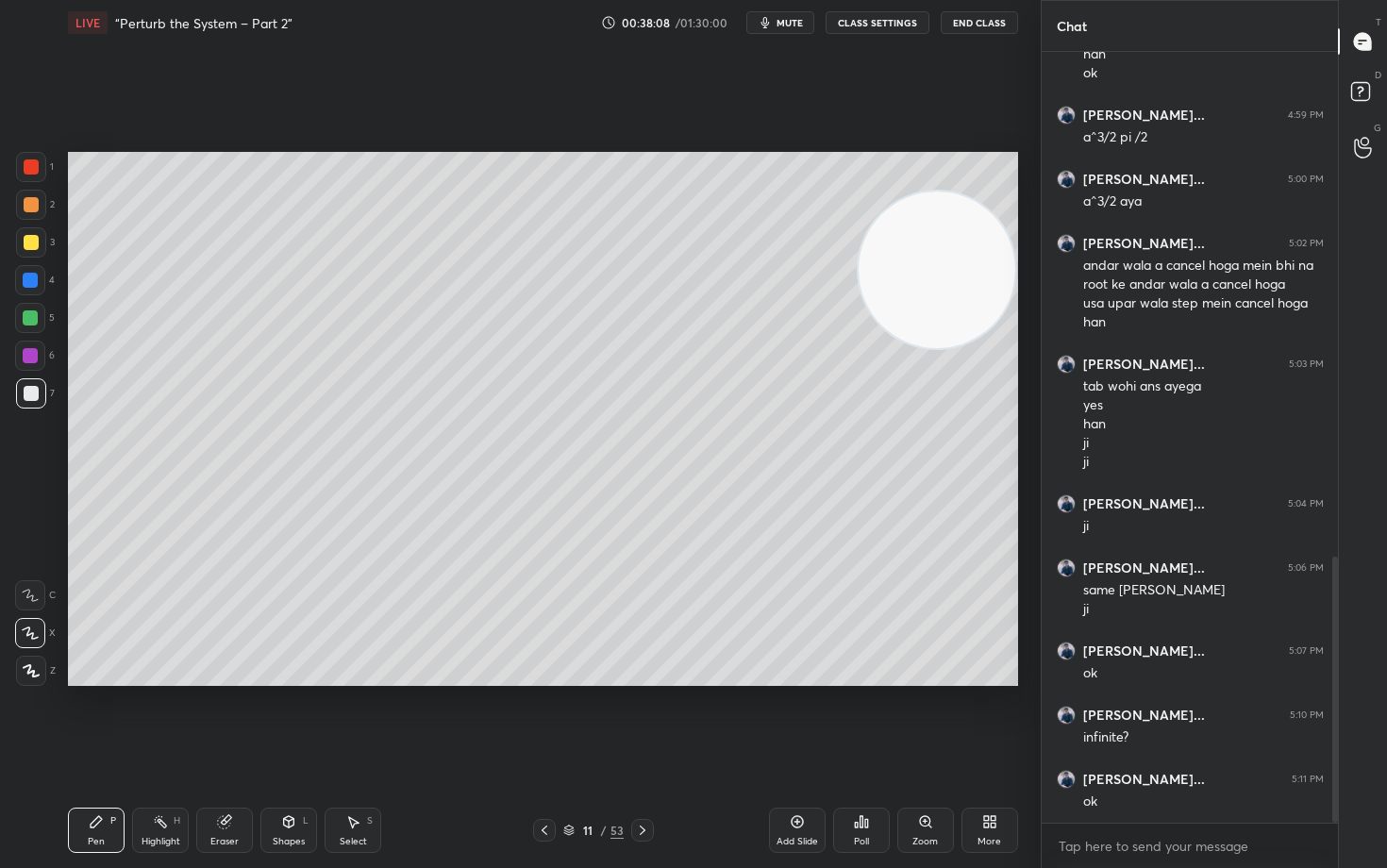
click at [31, 242] on div at bounding box center [31, 243] width 15 height 15
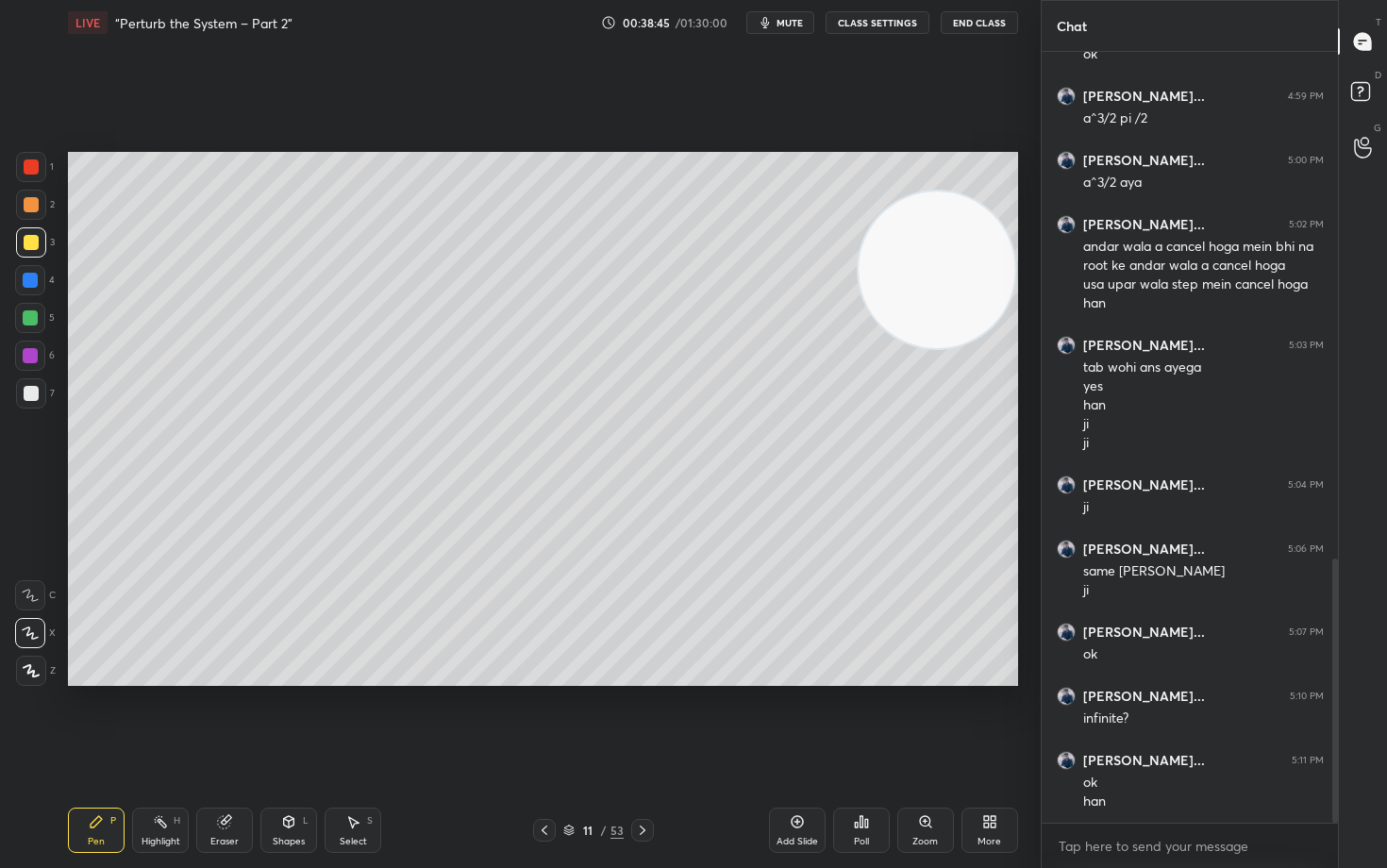
click at [219, 719] on icon at bounding box center [224, 822] width 12 height 12
click at [95, 719] on div "Pen P" at bounding box center [97, 830] width 57 height 46
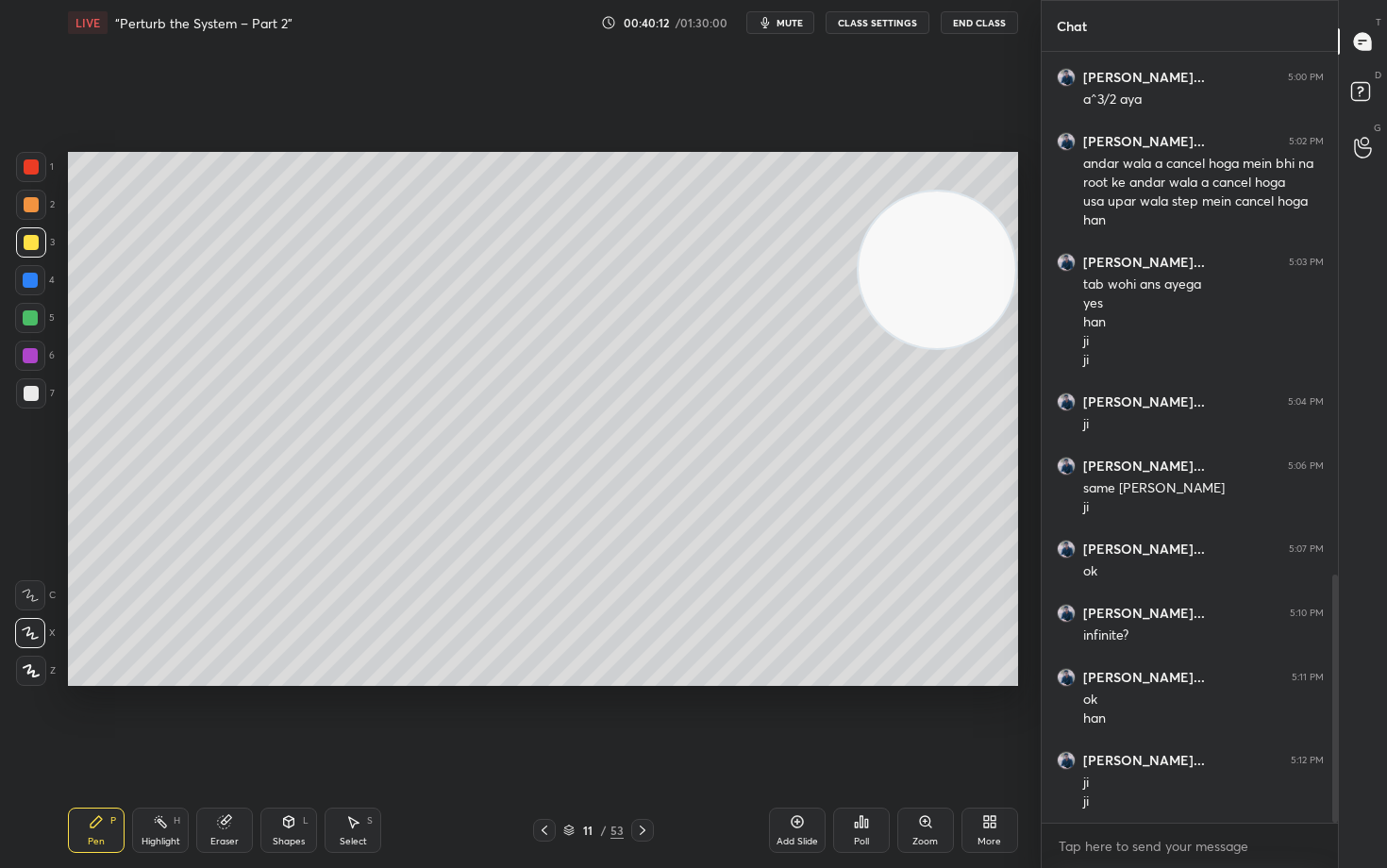
scroll to position [1626, 0]
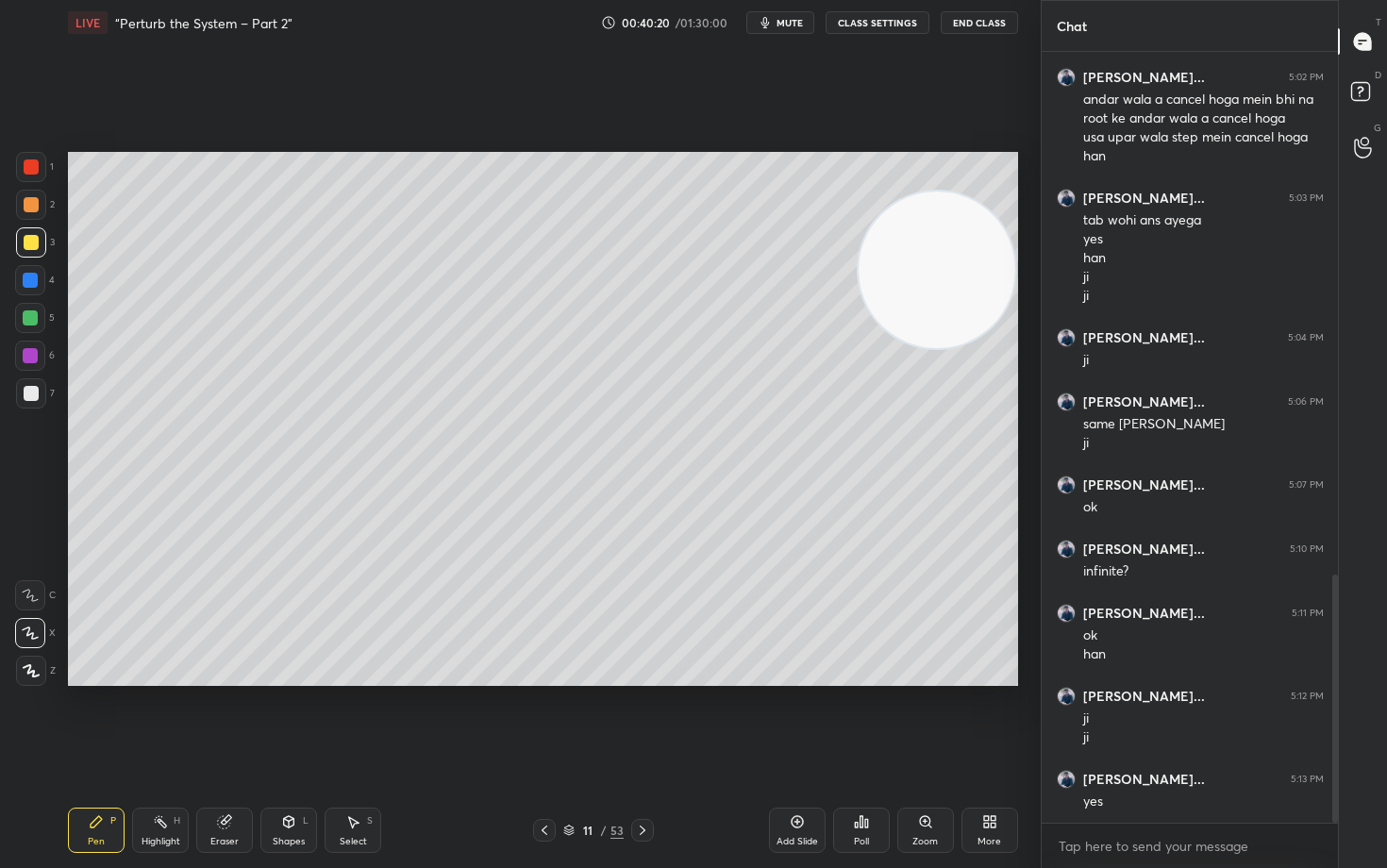
click at [796, 719] on icon at bounding box center [796, 822] width 6 height 6
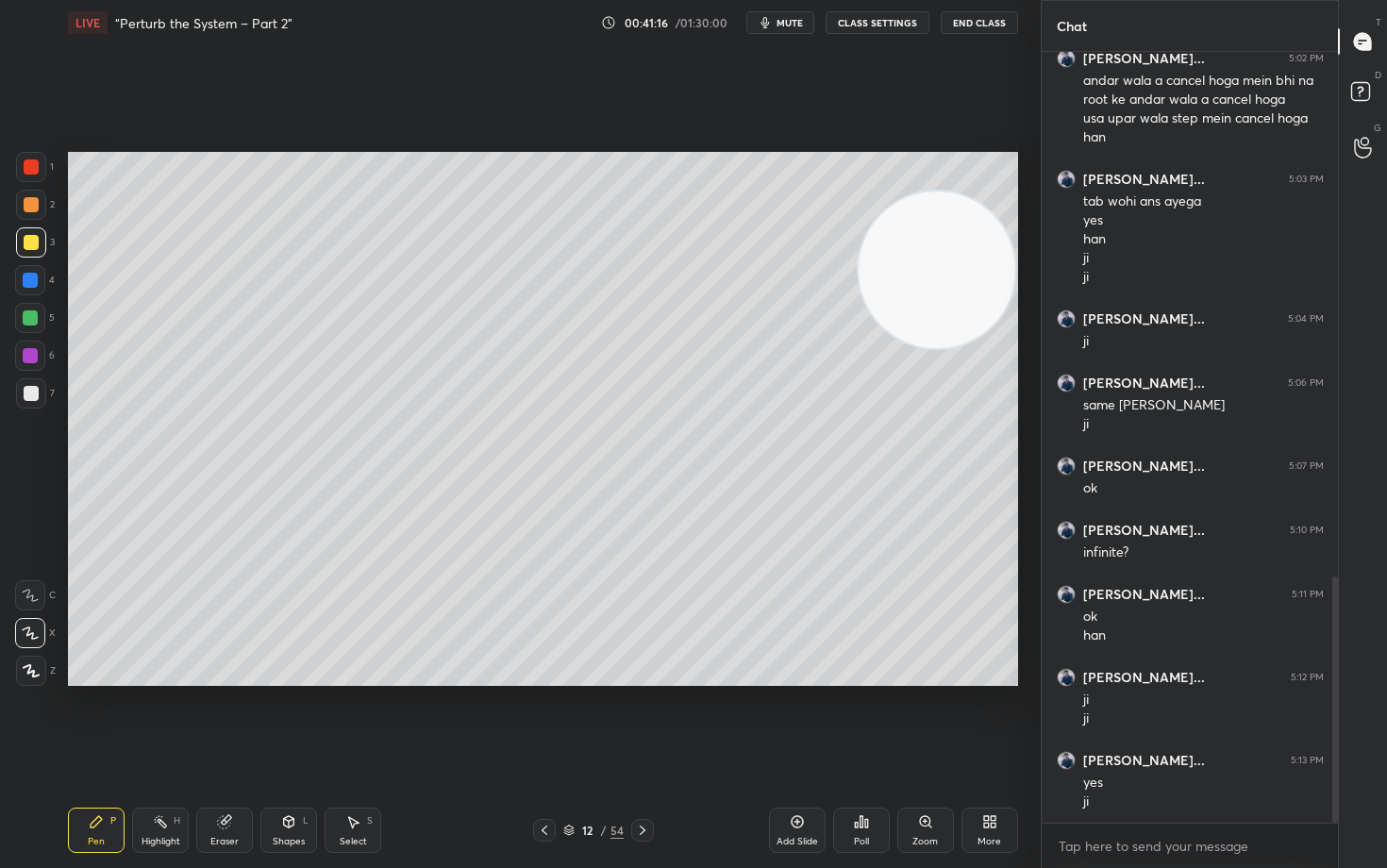
drag, startPoint x: 30, startPoint y: 396, endPoint x: 57, endPoint y: 384, distance: 29.5
click at [29, 396] on div at bounding box center [31, 394] width 15 height 15
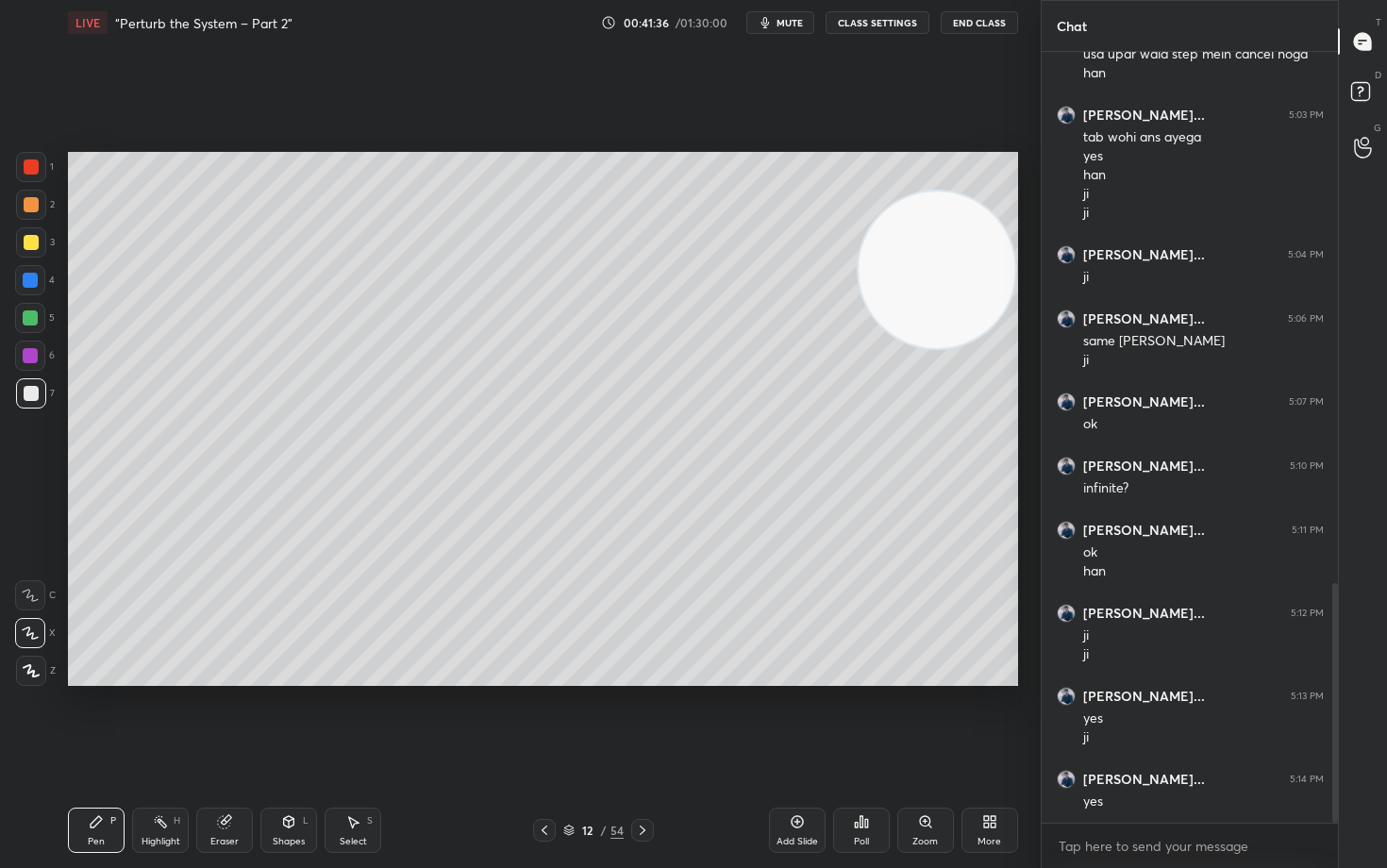
drag, startPoint x: 226, startPoint y: 824, endPoint x: 217, endPoint y: 782, distance: 43.0
click at [221, 719] on icon at bounding box center [224, 822] width 12 height 12
drag, startPoint x: 93, startPoint y: 820, endPoint x: 136, endPoint y: 763, distance: 71.4
click at [92, 719] on icon at bounding box center [96, 822] width 15 height 15
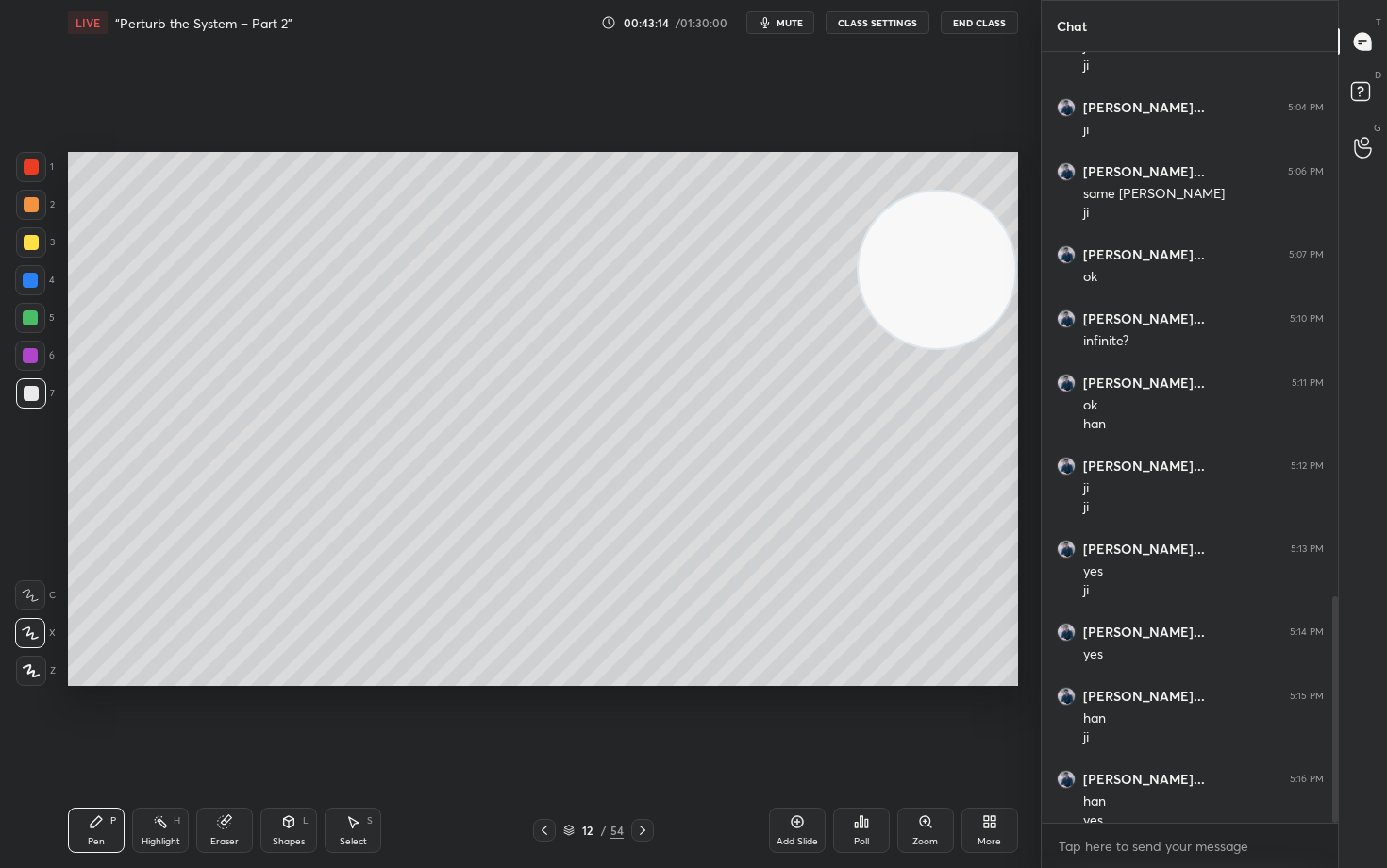
scroll to position [1875, 0]
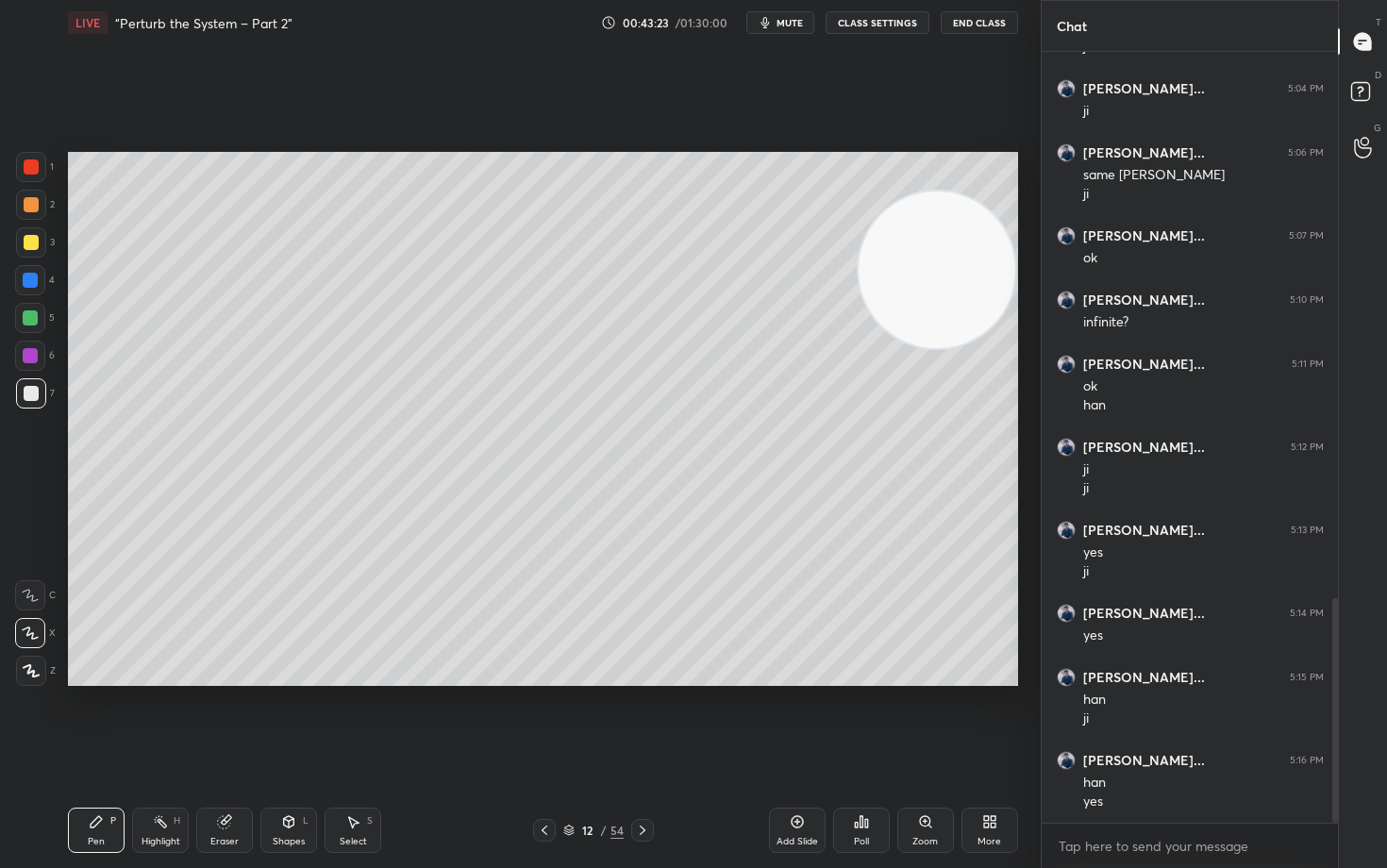
click at [32, 240] on div at bounding box center [31, 243] width 15 height 15
click at [229, 719] on icon at bounding box center [225, 822] width 15 height 15
drag, startPoint x: 95, startPoint y: 833, endPoint x: 102, endPoint y: 744, distance: 89.3
click at [96, 719] on div "Pen P" at bounding box center [97, 830] width 57 height 46
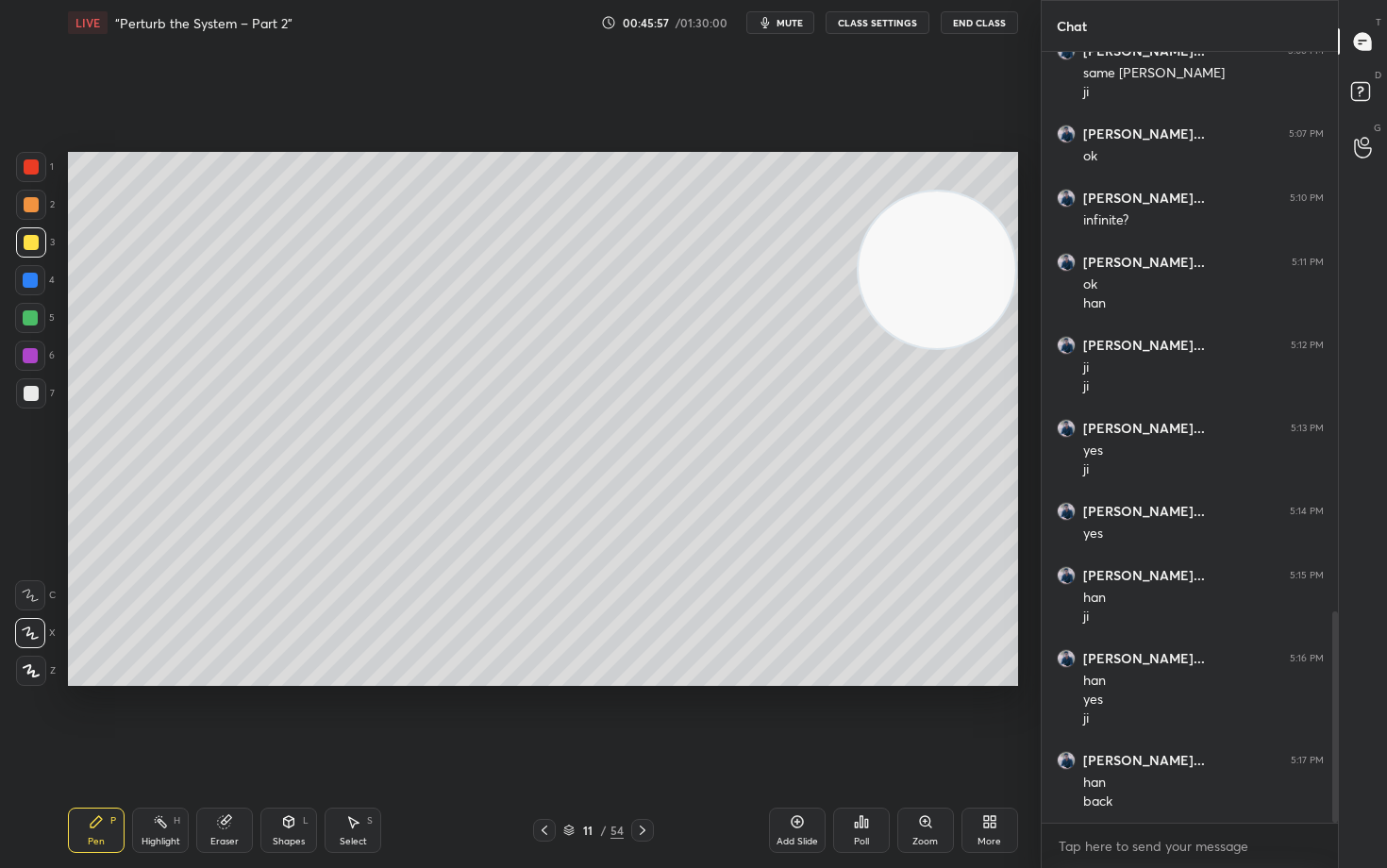
scroll to position [2041, 0]
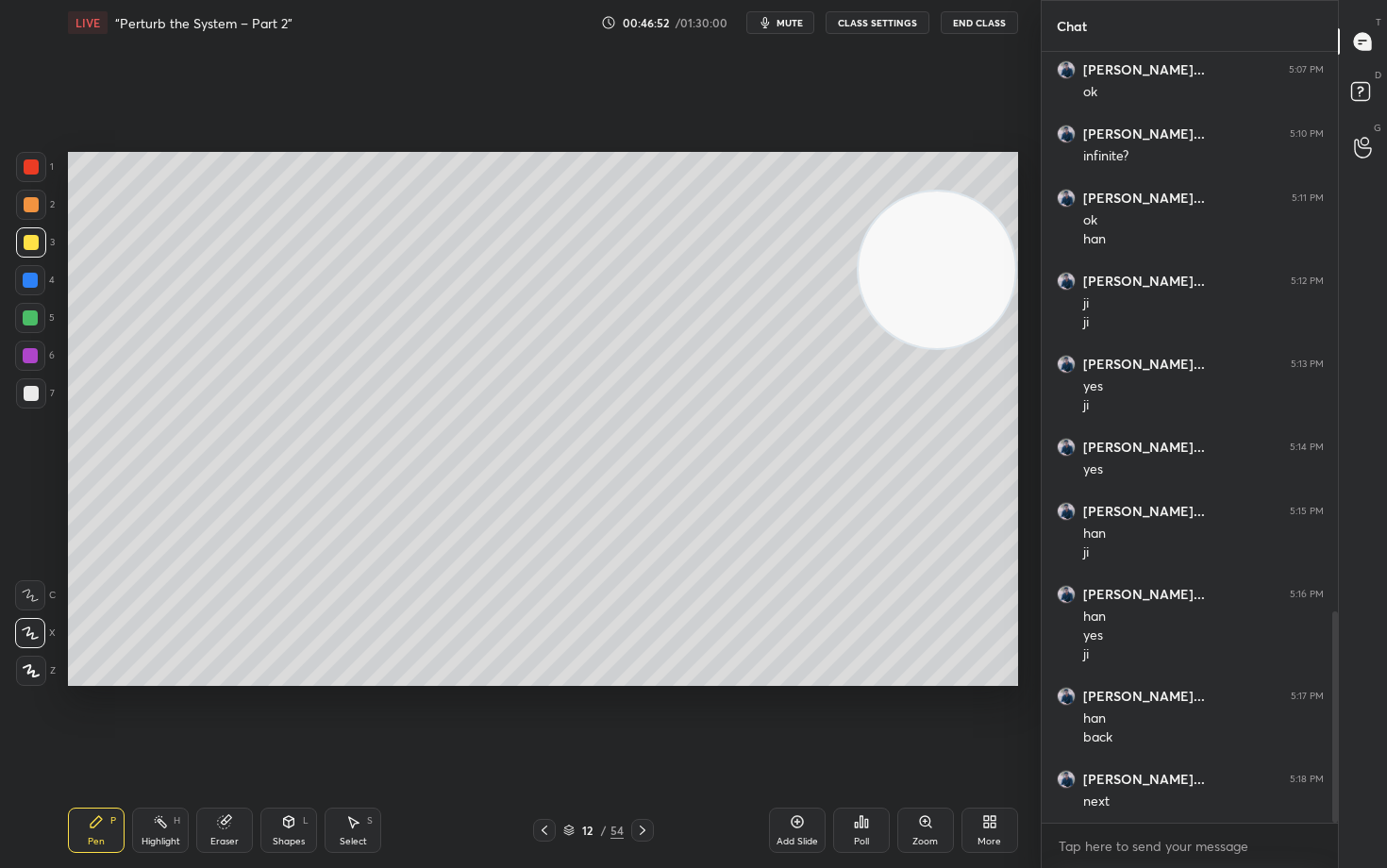
click at [796, 28] on span "mute" at bounding box center [789, 23] width 27 height 13
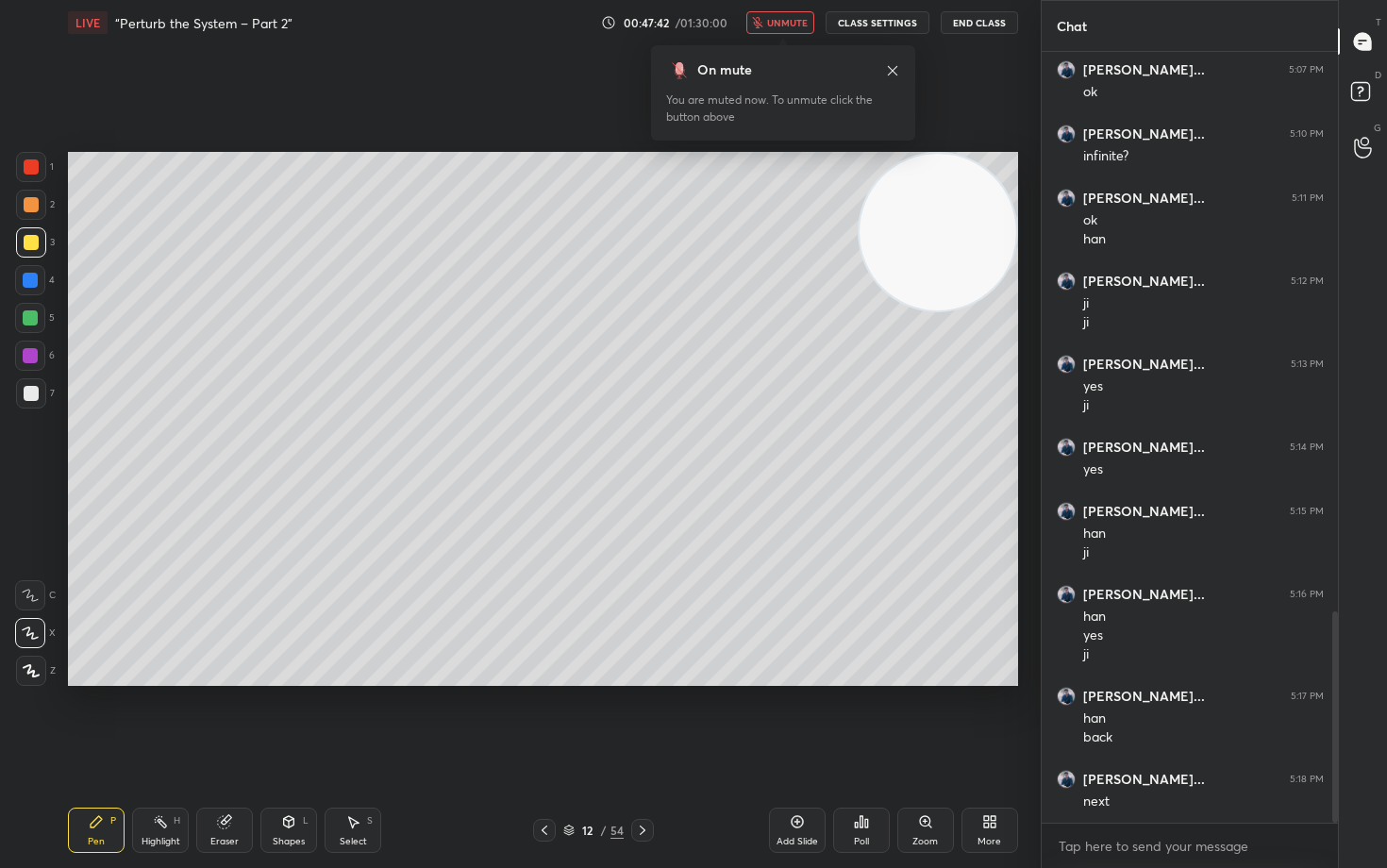
drag, startPoint x: 943, startPoint y: 288, endPoint x: 960, endPoint y: 176, distance: 113.3
click at [966, 181] on video at bounding box center [937, 231] width 157 height 157
drag, startPoint x: 890, startPoint y: 67, endPoint x: 866, endPoint y: 108, distance: 47.5
click at [891, 67] on icon at bounding box center [893, 71] width 15 height 15
click at [29, 204] on div at bounding box center [31, 205] width 15 height 15
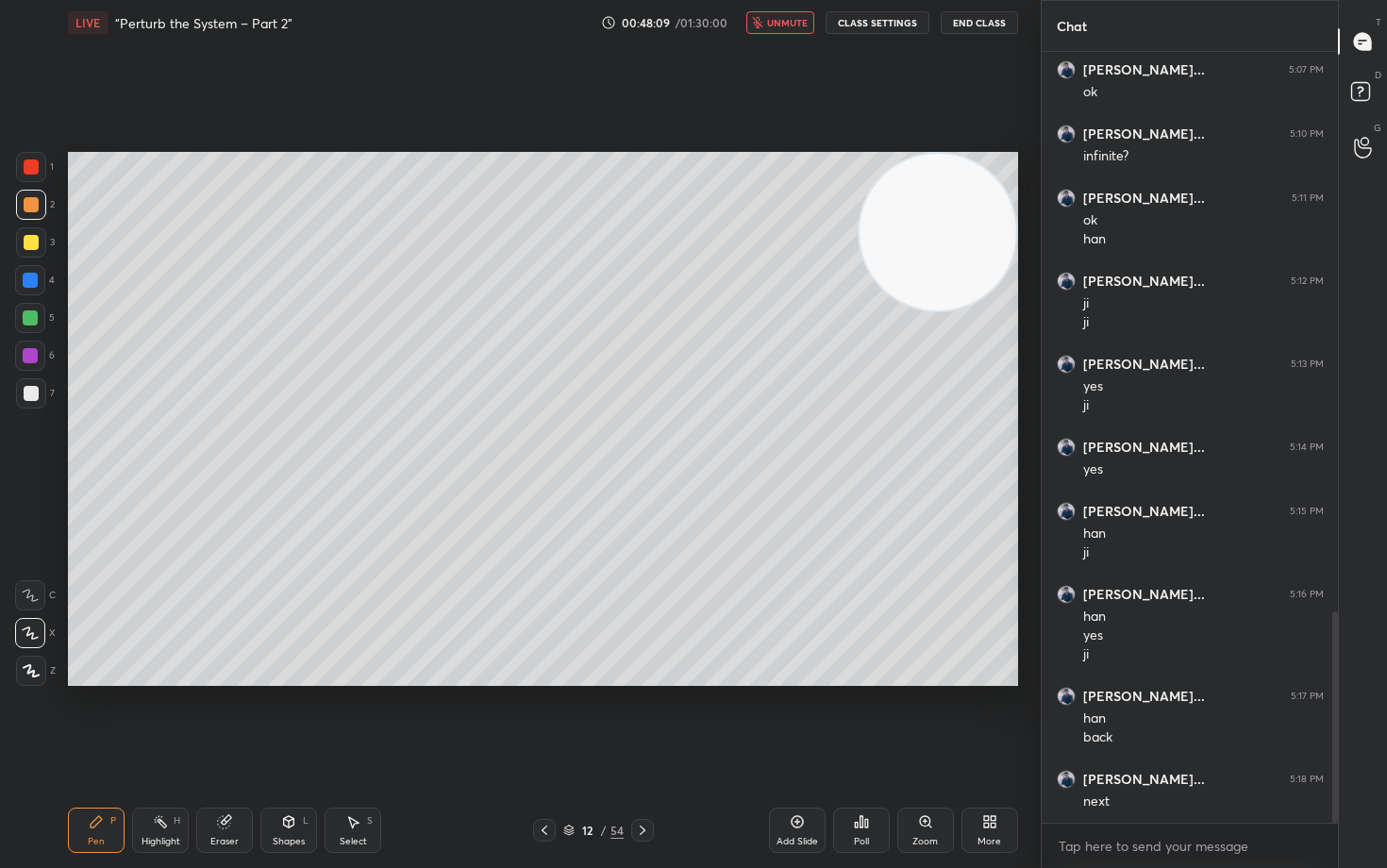
drag, startPoint x: 950, startPoint y: 232, endPoint x: 964, endPoint y: 213, distance: 23.6
click at [964, 213] on video at bounding box center [937, 231] width 157 height 157
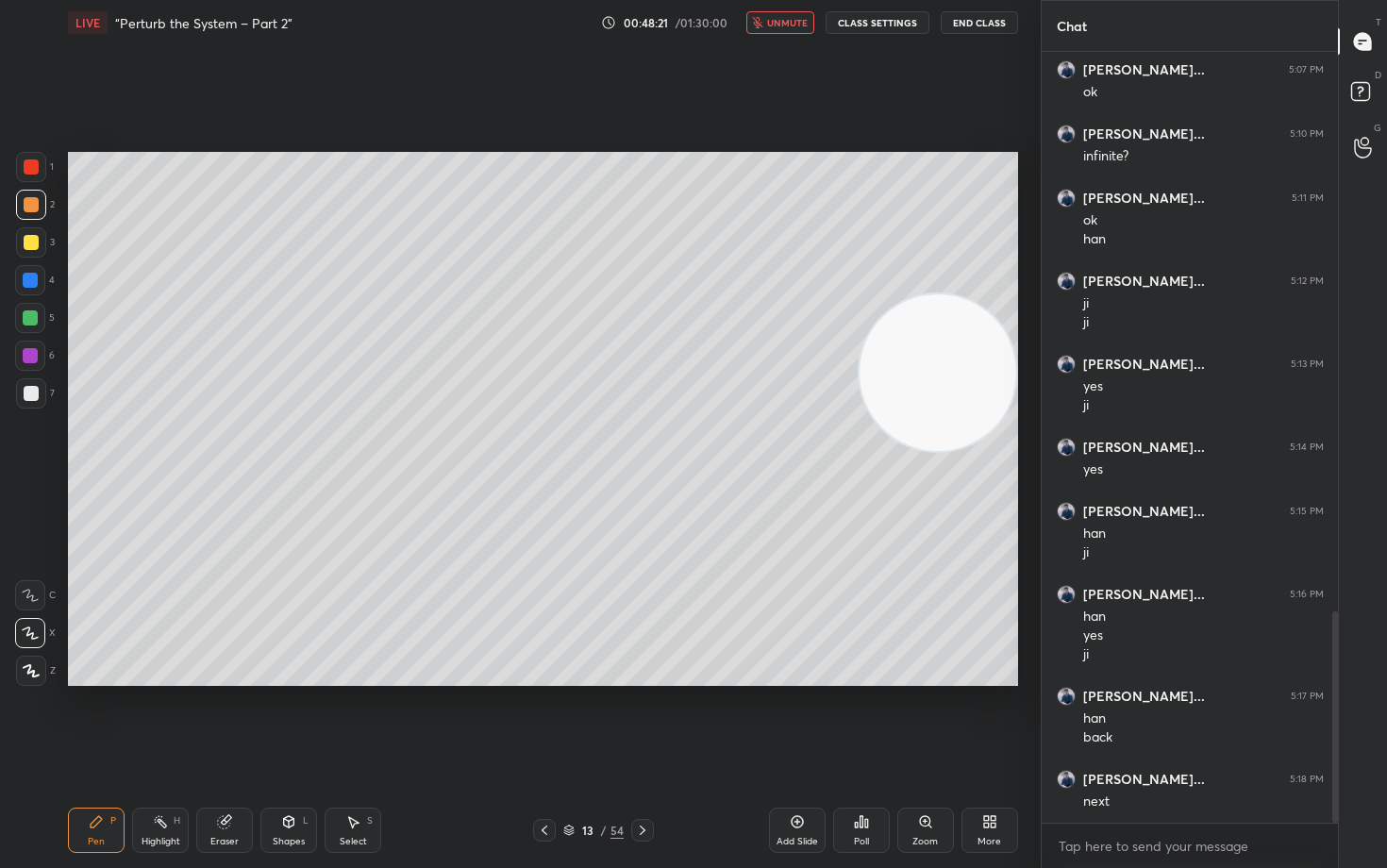
drag, startPoint x: 934, startPoint y: 271, endPoint x: 943, endPoint y: 383, distance: 112.4
click at [948, 384] on video at bounding box center [937, 372] width 157 height 157
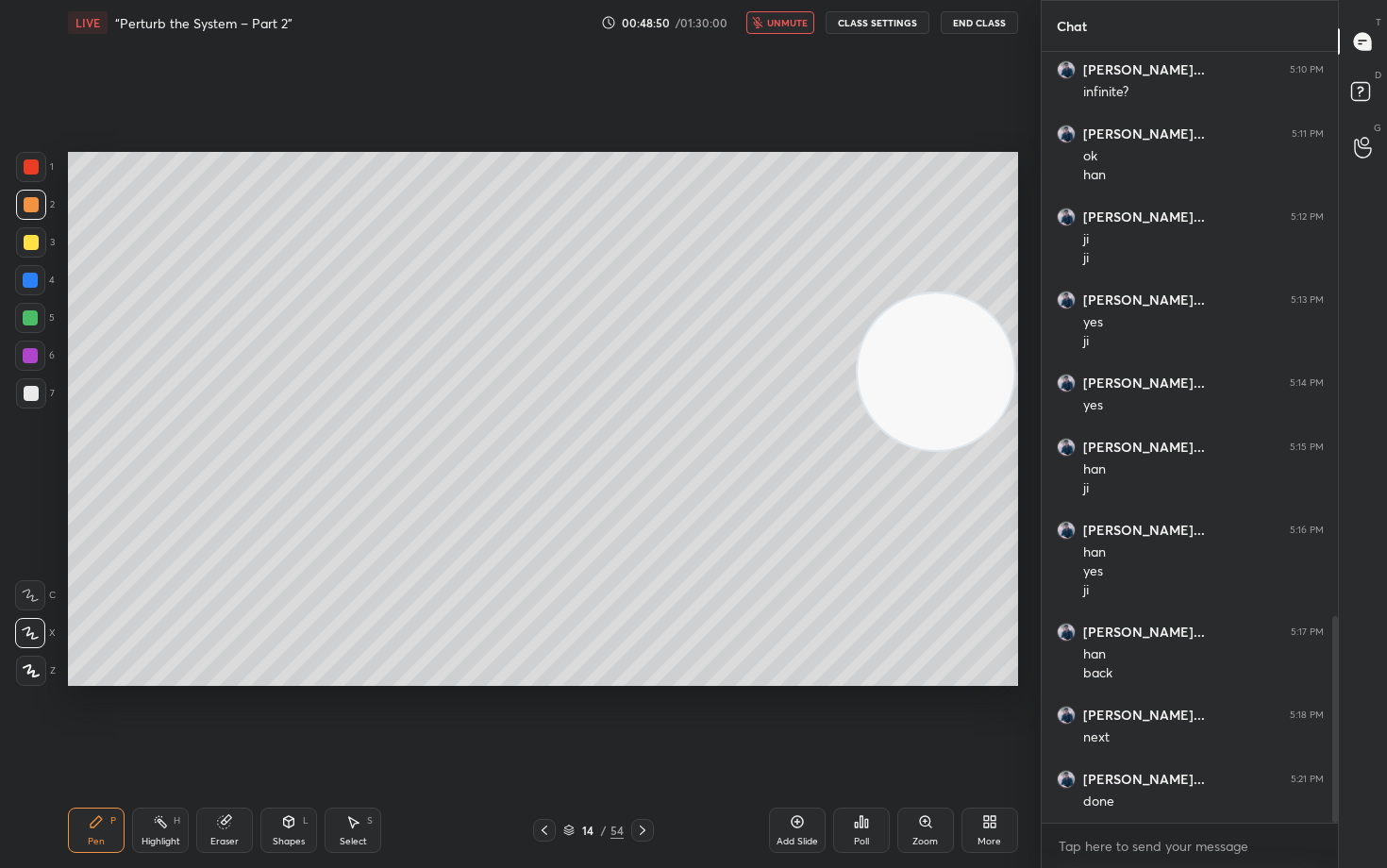
drag, startPoint x: 21, startPoint y: 245, endPoint x: 37, endPoint y: 233, distance: 20.0
click at [22, 246] on div at bounding box center [31, 243] width 30 height 30
drag, startPoint x: 906, startPoint y: 393, endPoint x: 937, endPoint y: 257, distance: 139.5
click at [936, 293] on video at bounding box center [935, 371] width 157 height 157
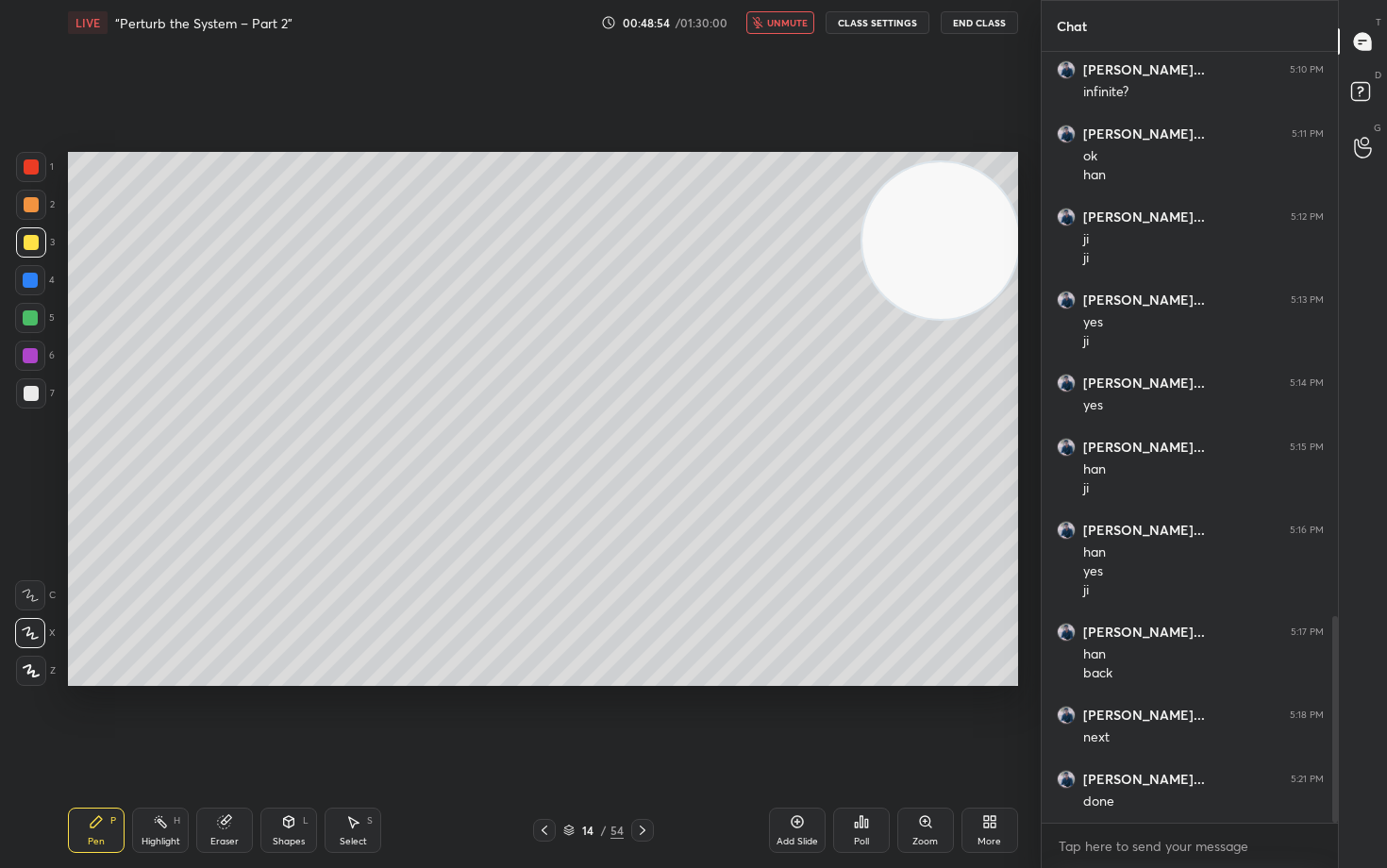
click at [28, 396] on div at bounding box center [31, 394] width 15 height 15
click at [786, 719] on div "Add Slide" at bounding box center [797, 830] width 57 height 46
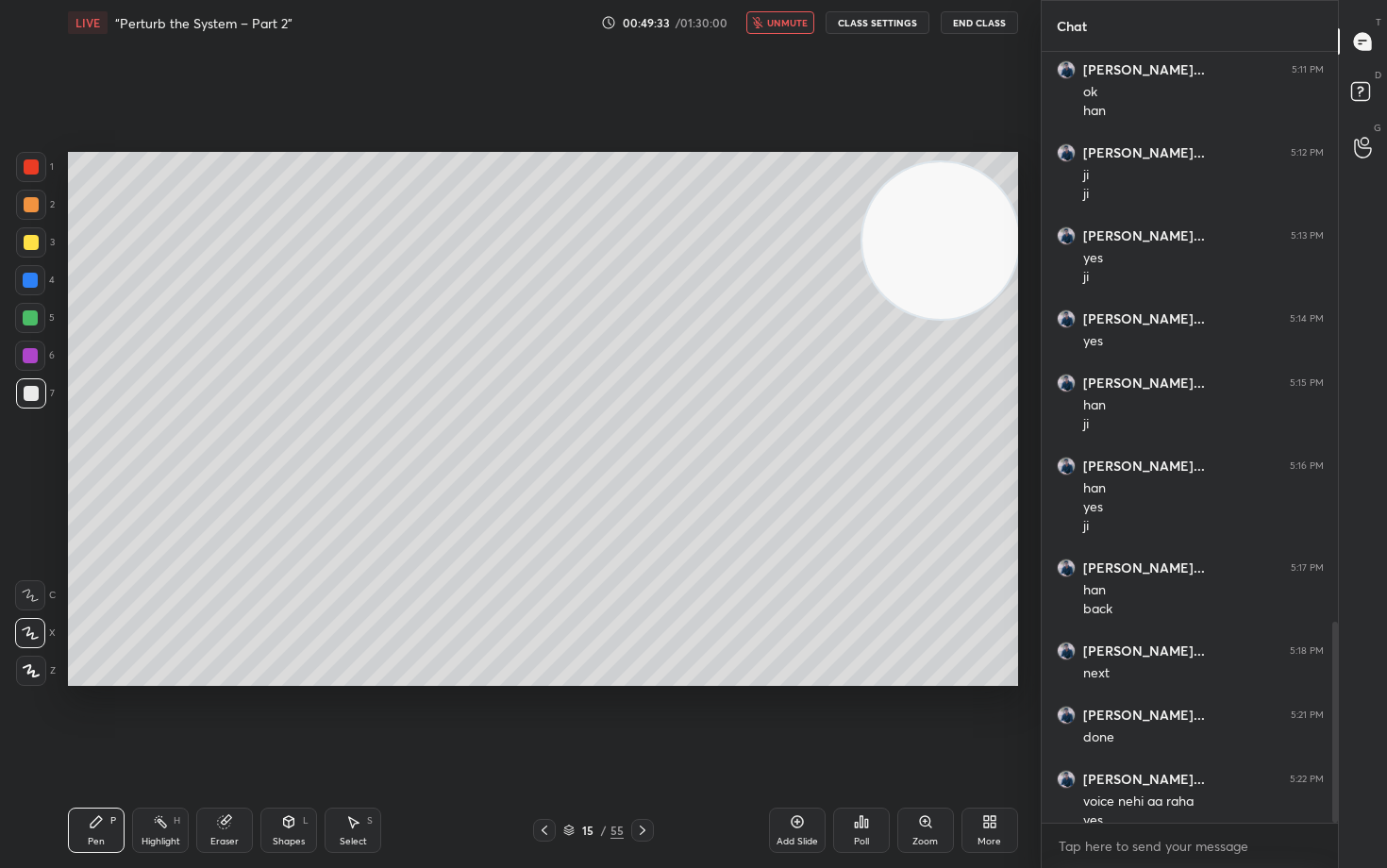
scroll to position [2188, 0]
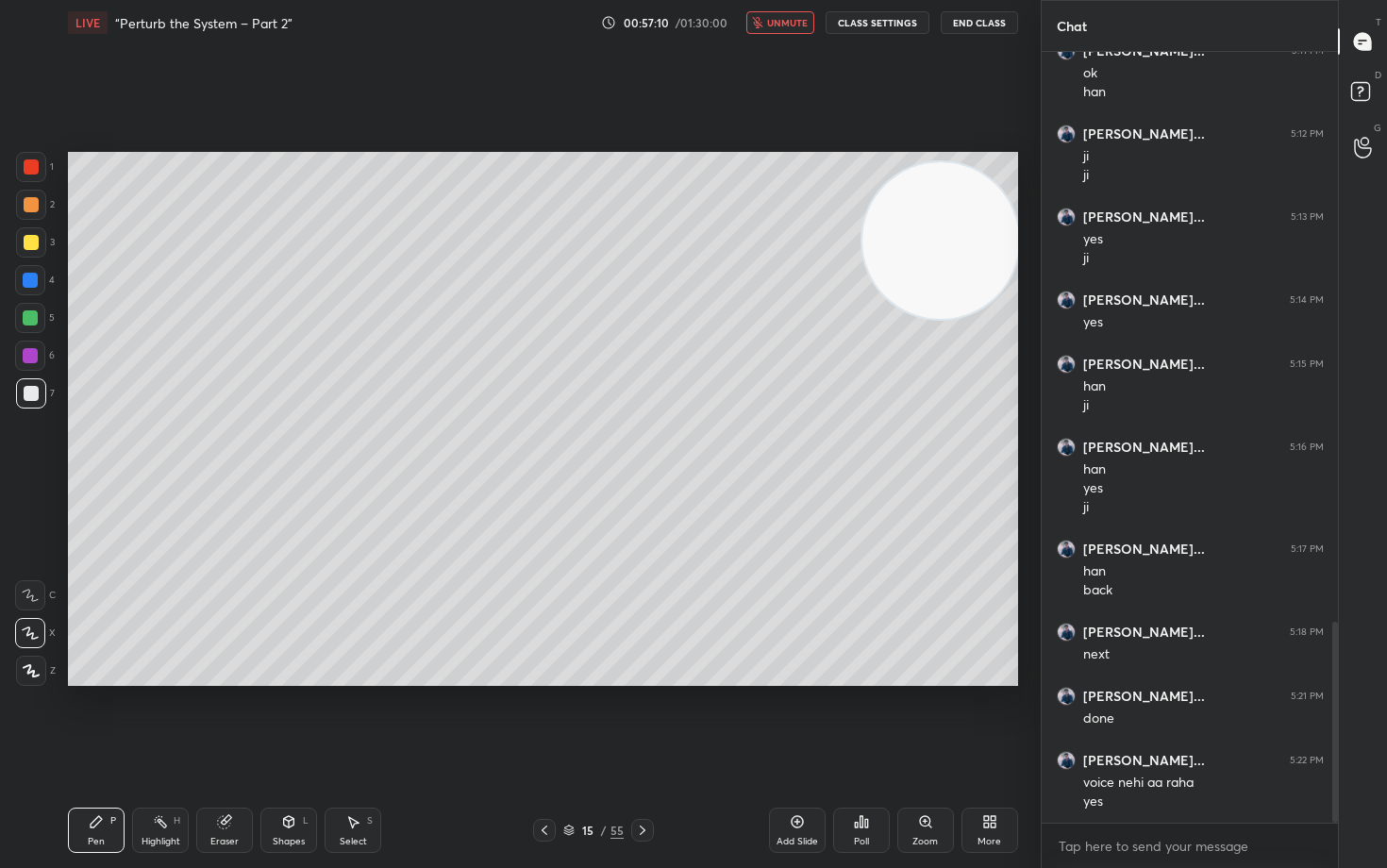
click at [795, 719] on div "Add Slide" at bounding box center [797, 830] width 57 height 46
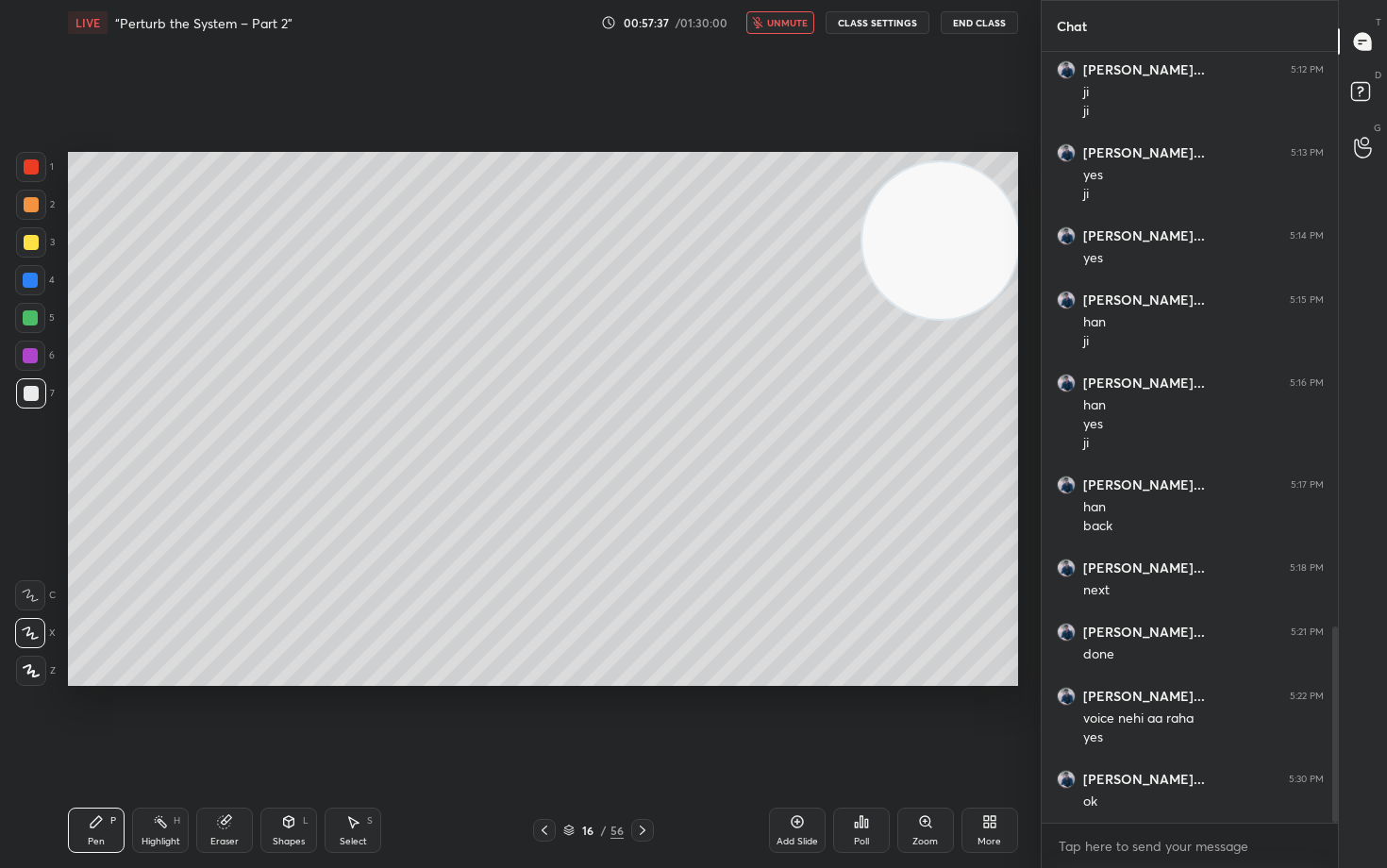
click at [961, 28] on button "End Class" at bounding box center [979, 23] width 78 height 23
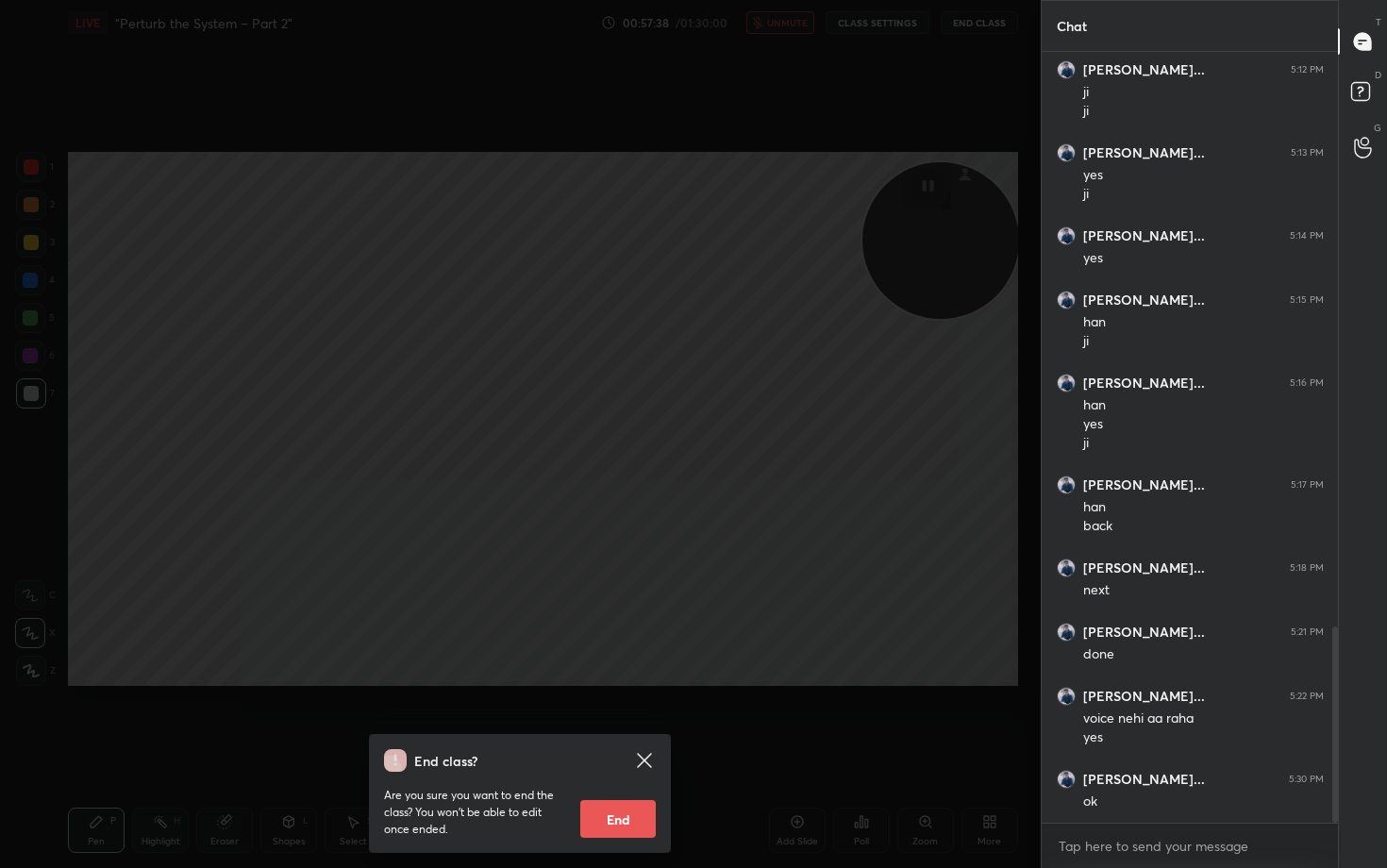
click at [609, 719] on button "End" at bounding box center [619, 819] width 76 height 38
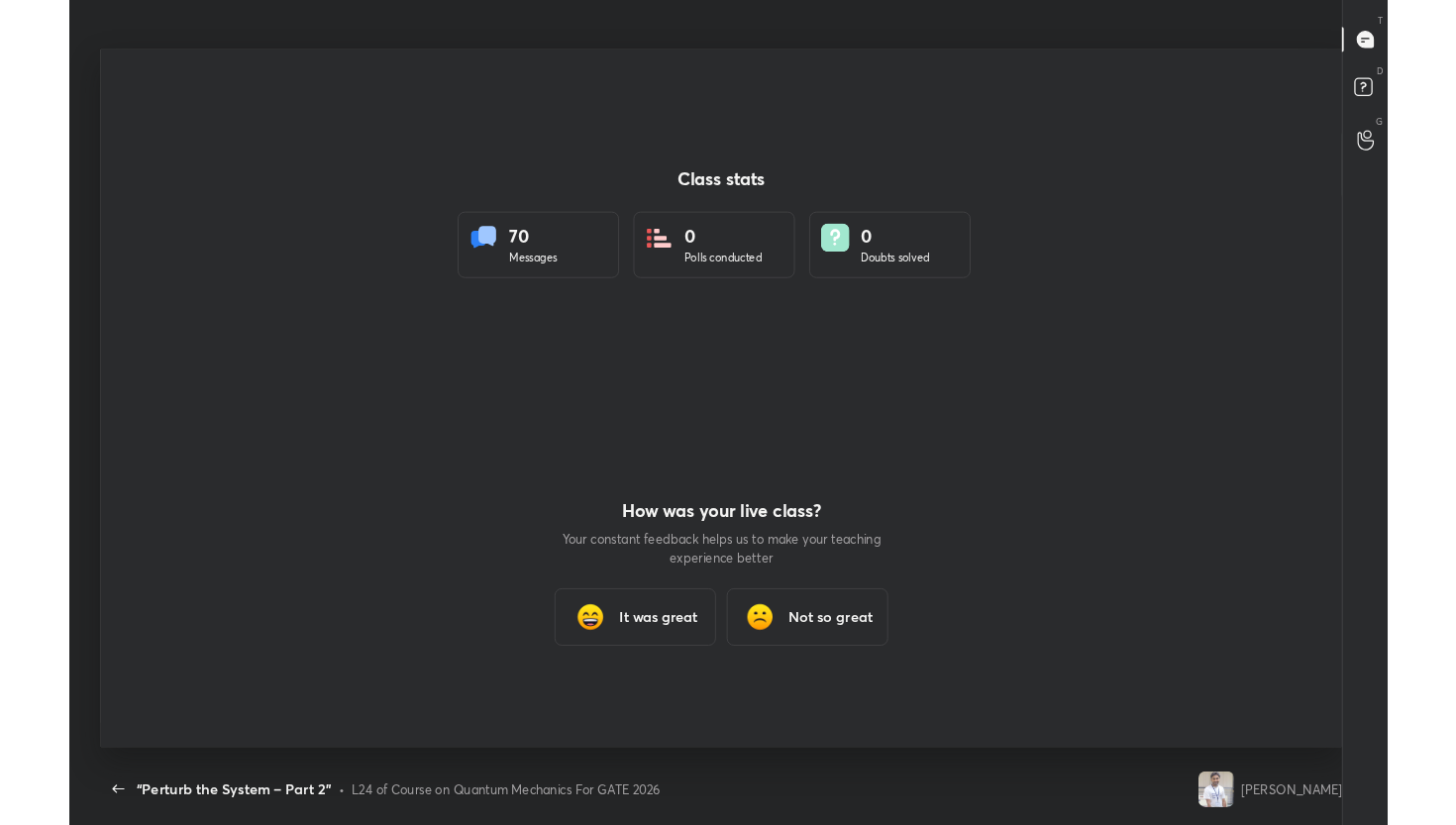
scroll to position [98372, 97584]
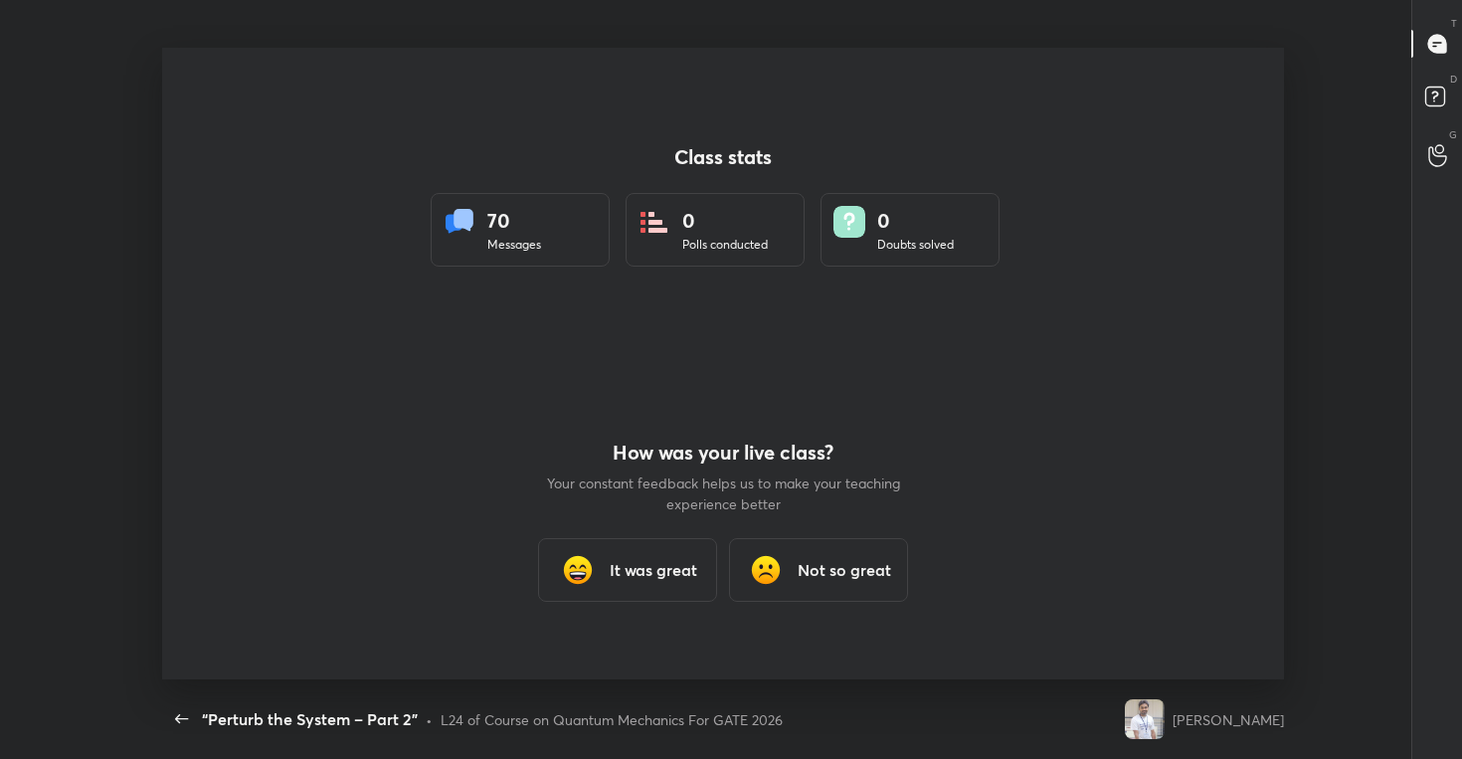
type textarea "x"
